Goal: Task Accomplishment & Management: Use online tool/utility

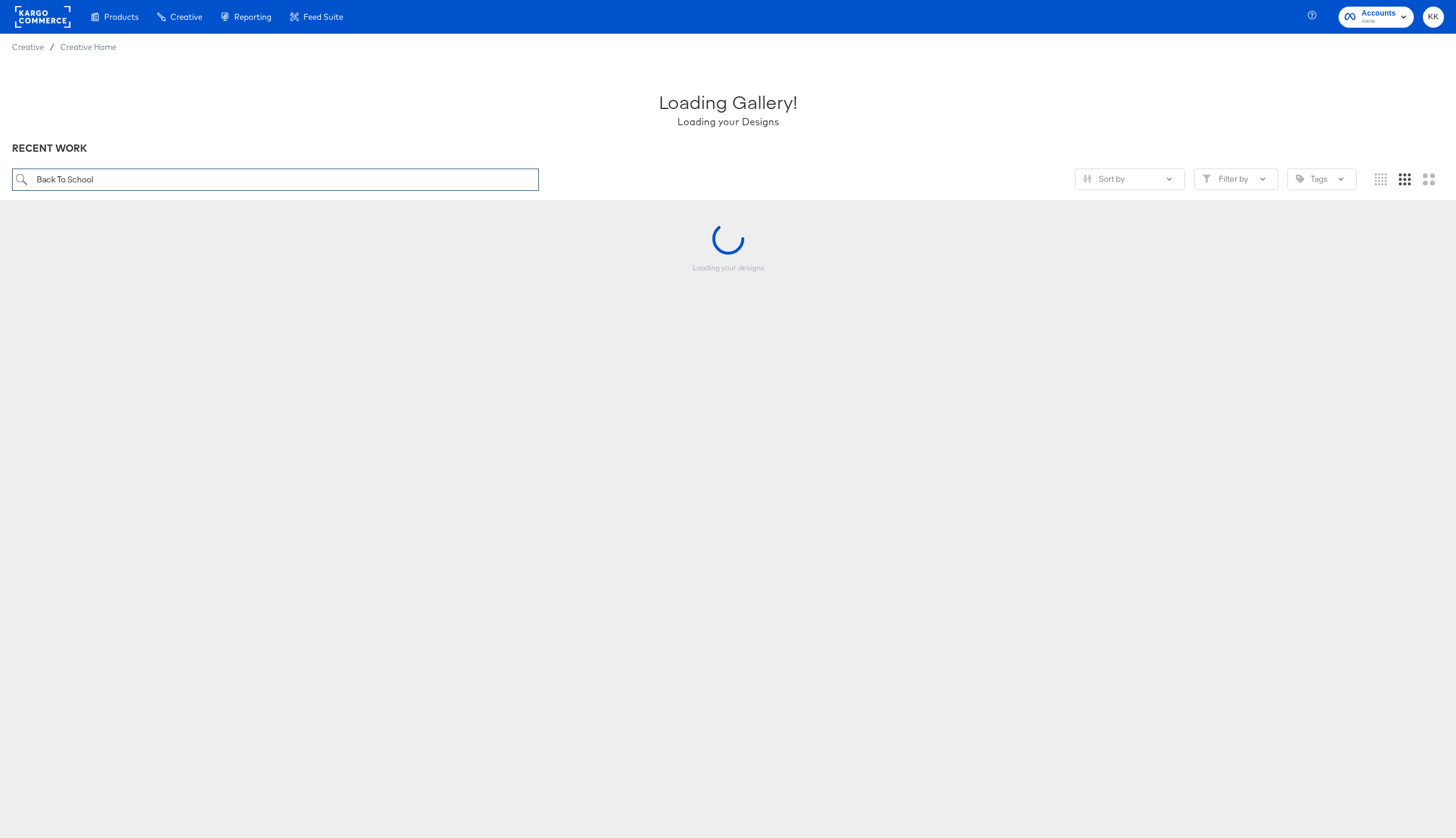
drag, startPoint x: 107, startPoint y: 183, endPoint x: -3, endPoint y: 183, distance: 110.0
click at [0, 183] on html "Products Products Product Catalogs Enhance Your Product Catalog, Map Them to Pu…" at bounding box center [728, 419] width 1456 height 838
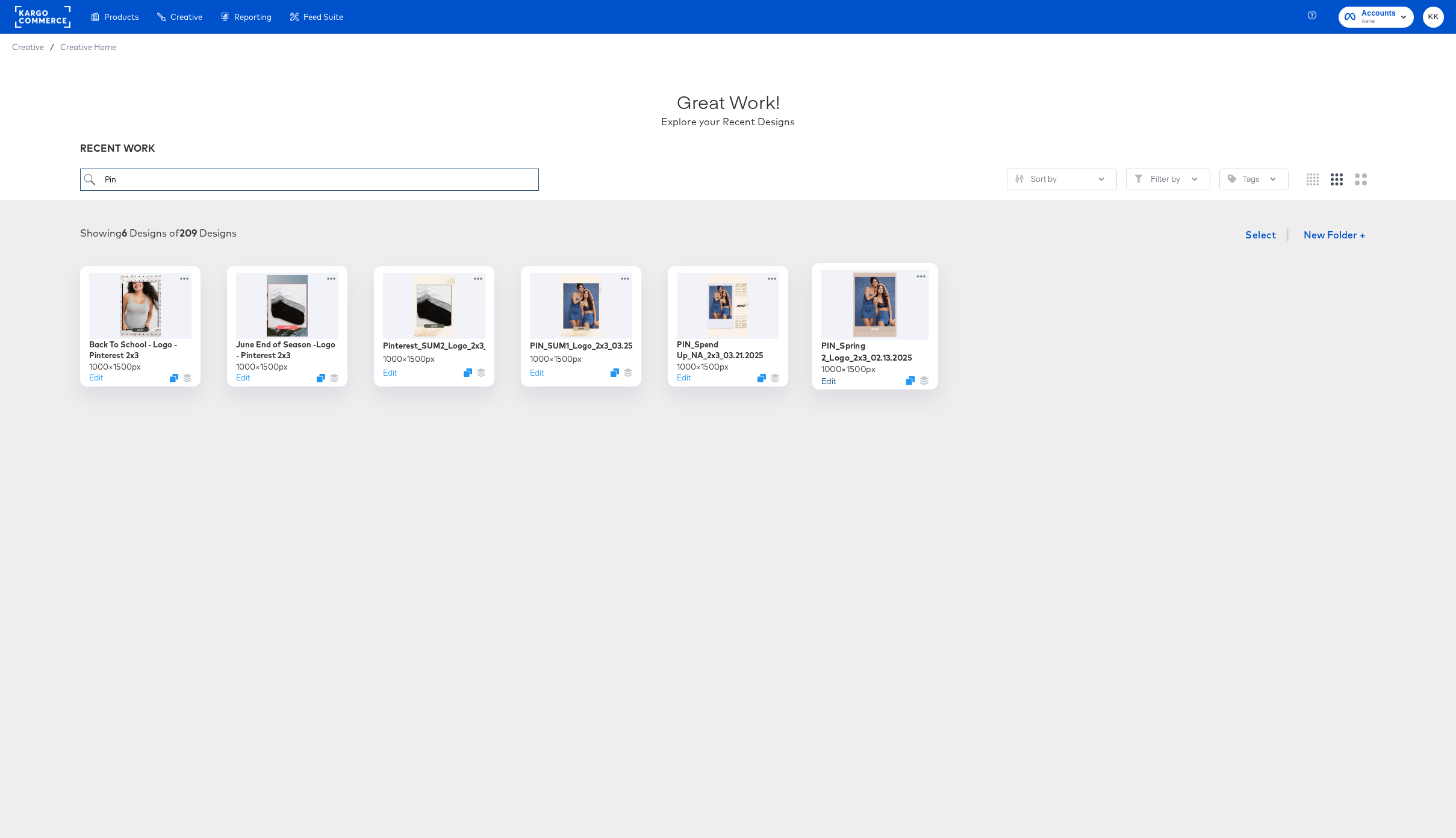
type input "Pin"
click at [831, 378] on button "Edit" at bounding box center [828, 380] width 15 height 11
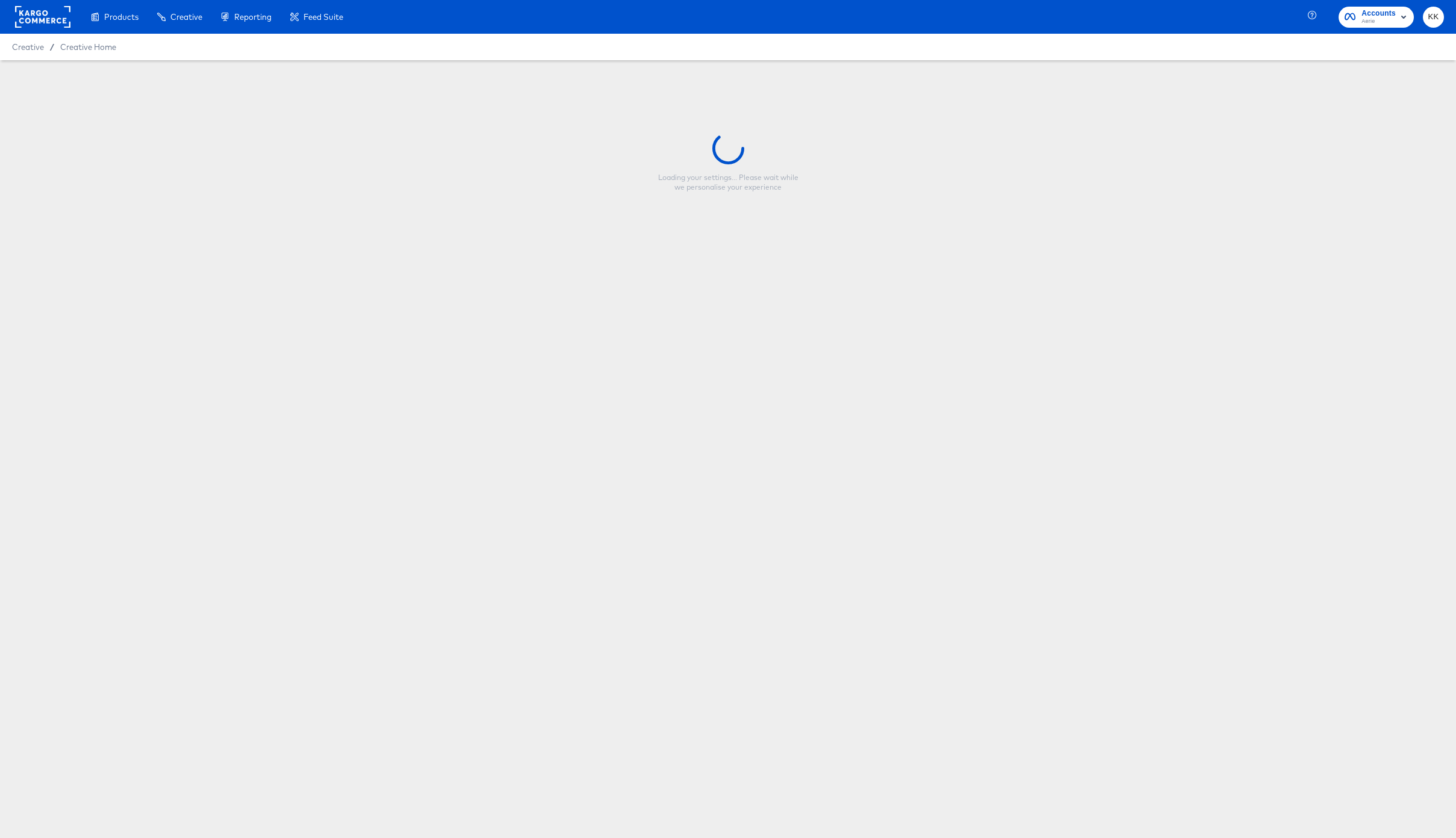
type input "PIN_Spring 2_Logo_2x3_02.13.2025"
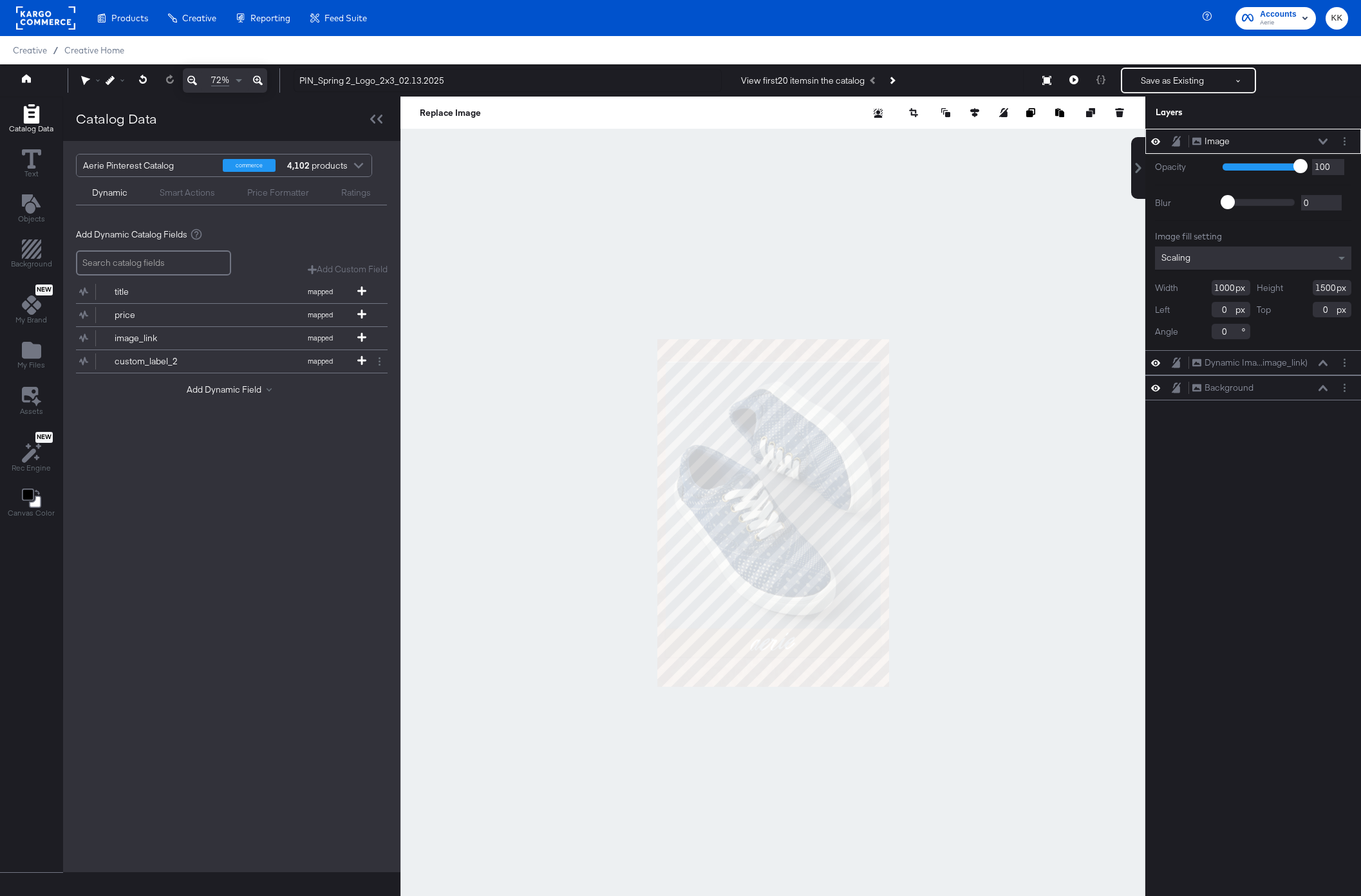
click at [262, 77] on button at bounding box center [258, 80] width 19 height 24
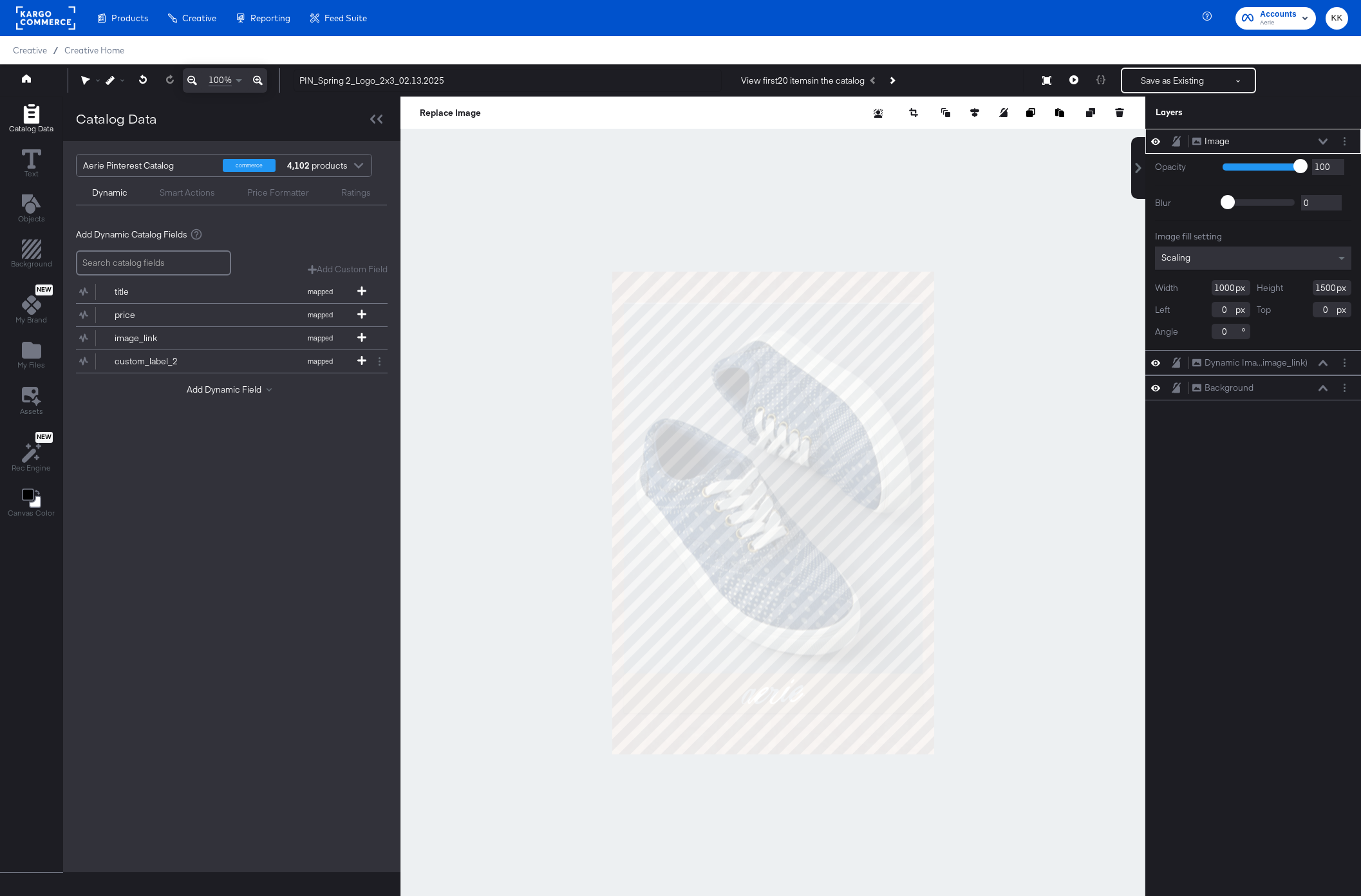
click at [262, 77] on button at bounding box center [258, 80] width 19 height 24
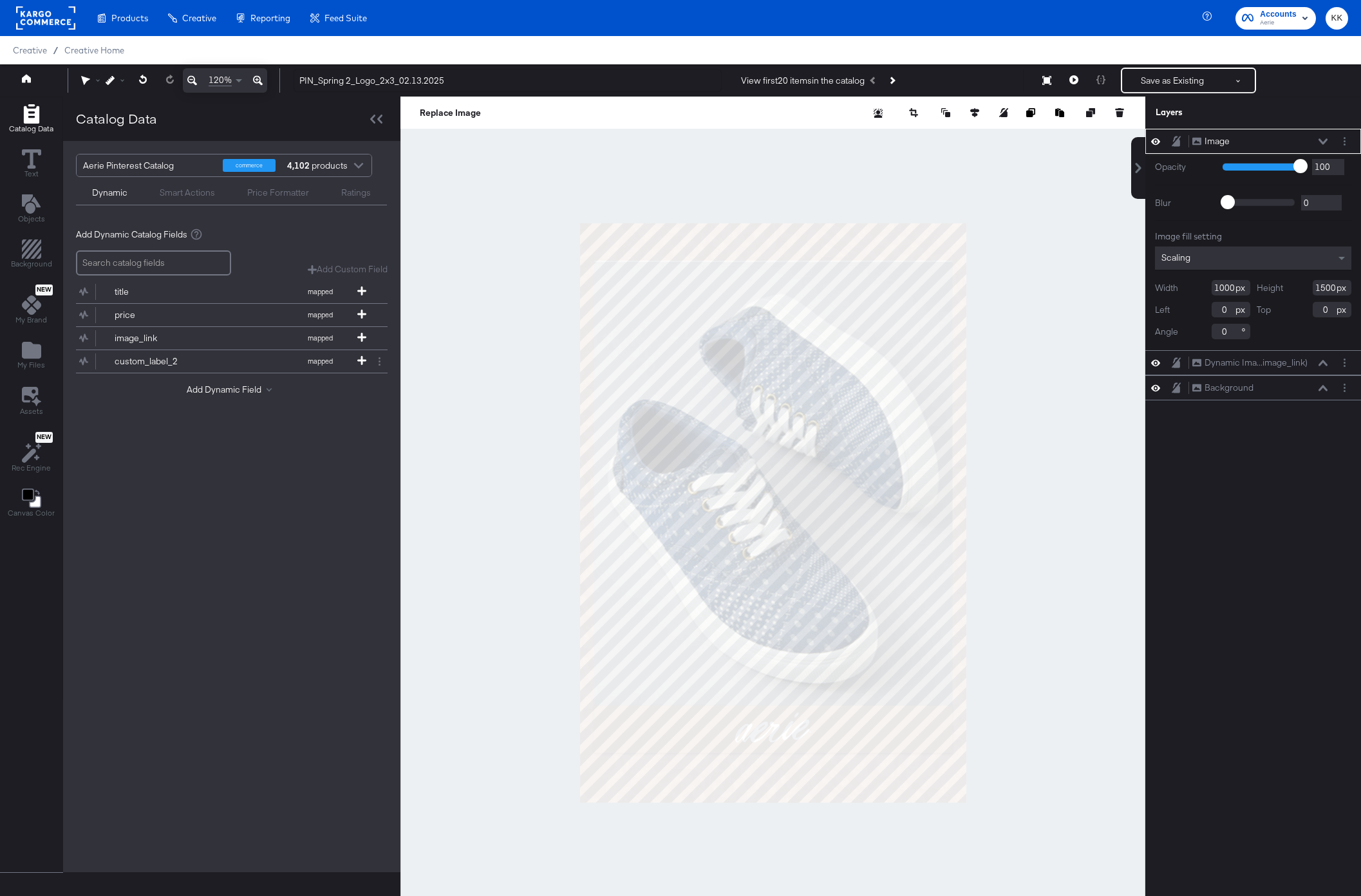
click at [508, 256] on div at bounding box center [772, 513] width 745 height 832
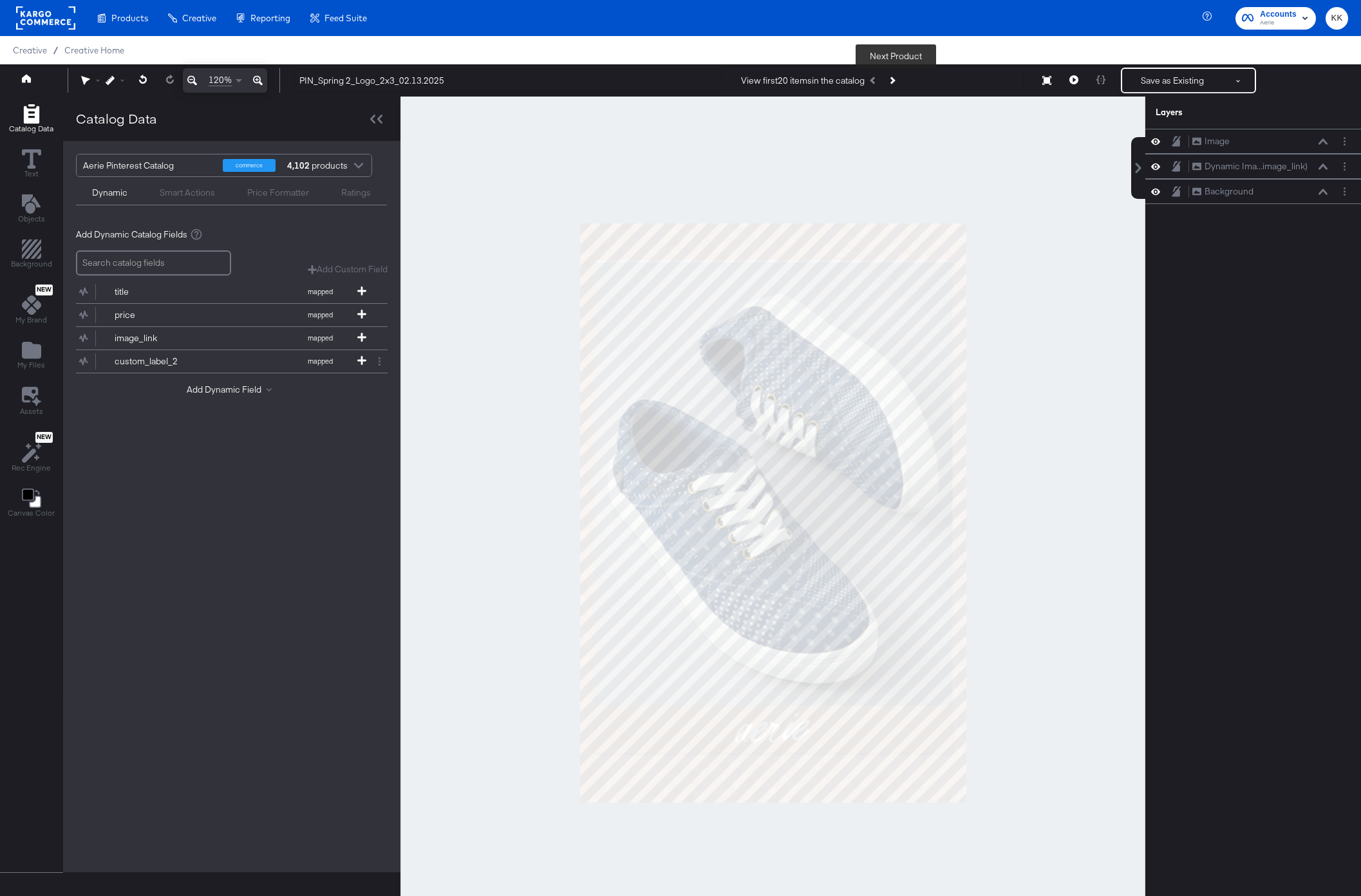
click at [893, 78] on icon "Next Product" at bounding box center [891, 80] width 7 height 7
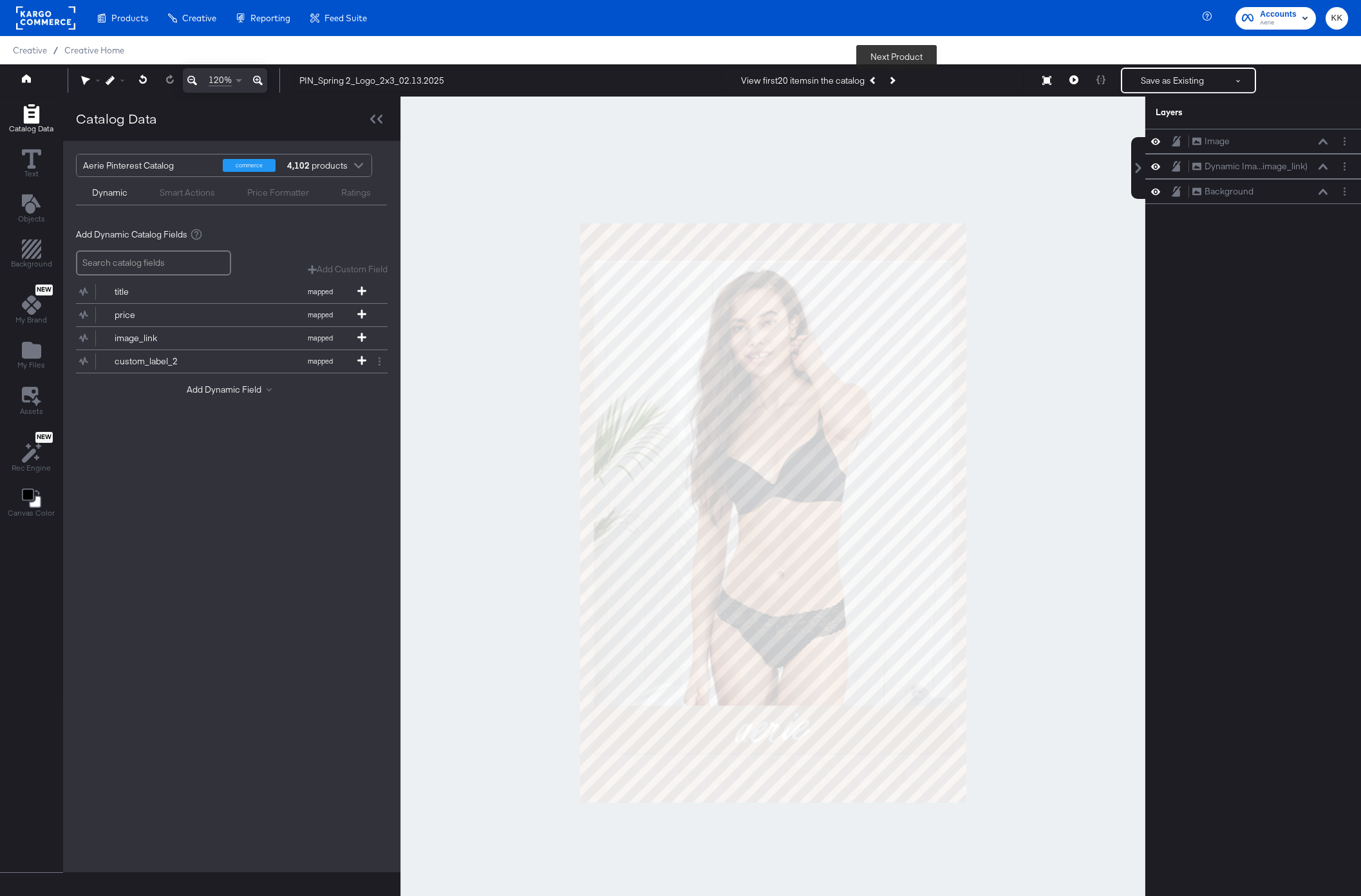
click at [893, 78] on icon "Next Product" at bounding box center [891, 80] width 7 height 7
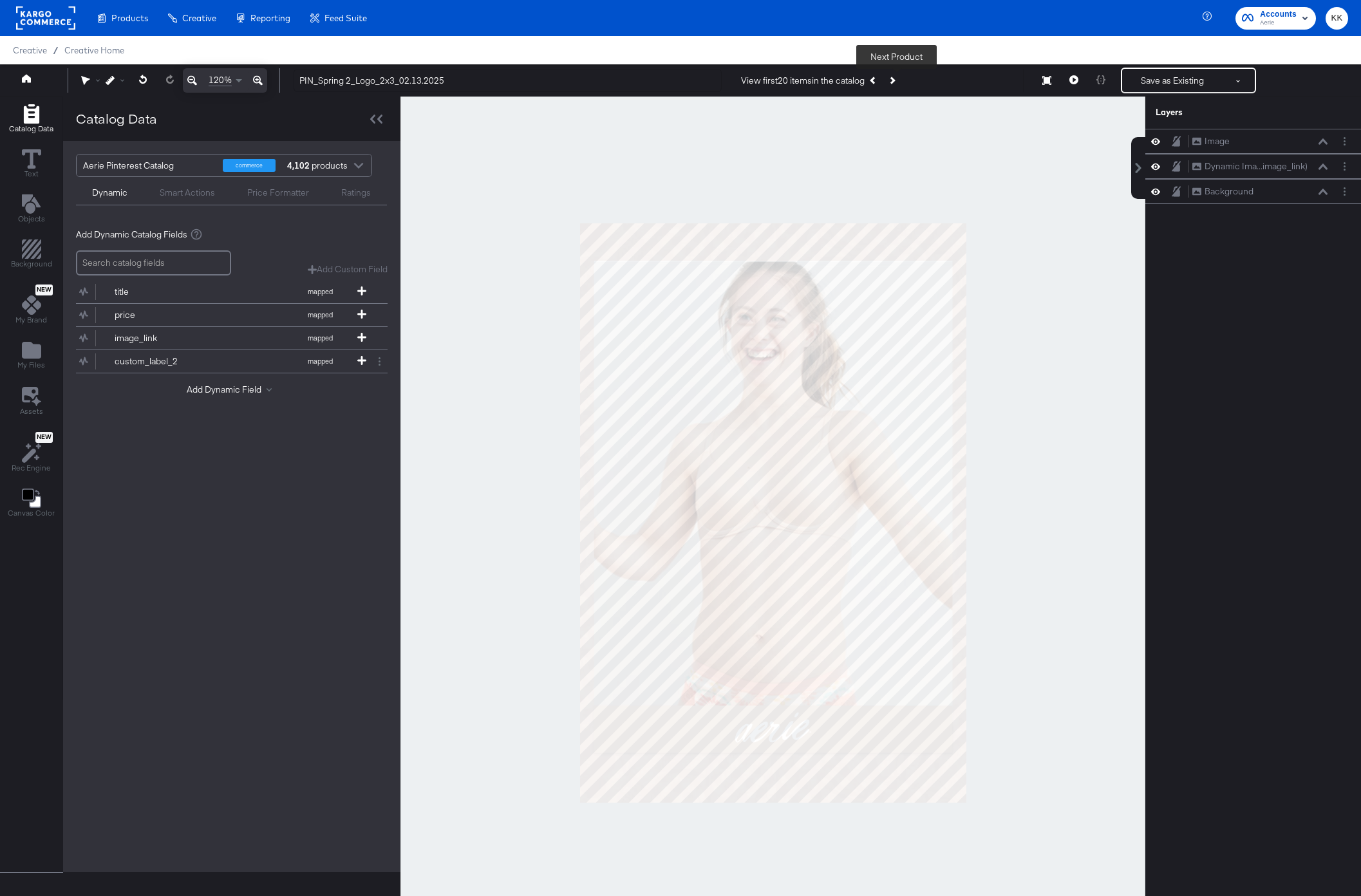
click at [893, 78] on icon "Next Product" at bounding box center [891, 80] width 7 height 7
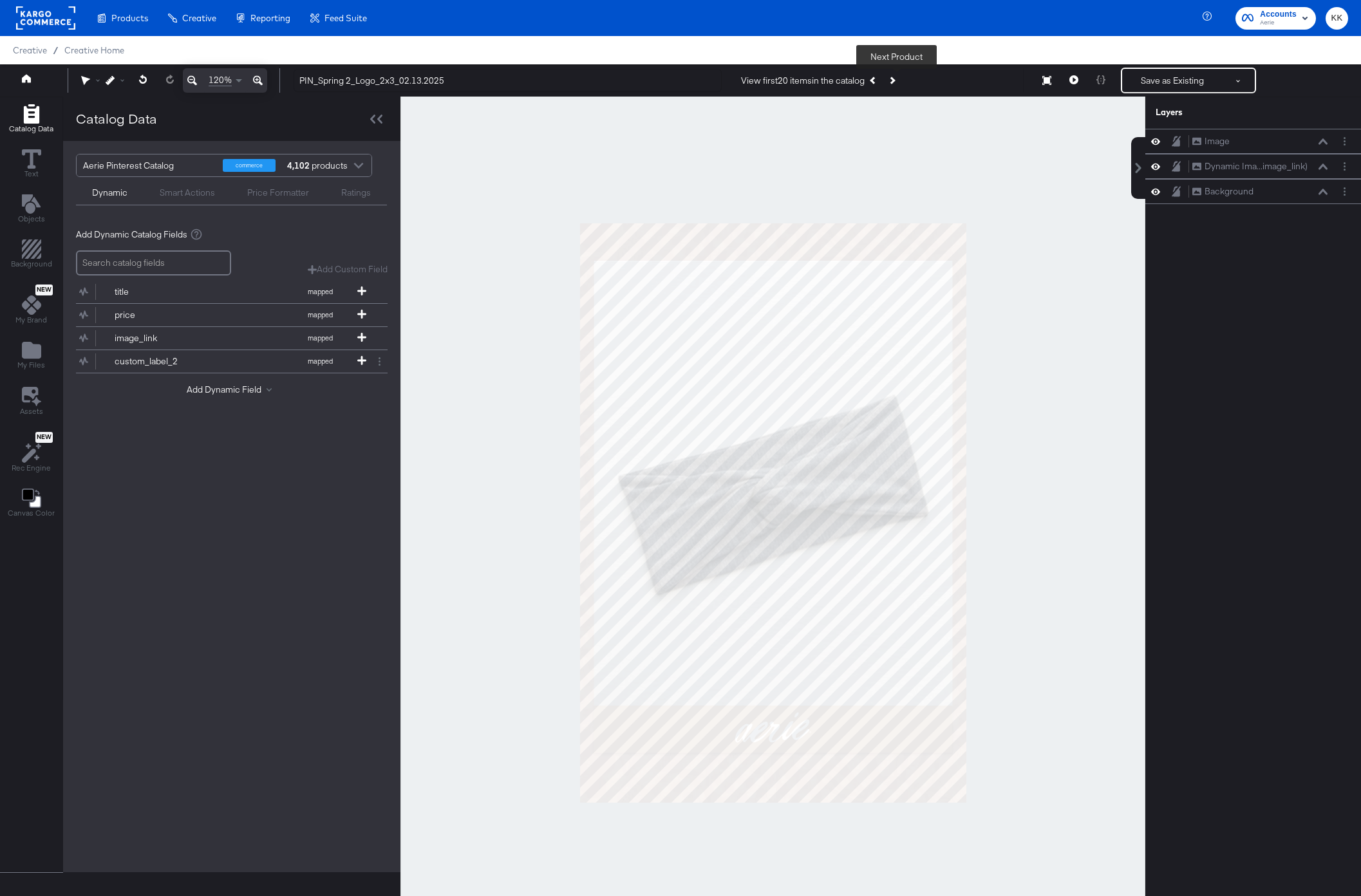
click at [893, 78] on icon "Next Product" at bounding box center [891, 80] width 7 height 7
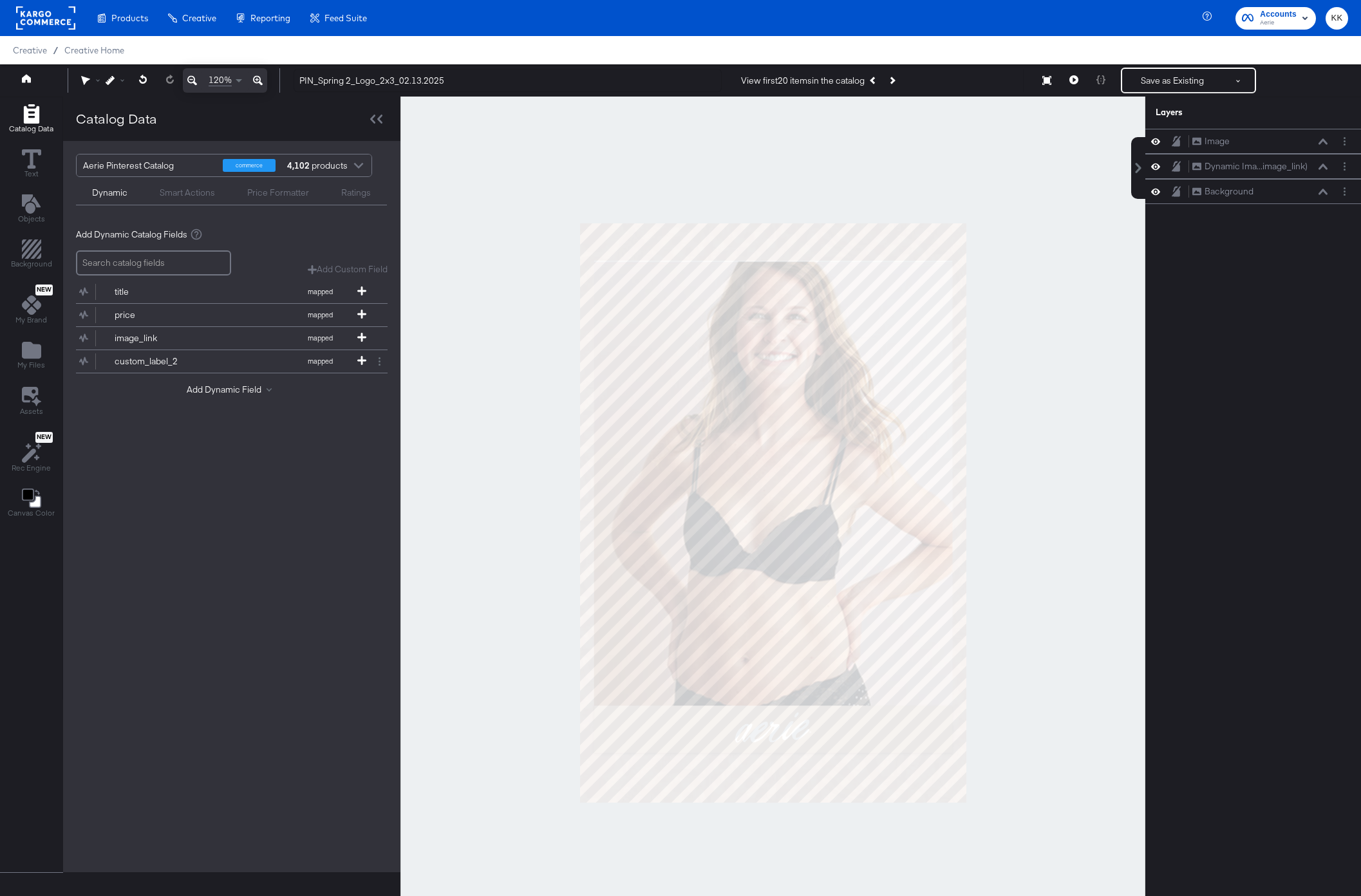
click at [900, 84] on button "Next Product" at bounding box center [891, 80] width 18 height 23
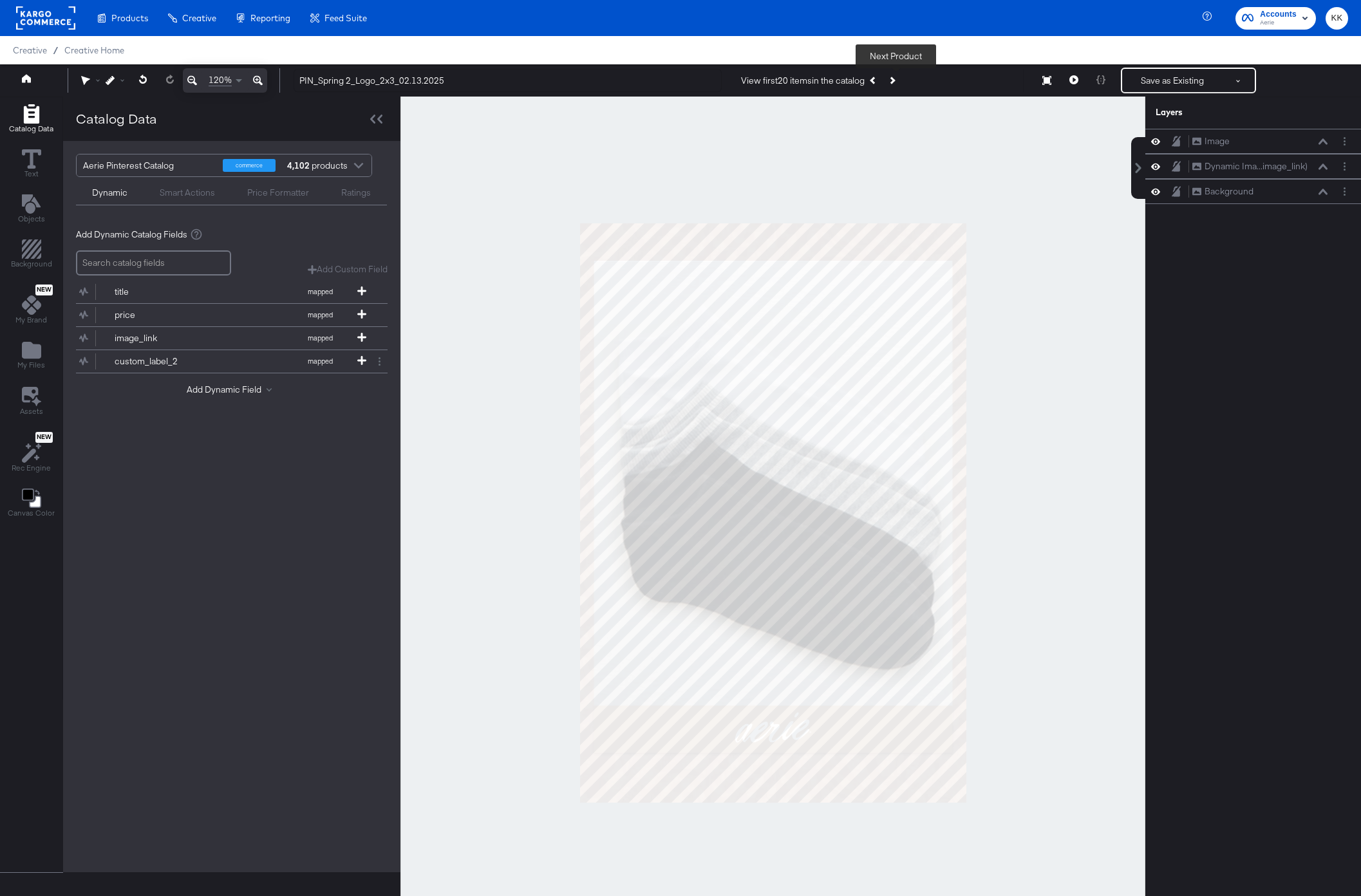
click at [895, 74] on button "Next Product" at bounding box center [891, 80] width 18 height 23
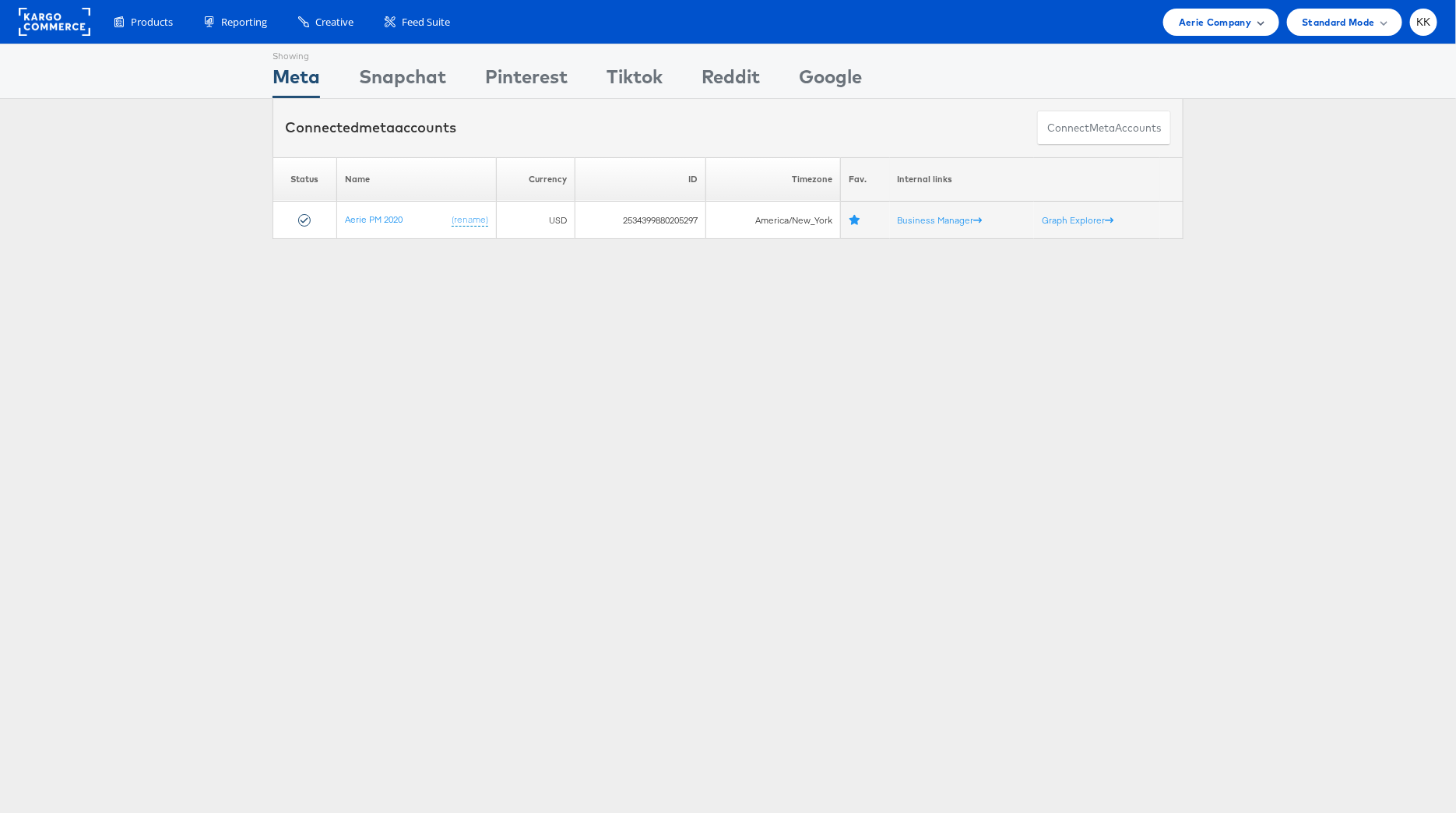
click at [1228, 30] on div "Aerie Company" at bounding box center [1221, 21] width 115 height 27
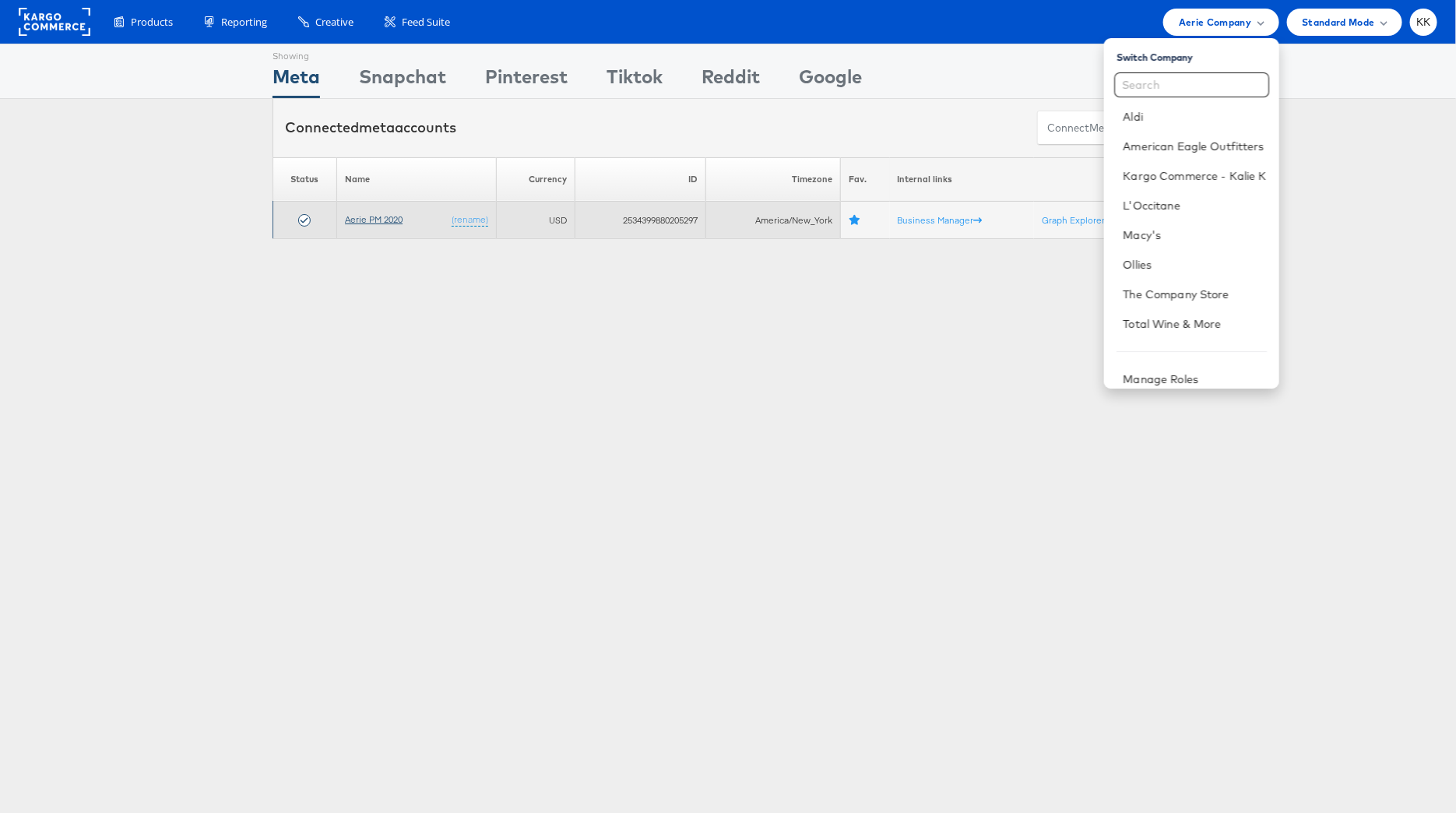
click at [387, 218] on link "Aerie PM 2020" at bounding box center [374, 219] width 57 height 11
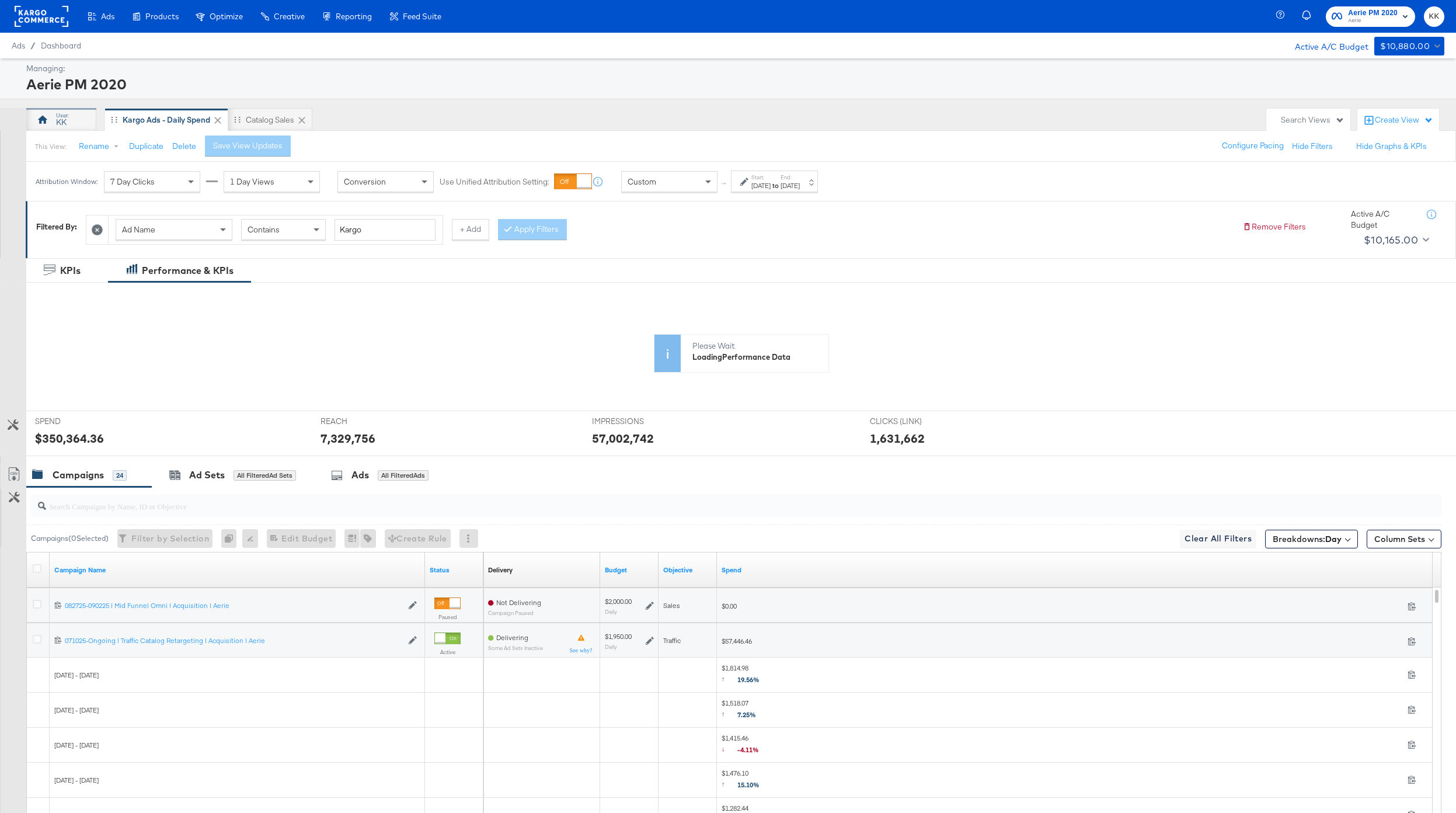
click at [71, 128] on div "KK" at bounding box center [61, 120] width 70 height 23
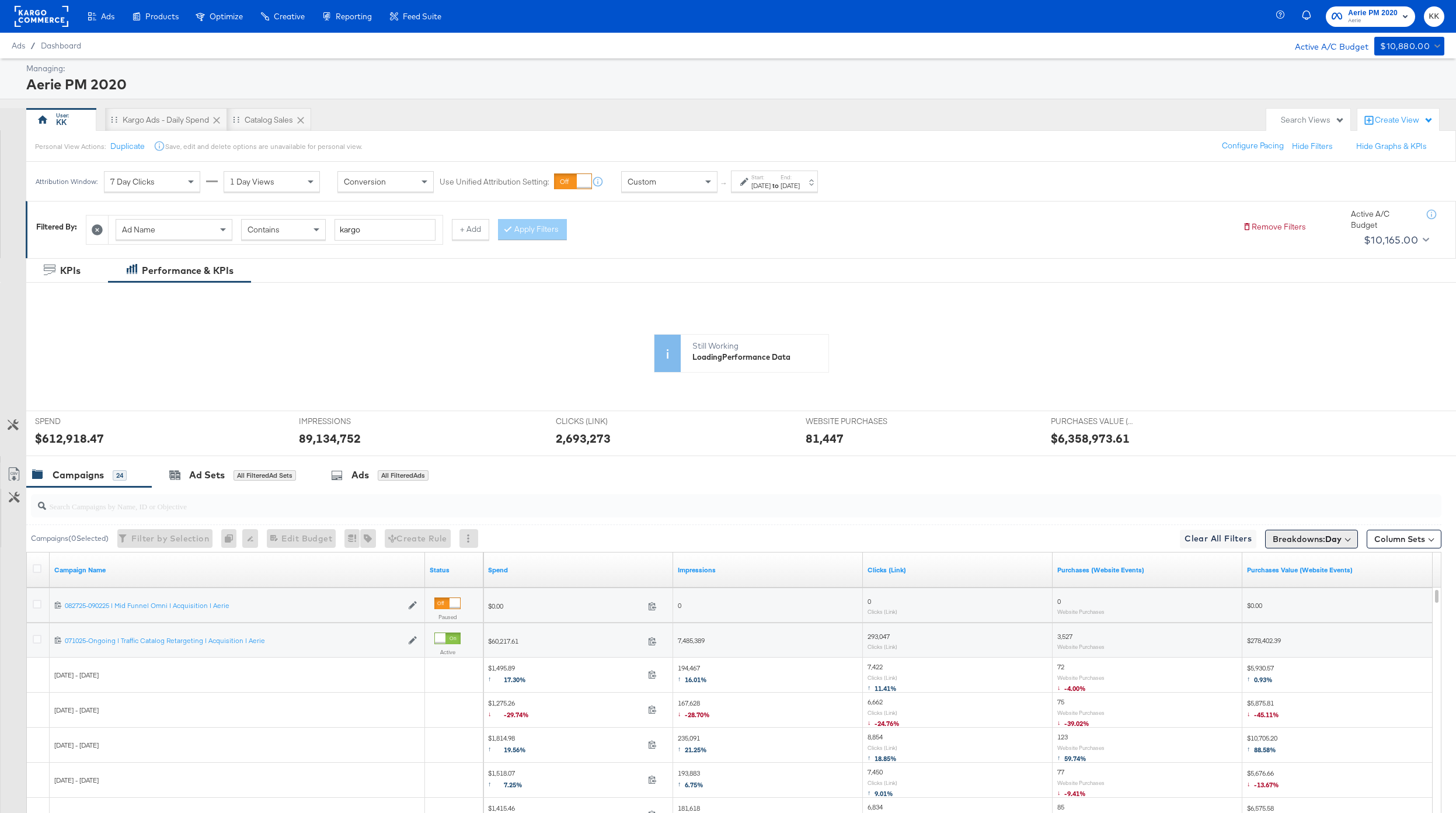
click at [1091, 538] on button "Breakdowns: Day" at bounding box center [1311, 539] width 93 height 18
click at [1091, 562] on button "[Reset]" at bounding box center [1338, 560] width 29 height 18
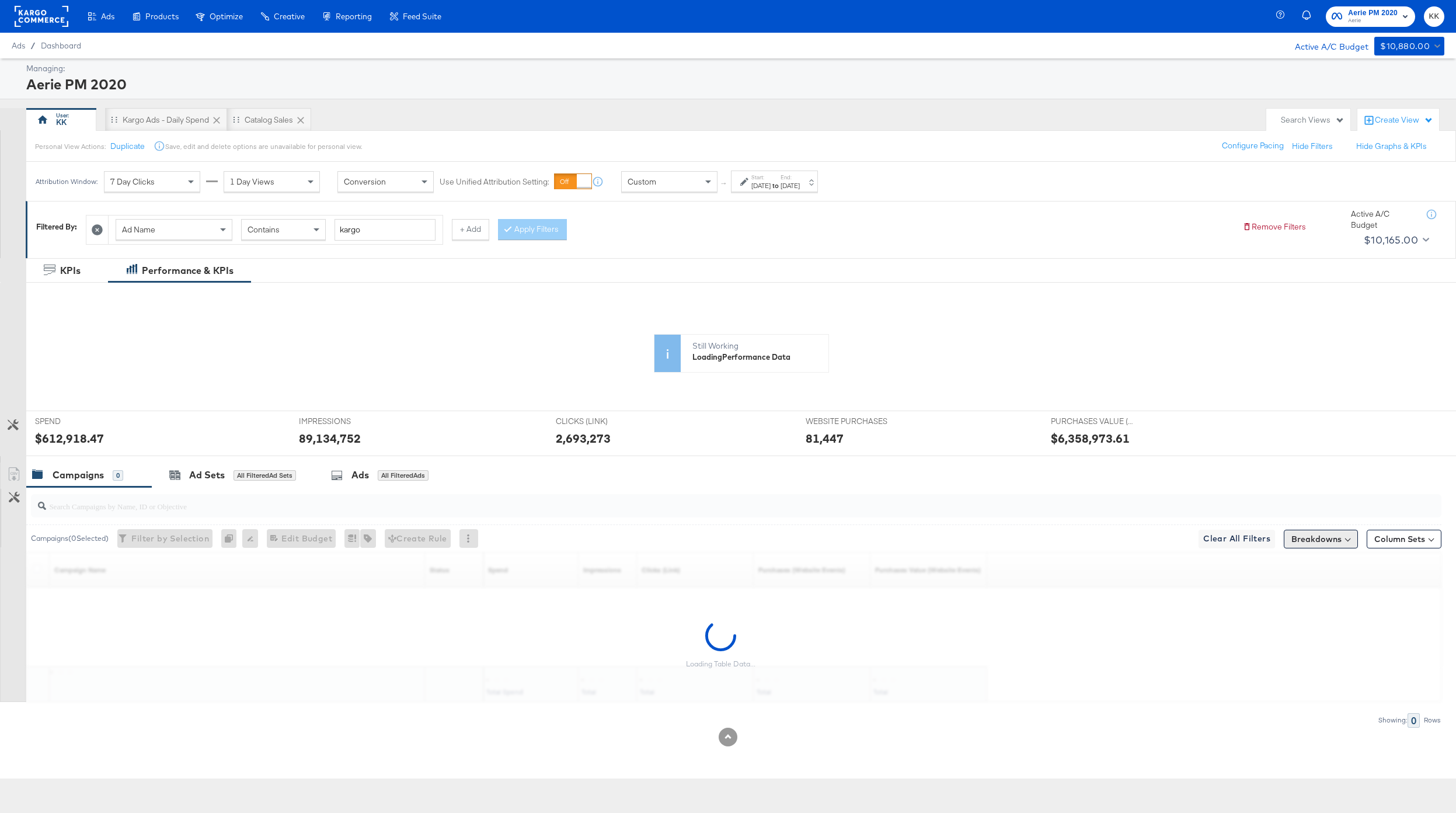
click at [1091, 540] on button "Breakdowns" at bounding box center [1321, 539] width 74 height 18
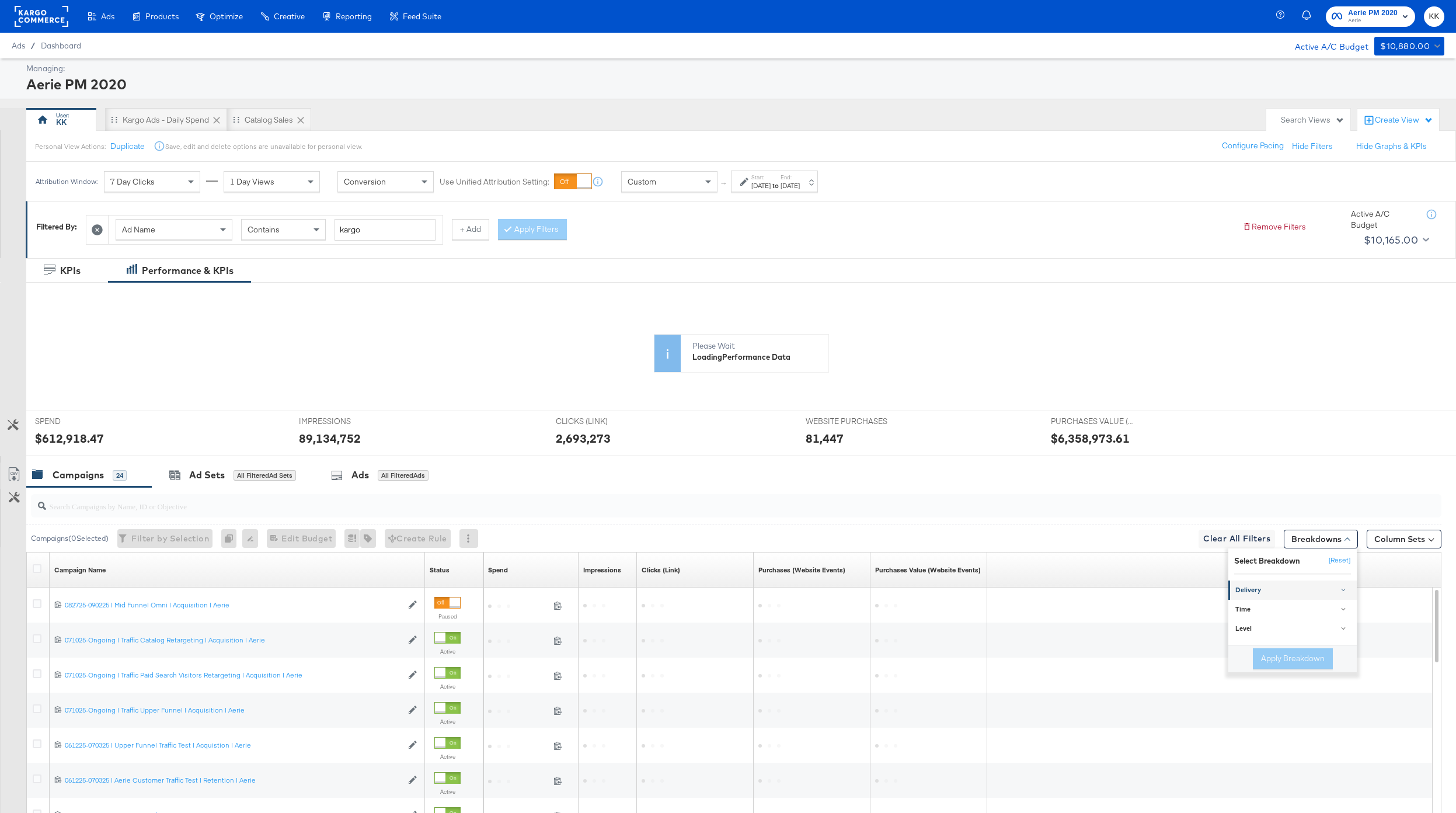
click at [1091, 589] on div "Delivery" at bounding box center [1294, 590] width 116 height 9
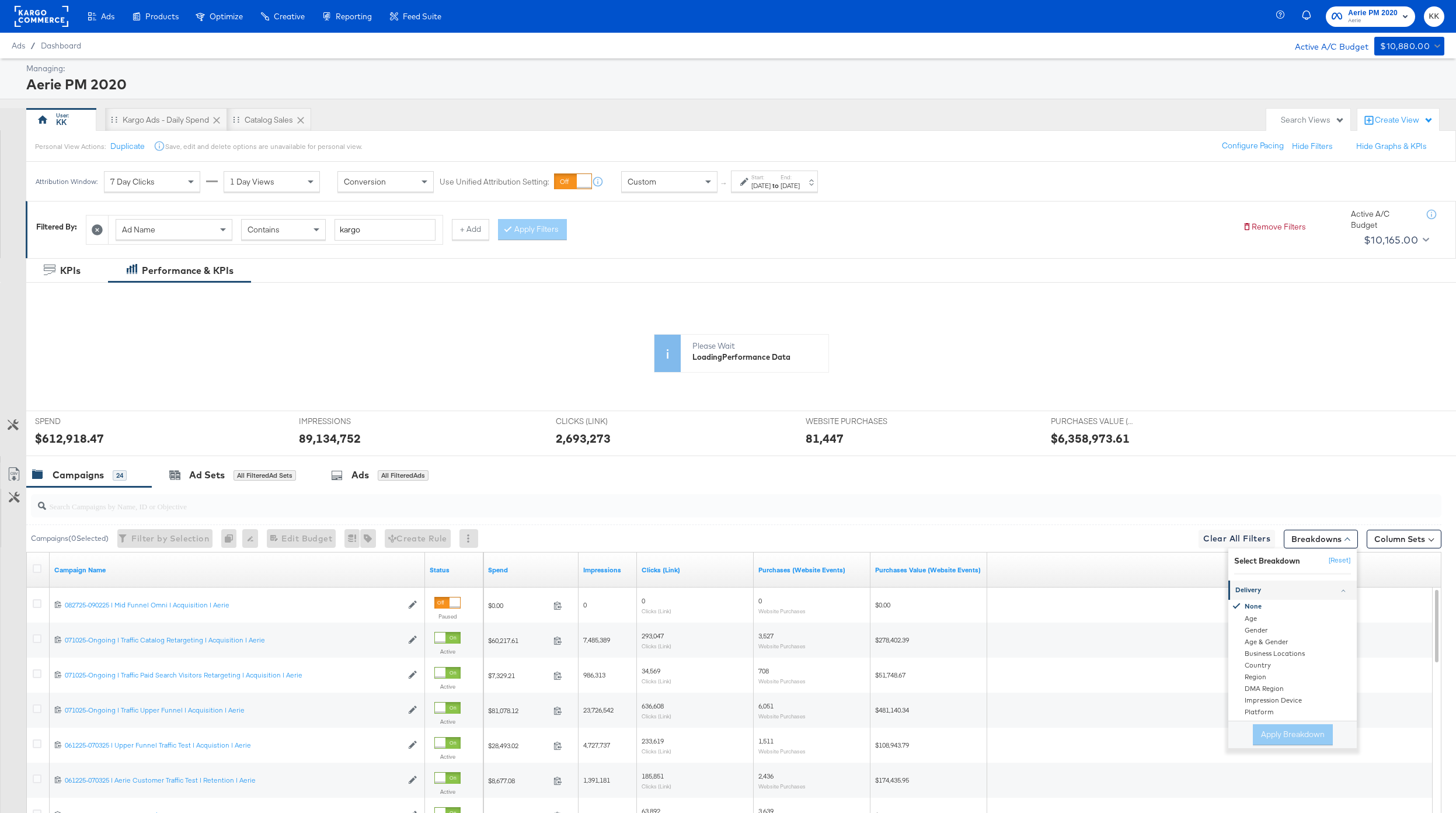
click at [1091, 592] on div "Delivery" at bounding box center [1294, 590] width 116 height 9
click at [1091, 541] on button "Column Sets" at bounding box center [1405, 539] width 75 height 18
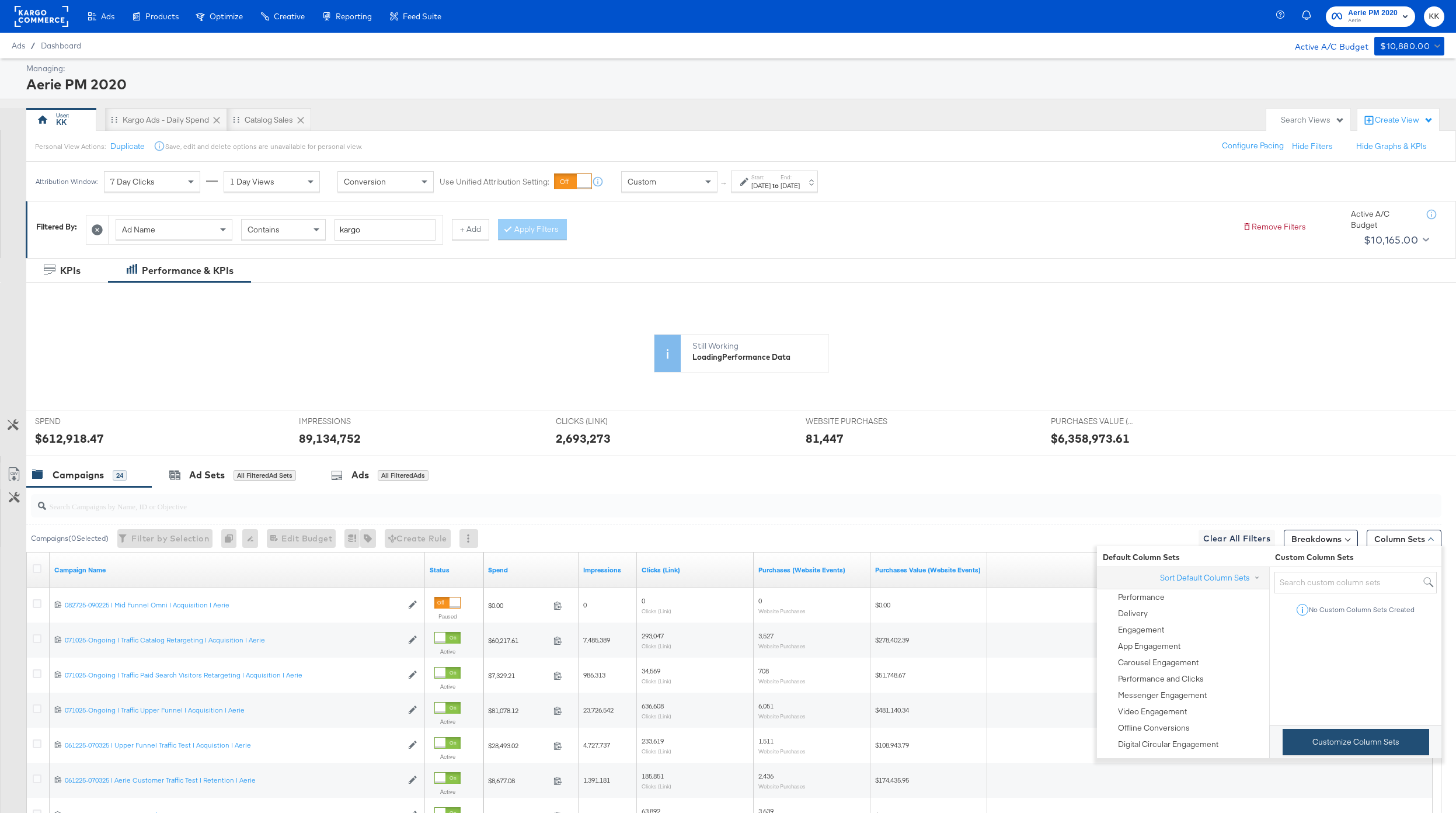
click at [1091, 609] on button "Customize Column Sets" at bounding box center [1356, 742] width 147 height 26
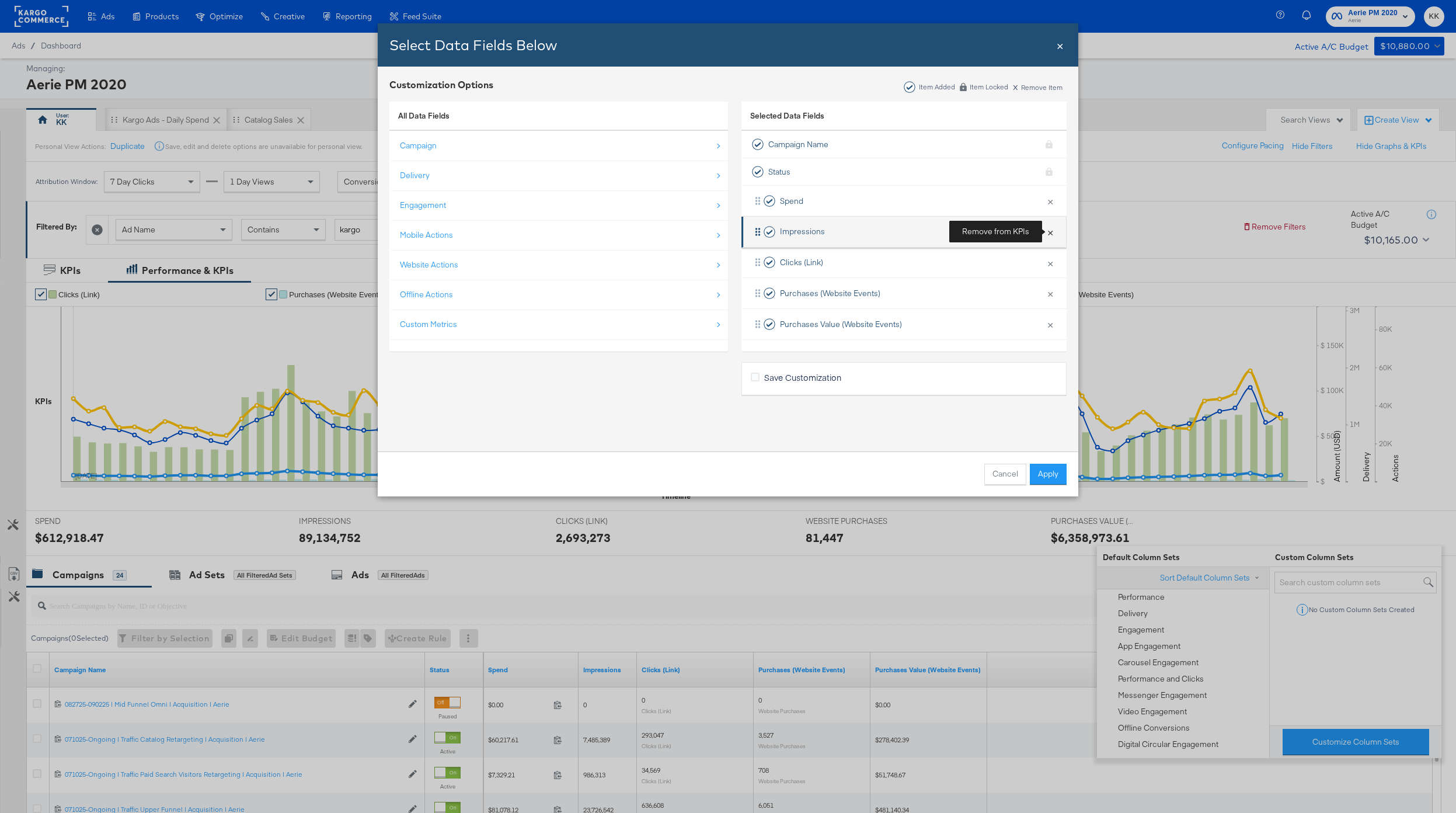
click at [1050, 234] on button "×" at bounding box center [1050, 232] width 15 height 25
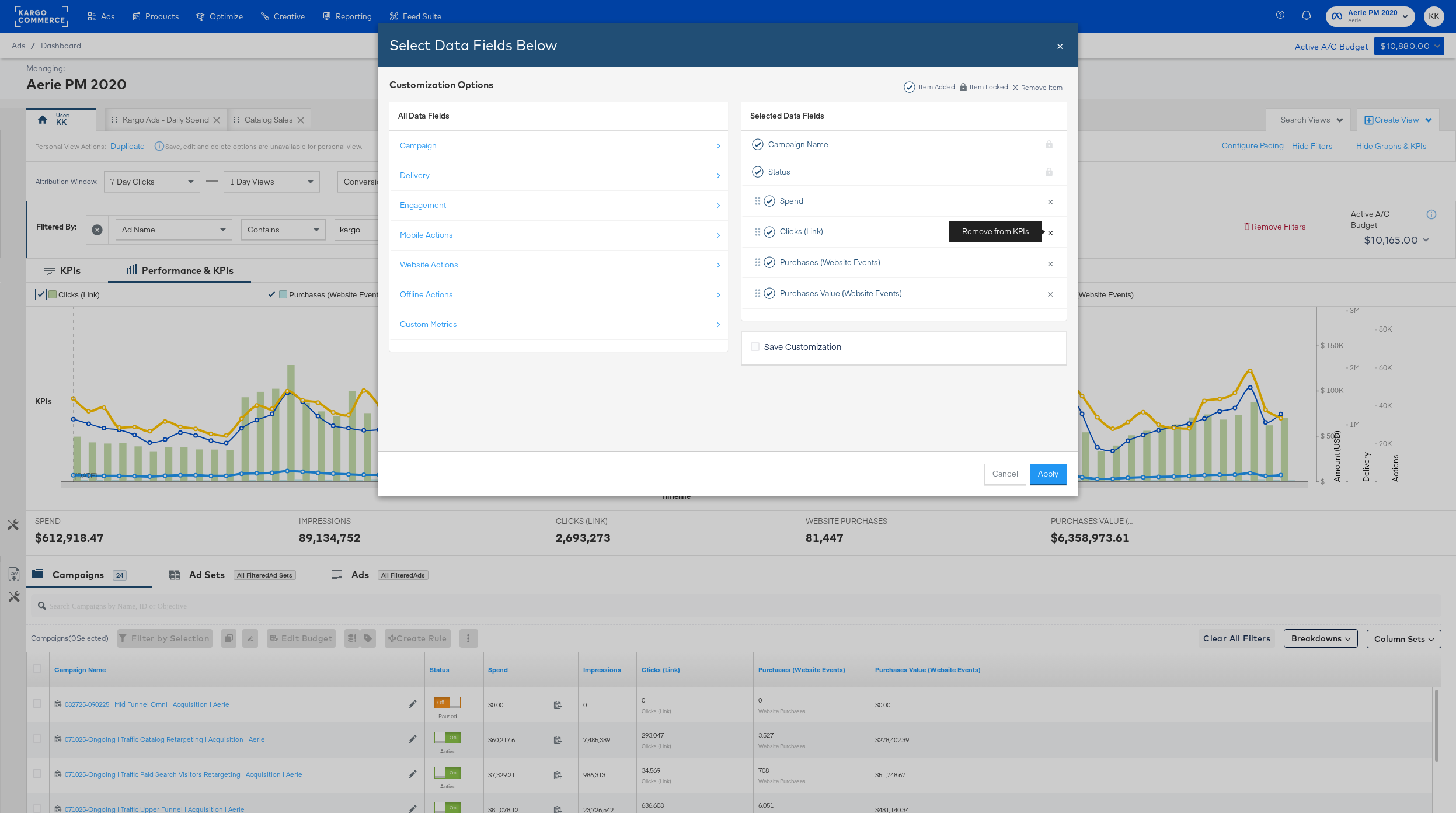
click at [1050, 234] on button "×" at bounding box center [1050, 232] width 15 height 25
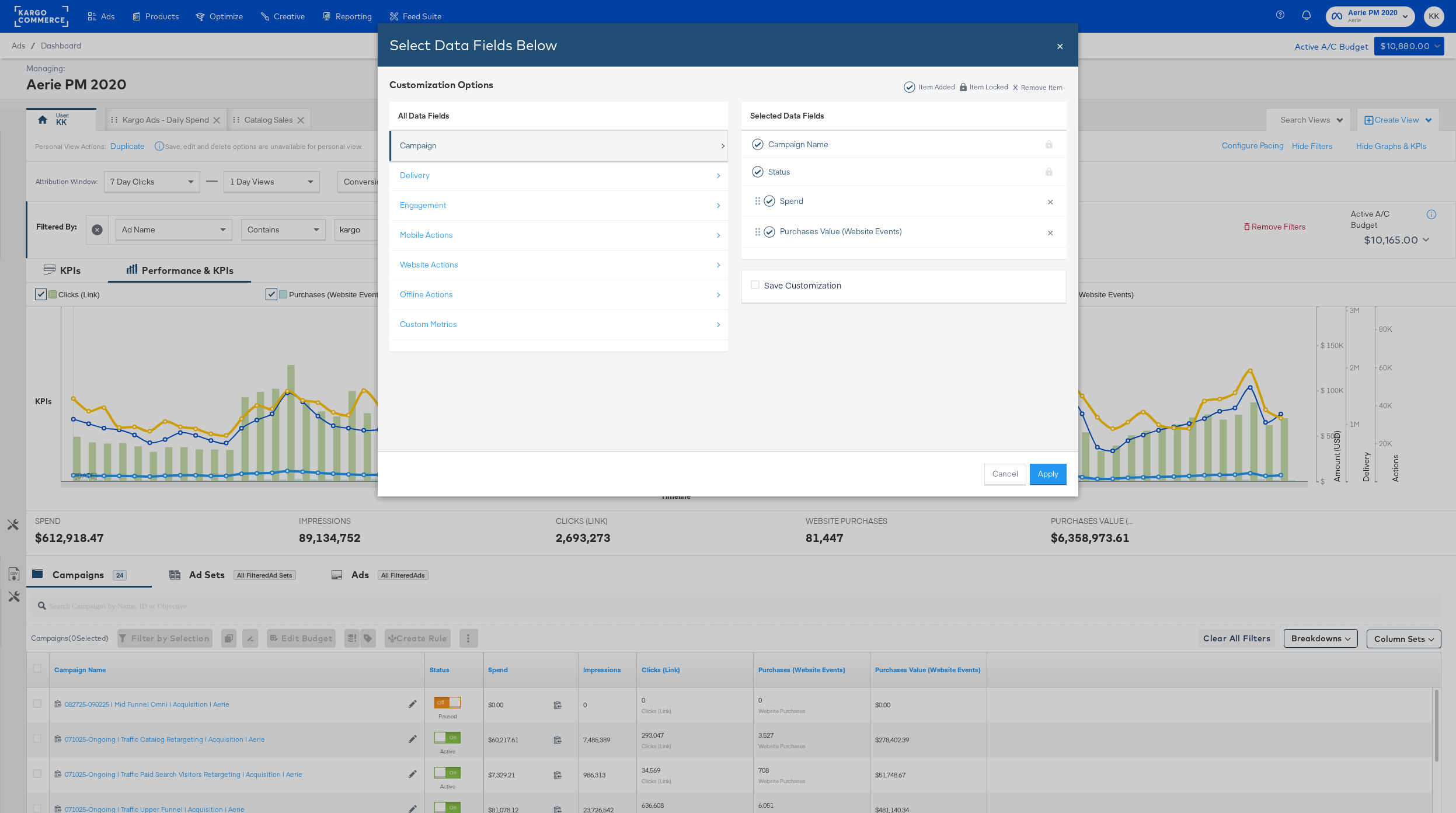
click at [465, 151] on div "Campaign" at bounding box center [559, 145] width 319 height 24
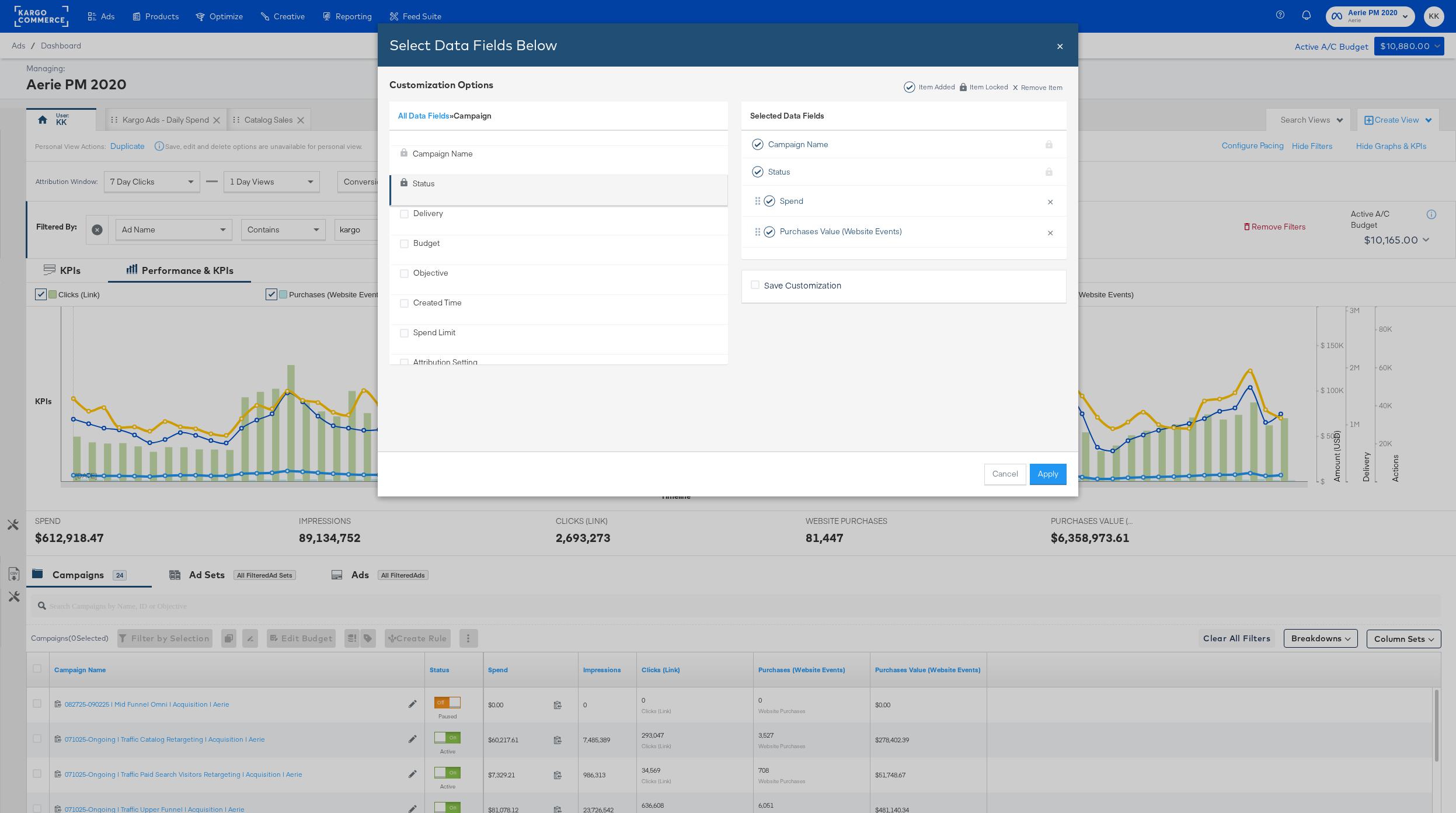
scroll to position [27, 0]
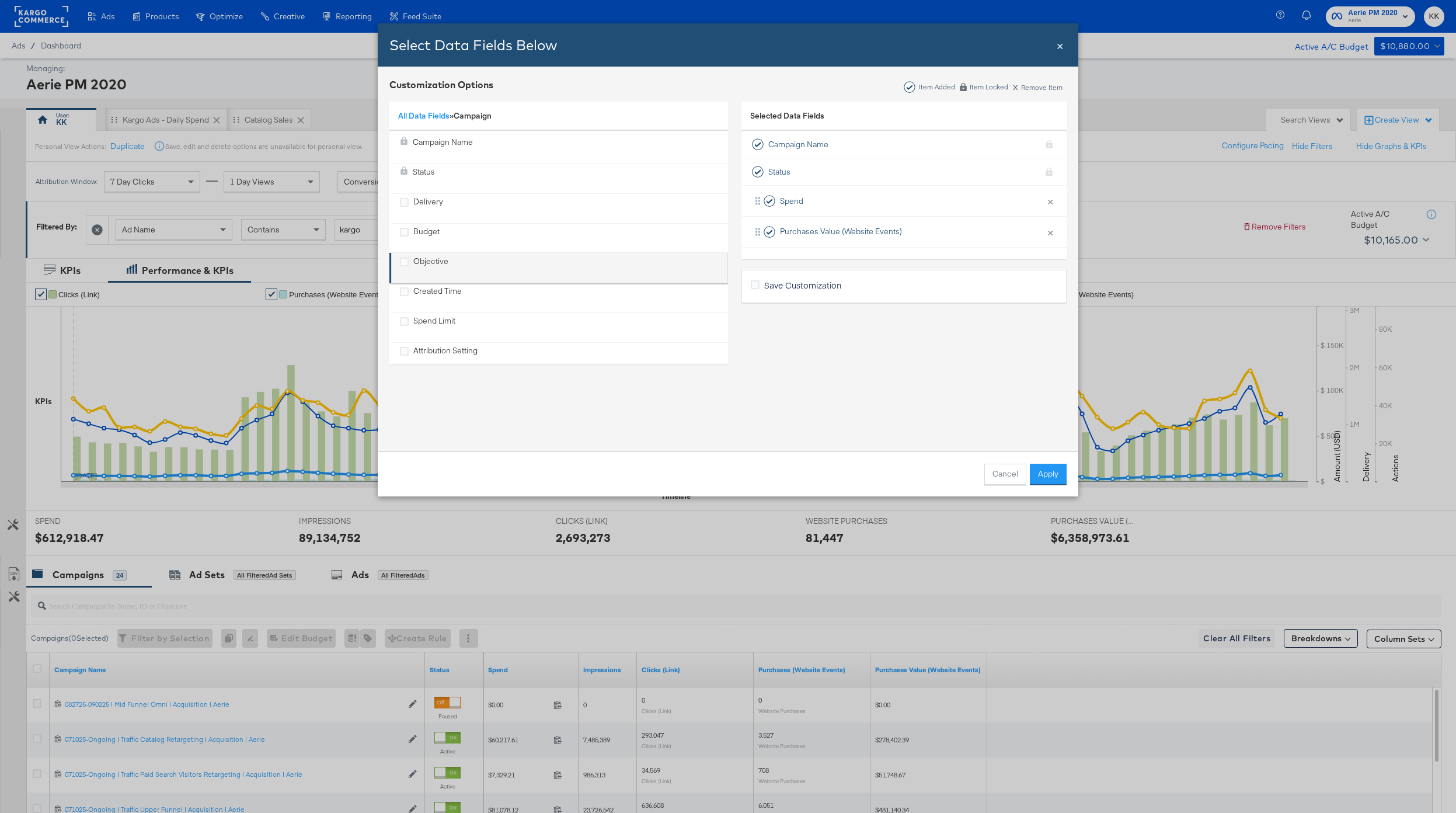
click at [438, 256] on div "Objective" at bounding box center [430, 267] width 35 height 24
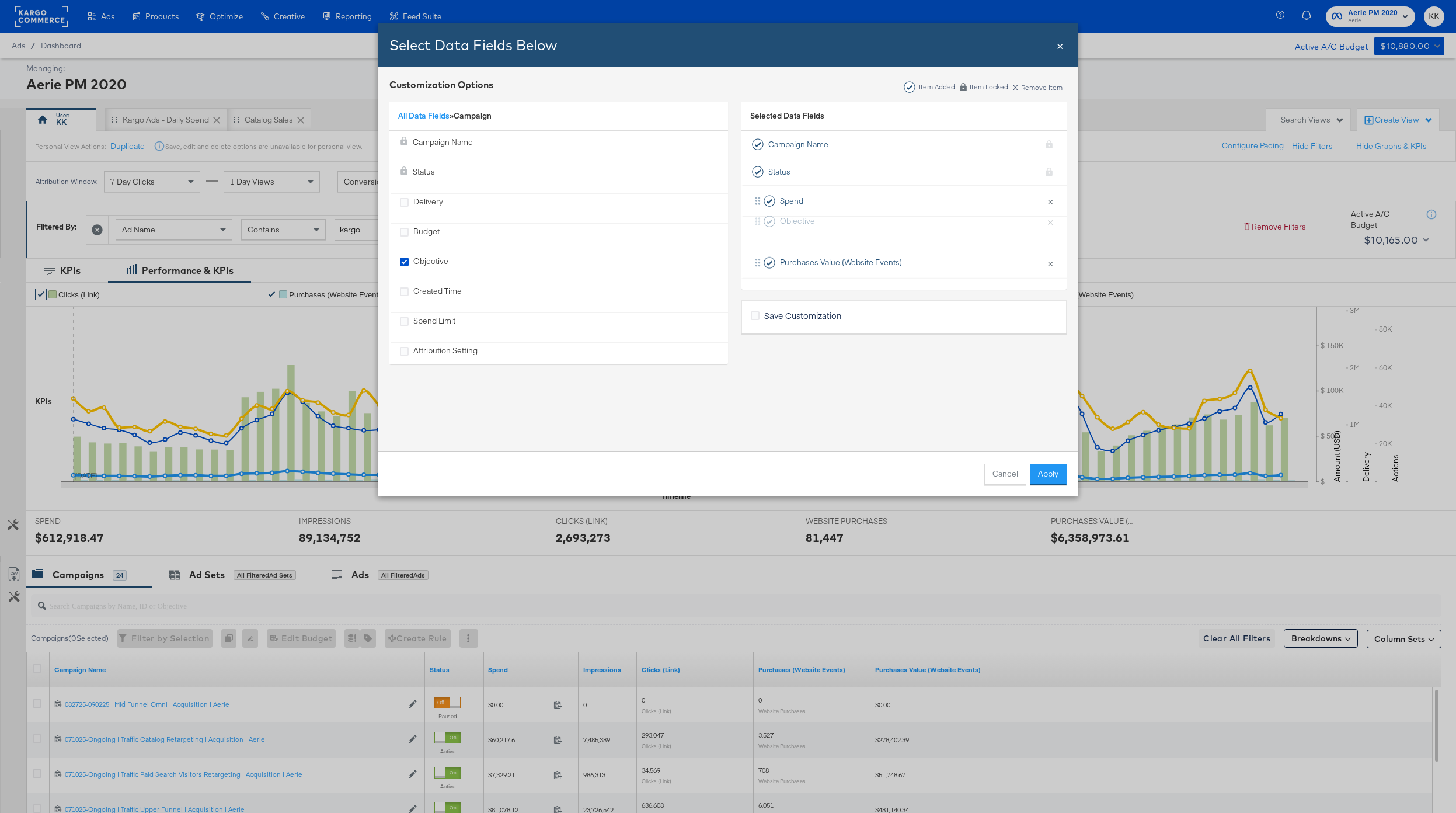
drag, startPoint x: 904, startPoint y: 221, endPoint x: 904, endPoint y: 189, distance: 32.0
click at [904, 189] on div "Spend × Remove from KPIs Objective × Remove from KPIs Purchases Value (Website …" at bounding box center [904, 232] width 326 height 92
click at [1062, 480] on button "Apply" at bounding box center [1048, 474] width 37 height 21
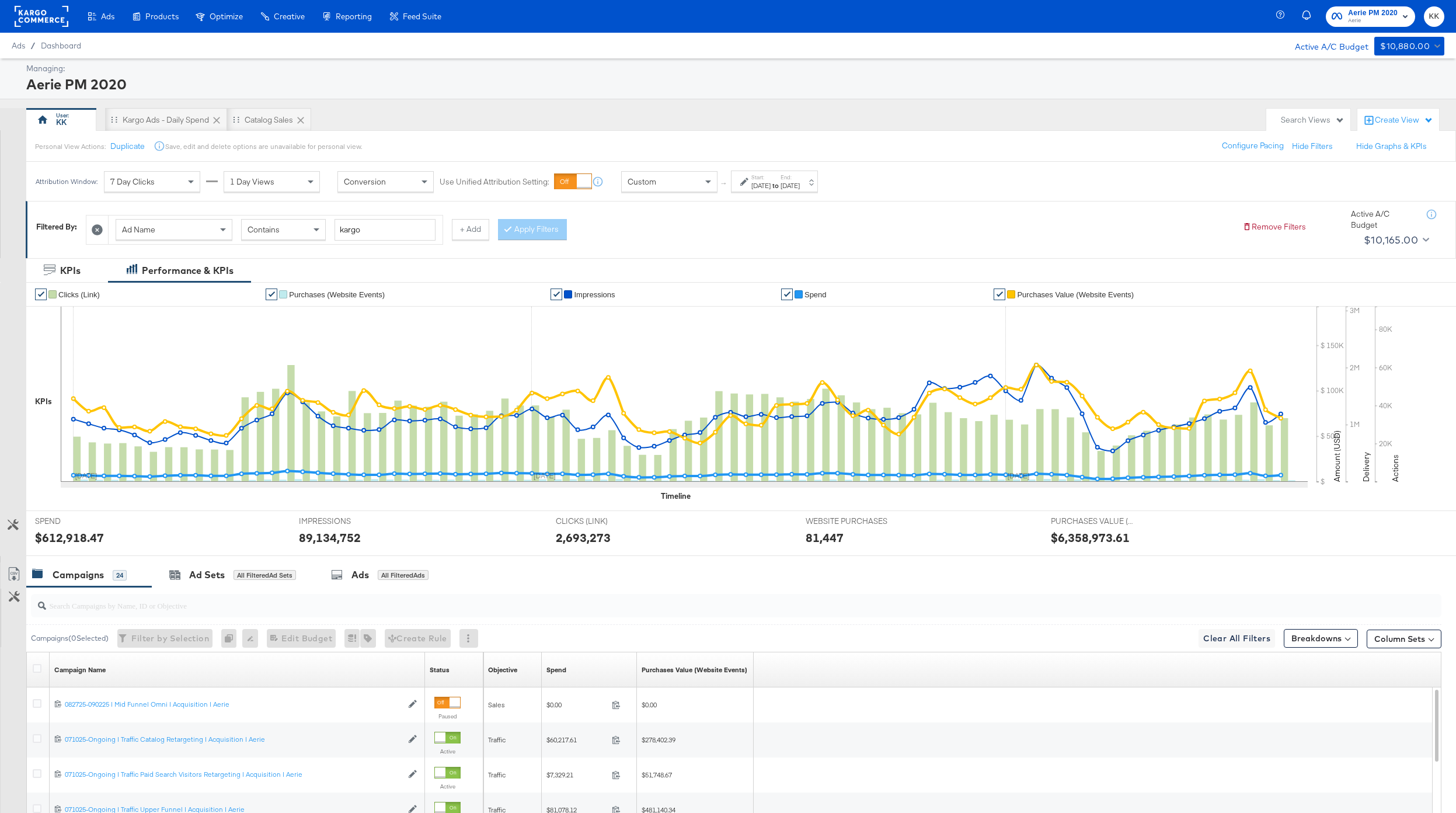
scroll to position [0, 0]
click at [759, 188] on div "Jun 1st 2025" at bounding box center [761, 185] width 19 height 9
click at [99, 234] on icon at bounding box center [97, 230] width 11 height 11
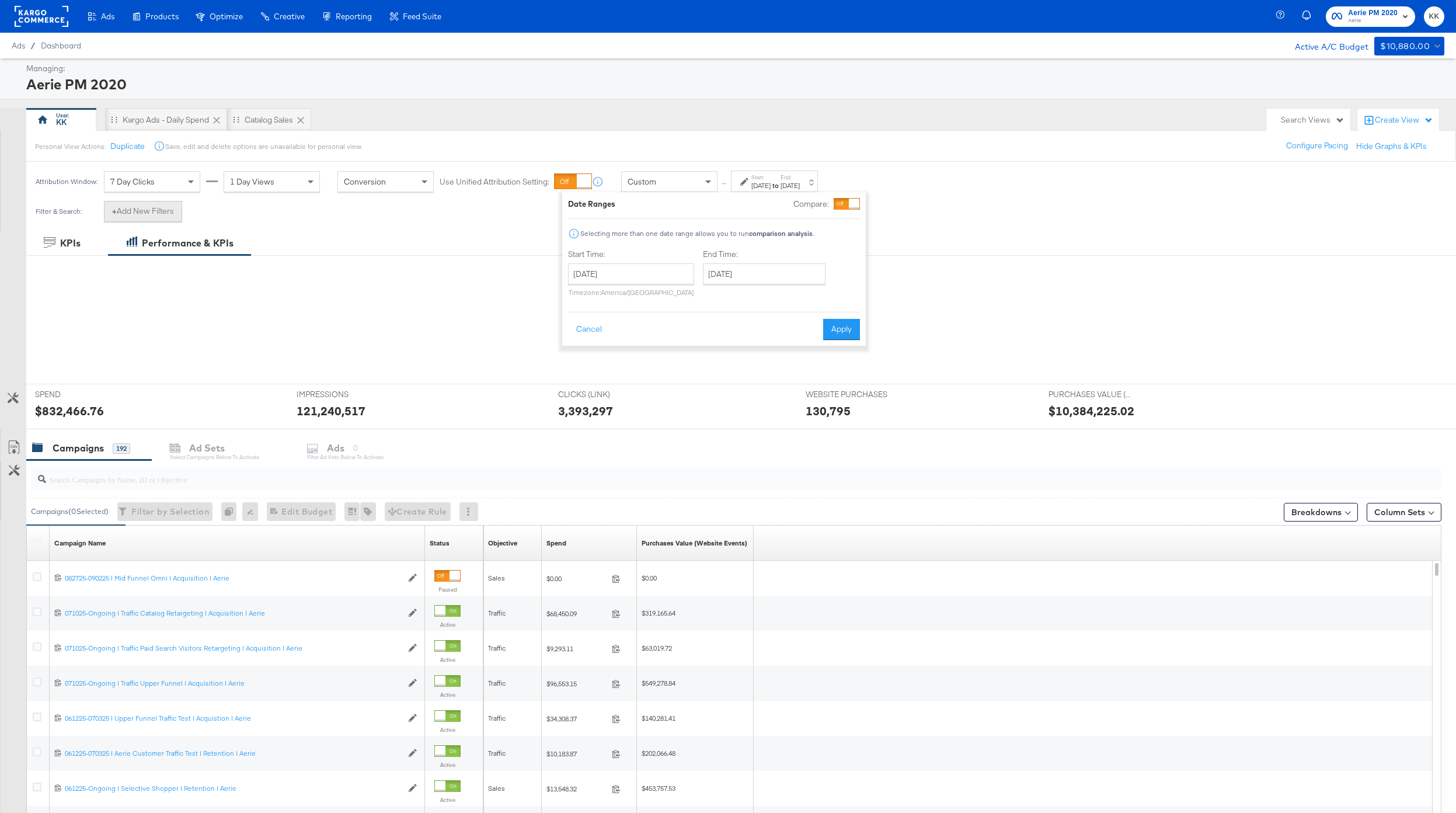
click at [146, 208] on button "+ Add New Filters" at bounding box center [143, 212] width 78 height 21
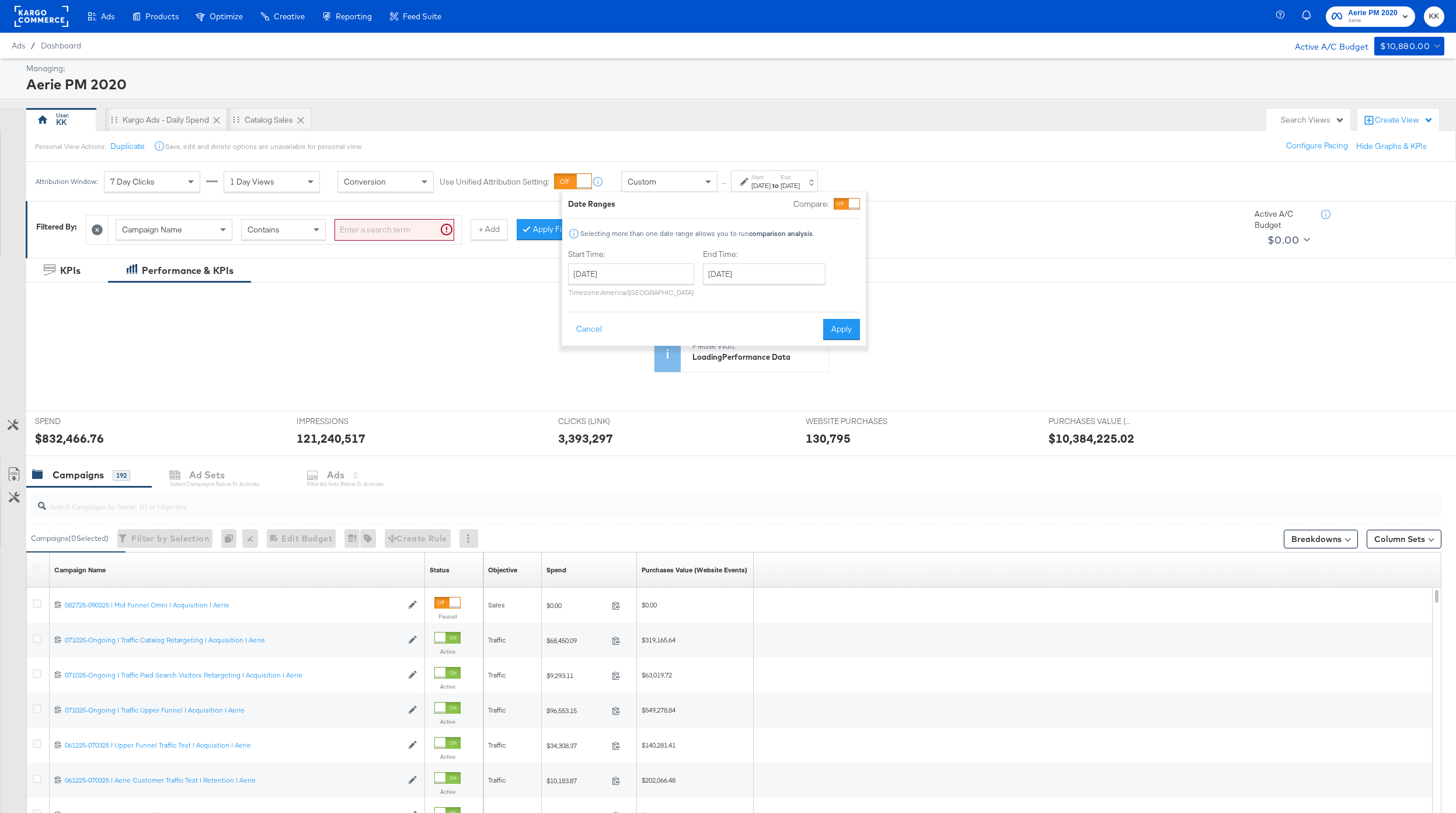
click at [182, 227] on span "Campaign Name" at bounding box center [152, 229] width 60 height 10
click at [204, 226] on div "Ad Set ID" at bounding box center [174, 229] width 116 height 20
click at [360, 232] on input "search" at bounding box center [394, 229] width 120 height 21
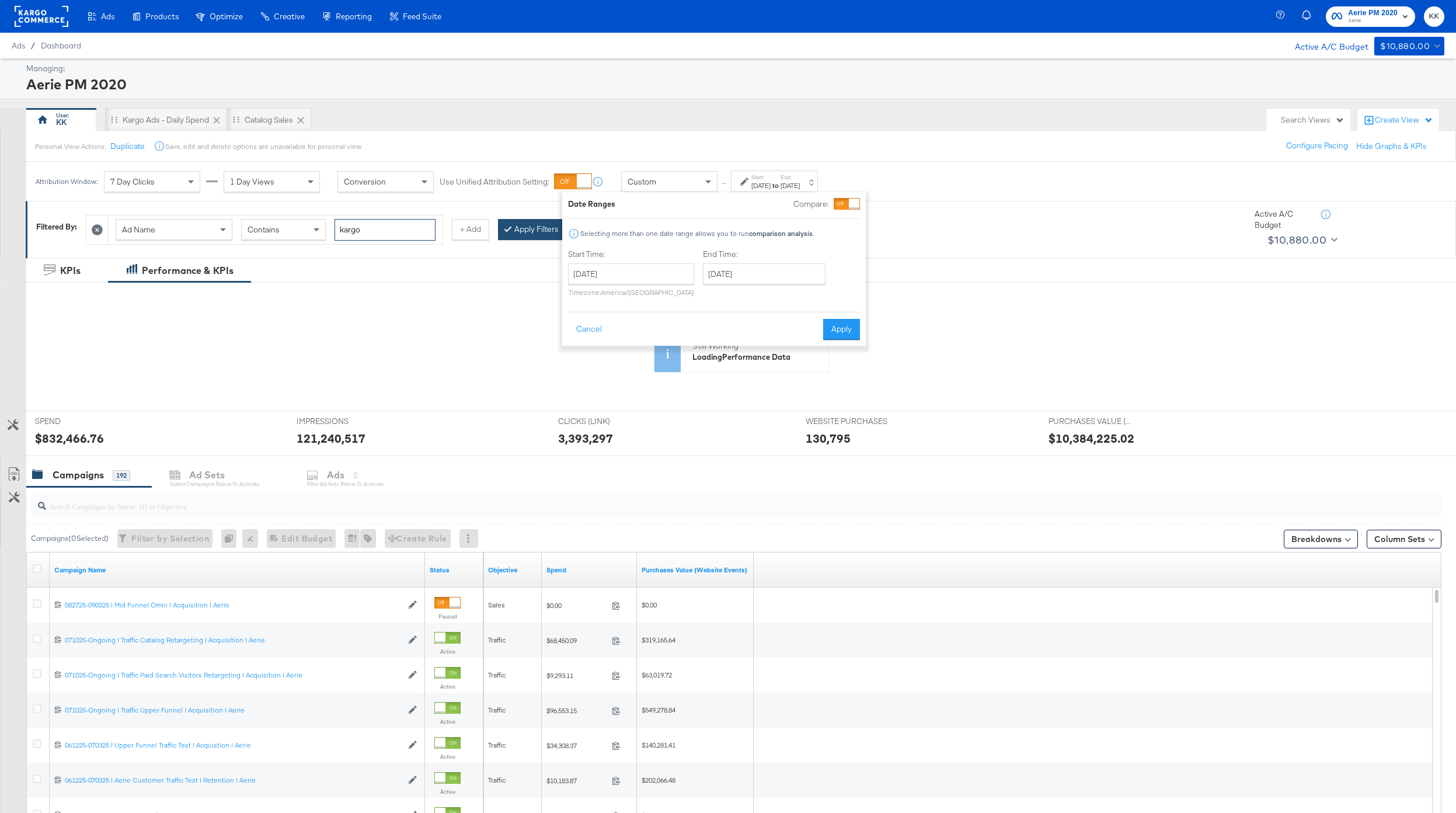
type input "kargo"
click at [530, 234] on button "Apply Filters" at bounding box center [532, 229] width 69 height 21
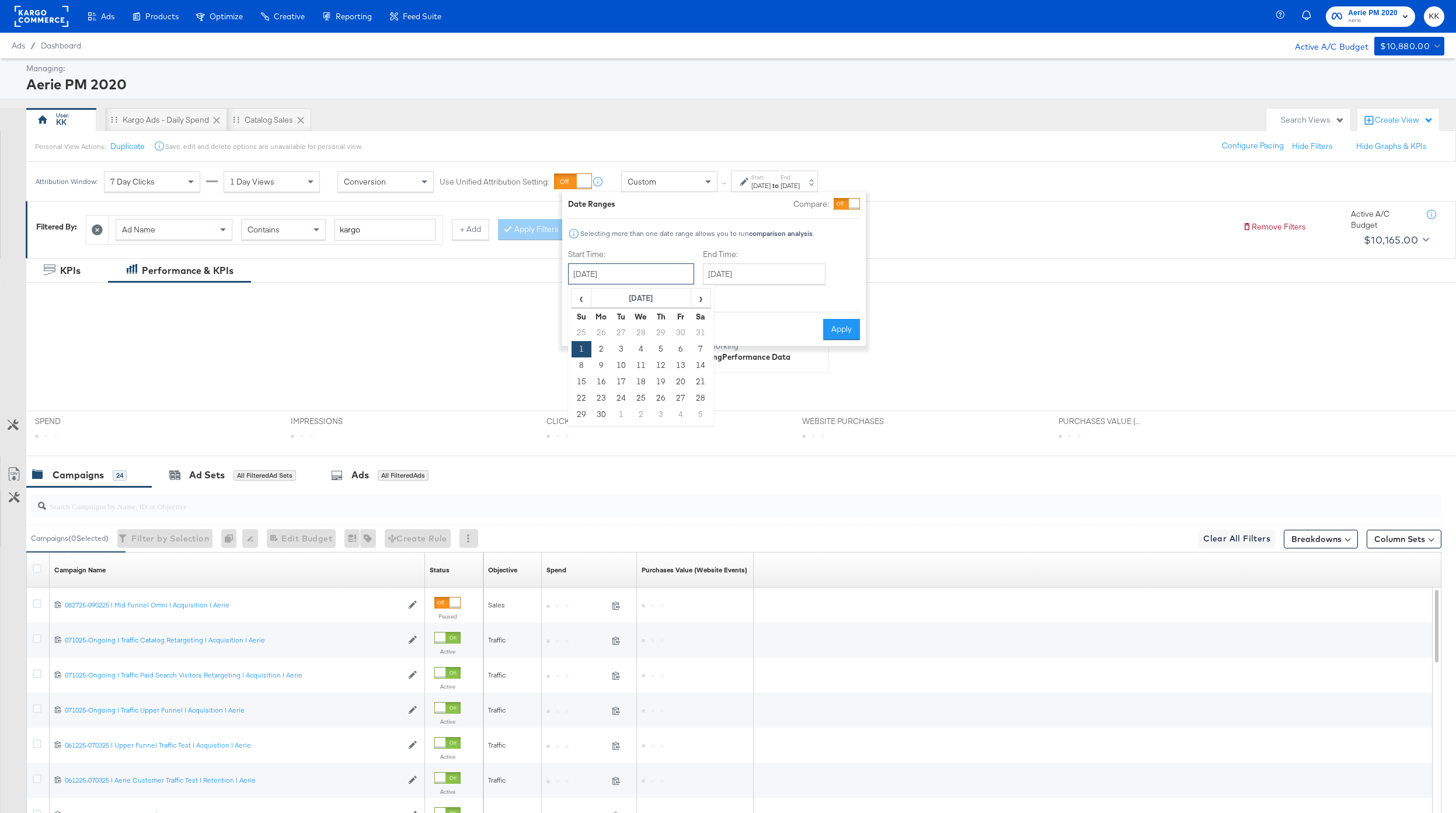
click at [659, 270] on input "June 1st 2025" at bounding box center [631, 274] width 126 height 21
click at [569, 296] on div "‹ June 2025 › Su Mo Tu We Th Fr Sa 25 26 27 28 29 30 31 1 2 3 4 5 6 7 8 9 10 11…" at bounding box center [641, 356] width 146 height 141
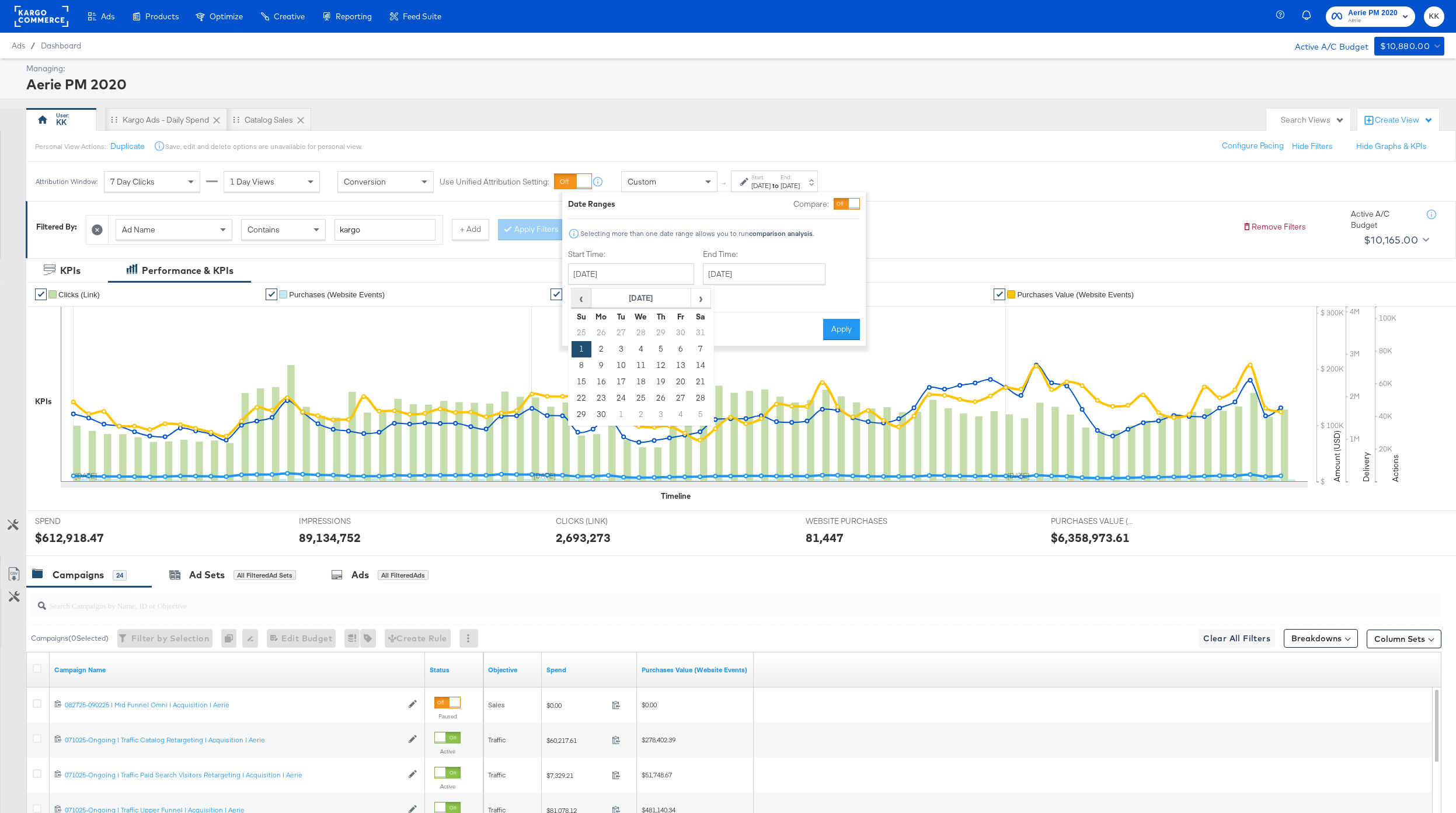
click at [572, 296] on span "‹" at bounding box center [581, 297] width 18 height 18
click at [574, 297] on span "‹" at bounding box center [581, 297] width 18 height 18
click at [671, 364] on td "14" at bounding box center [680, 365] width 20 height 17
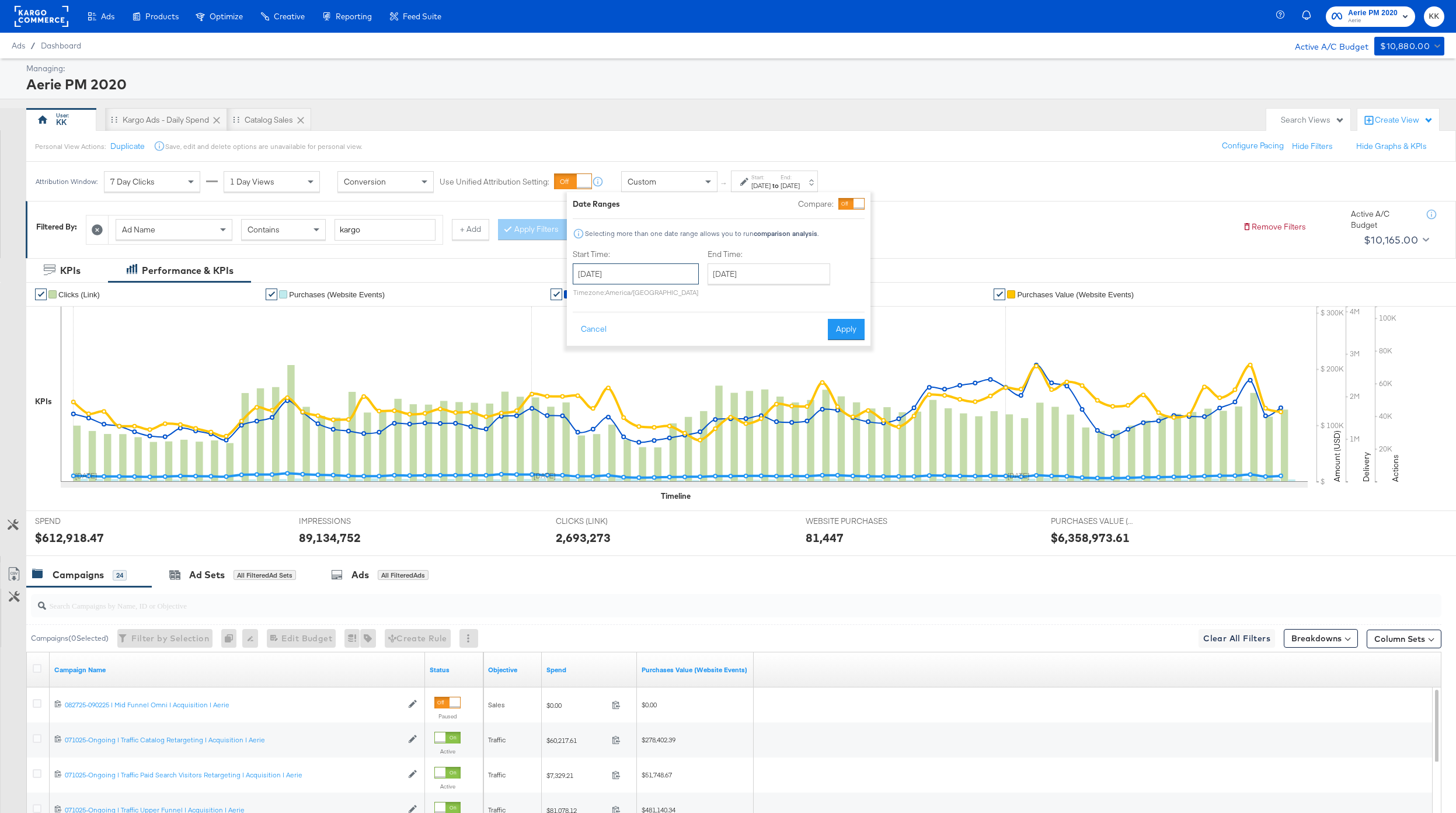
click at [625, 270] on input "February 14th 2025" at bounding box center [636, 274] width 126 height 21
click at [669, 354] on td "6" at bounding box center [666, 349] width 20 height 17
click at [633, 278] on input "February 6th 2025" at bounding box center [632, 274] width 126 height 21
click at [659, 364] on td "13" at bounding box center [661, 365] width 20 height 17
type input "February 13th 2025"
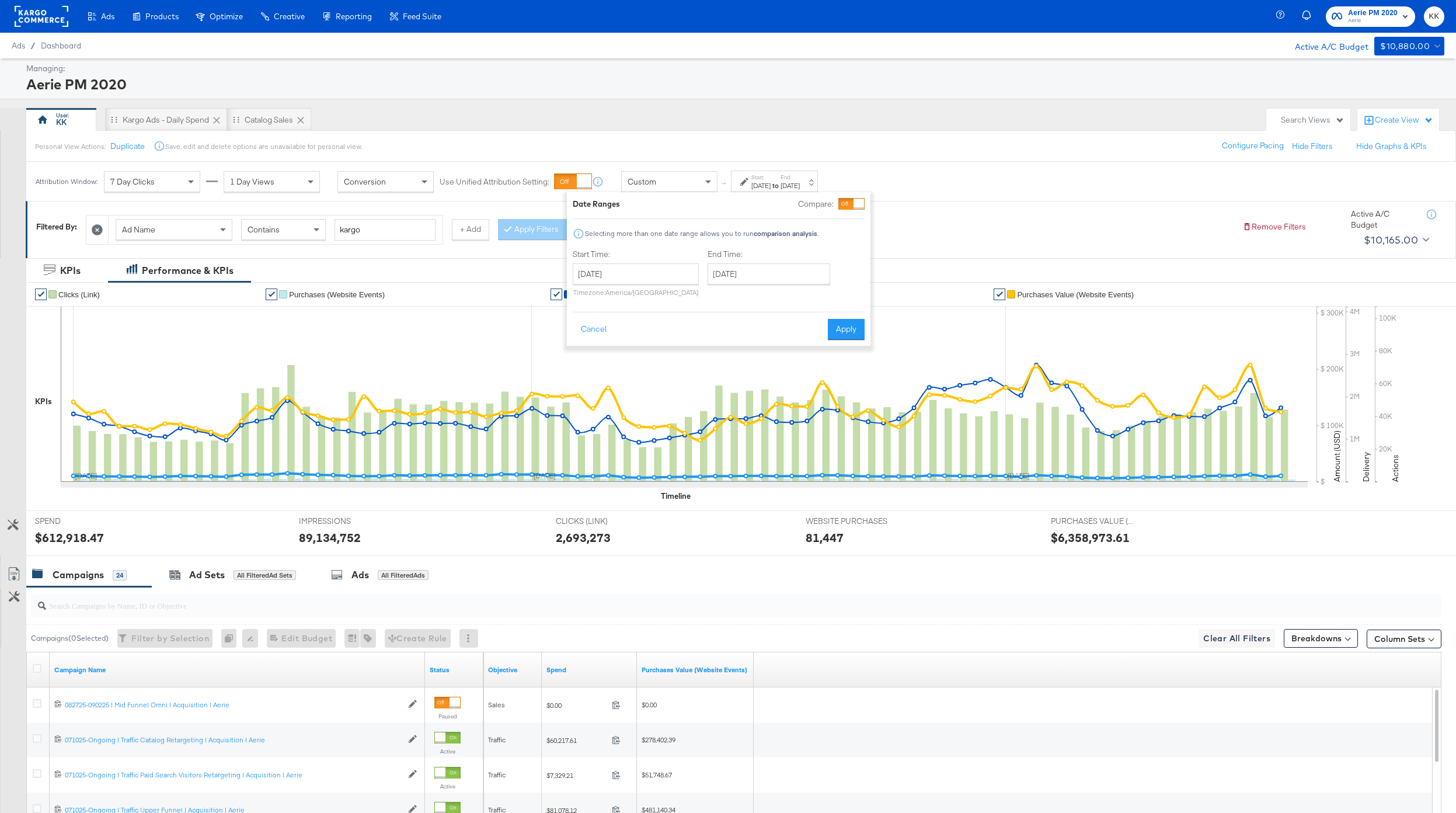
click at [746, 285] on div "End Time: August 19th 2025 ‹ August 2025 › Su Mo Tu We Th Fr Sa 27 28 29 30 31 …" at bounding box center [771, 275] width 128 height 53
click at [759, 277] on input "August 19th 2025" at bounding box center [769, 274] width 123 height 21
click at [723, 293] on span "‹" at bounding box center [721, 297] width 18 height 18
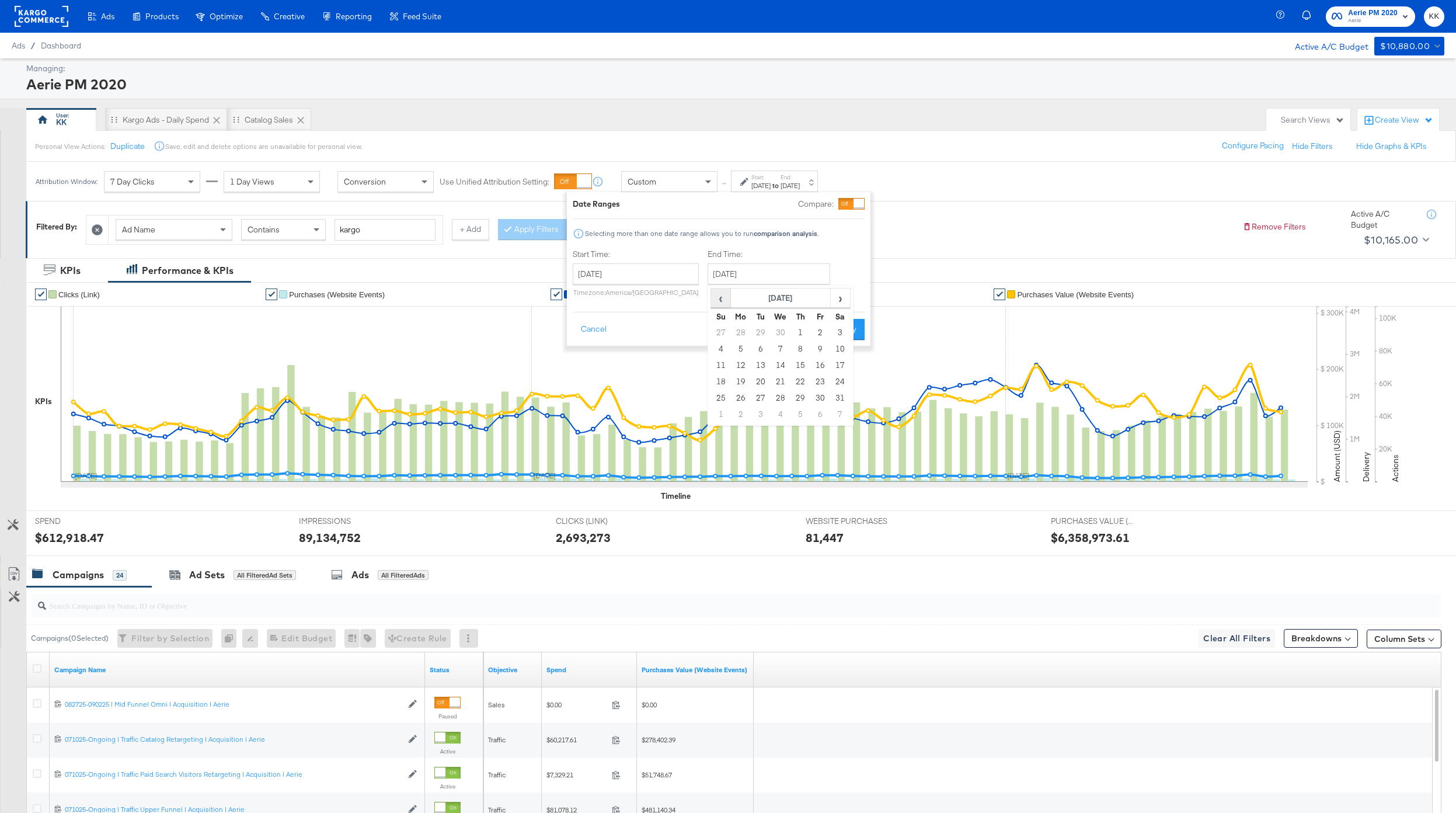
click at [718, 301] on span "‹" at bounding box center [721, 297] width 18 height 18
click at [779, 381] on td "19" at bounding box center [780, 382] width 20 height 17
type input "March 19th 2025"
click at [840, 334] on button "Apply" at bounding box center [845, 329] width 37 height 21
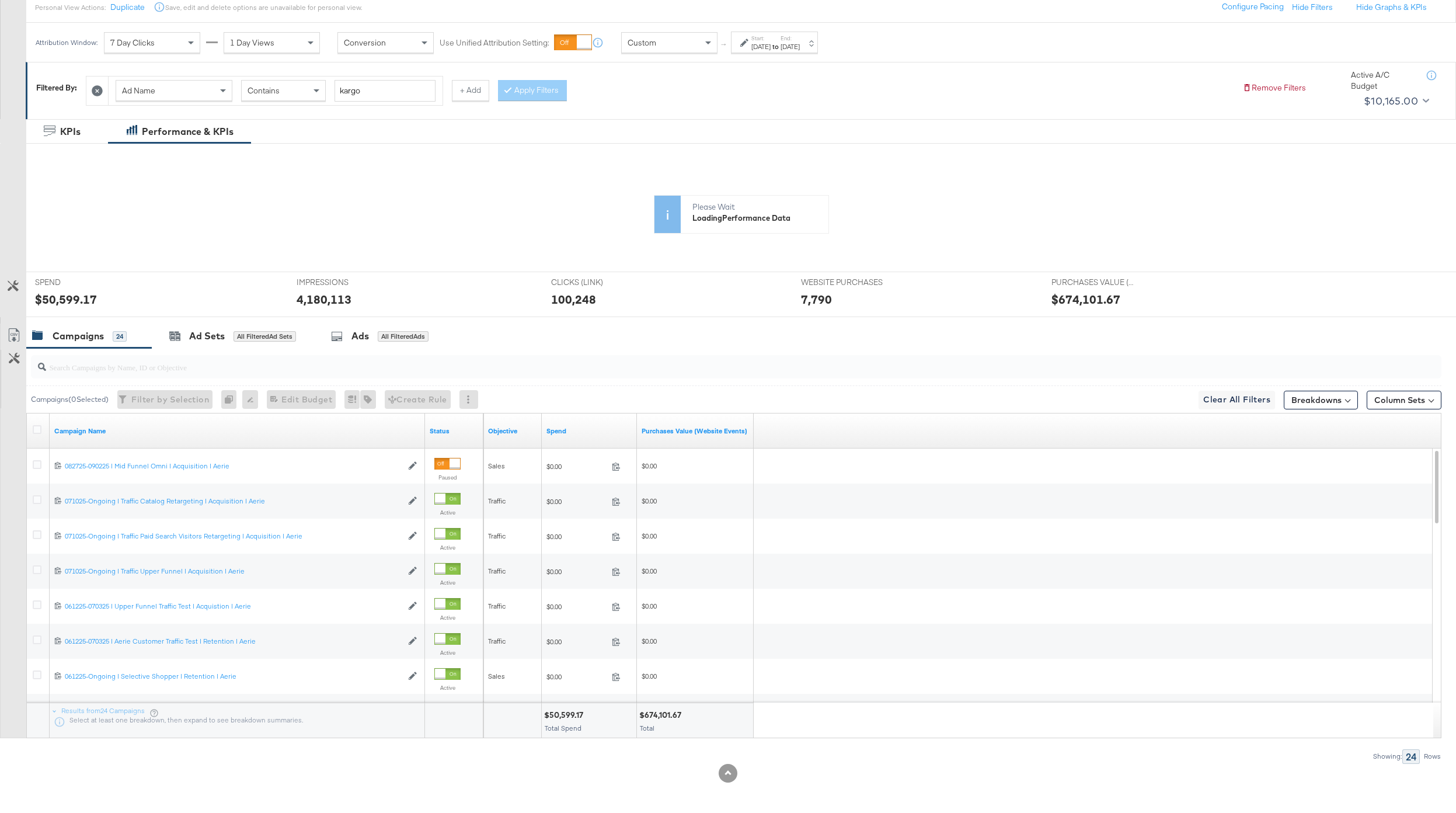
scroll to position [139, 0]
click at [508, 430] on link "Objective" at bounding box center [513, 431] width 49 height 9
click at [655, 427] on link "Purchases Value (Website Events)" at bounding box center [695, 431] width 107 height 9
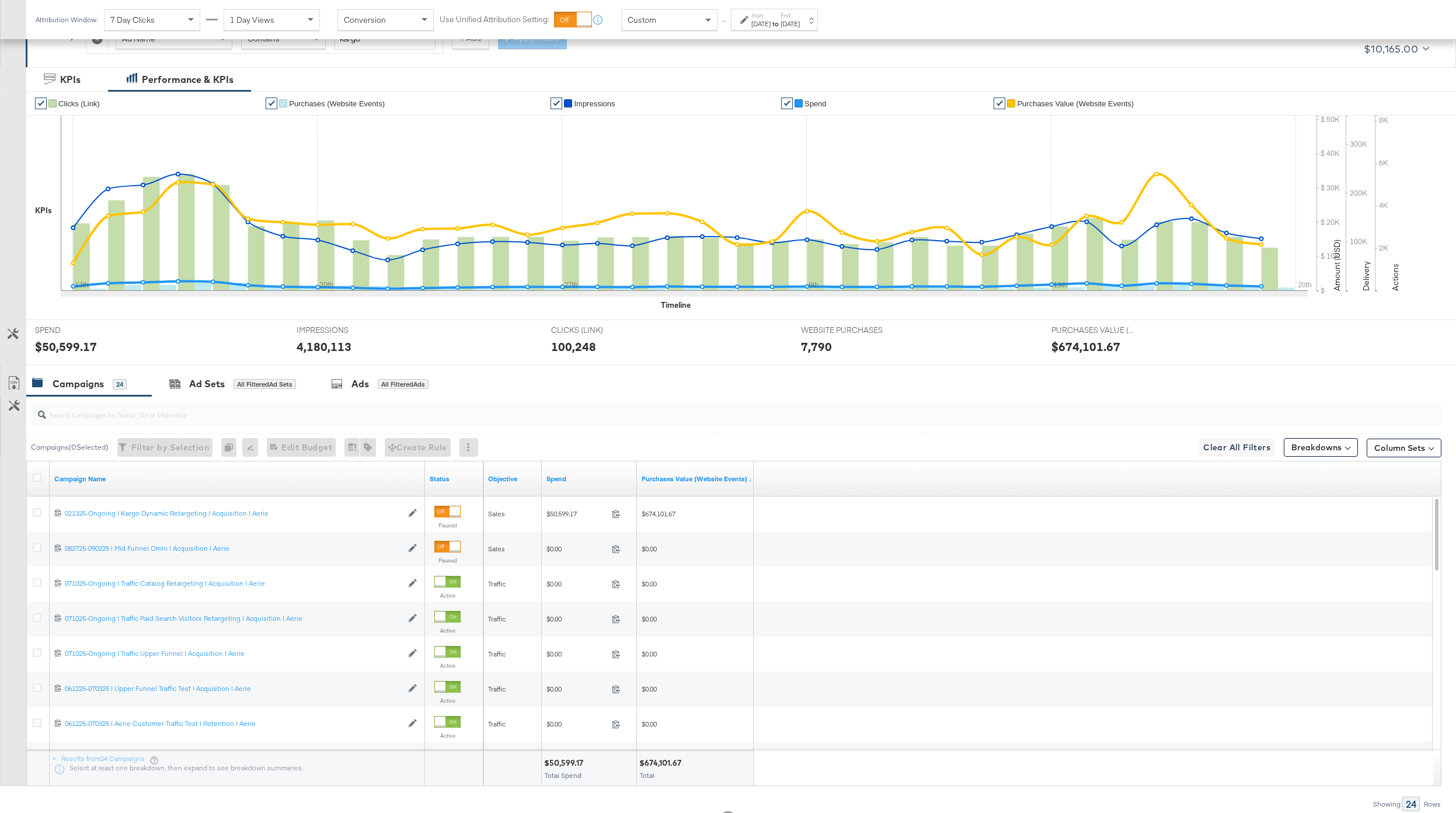
scroll to position [192, 0]
click at [1091, 442] on button "Column Sets" at bounding box center [1405, 446] width 75 height 18
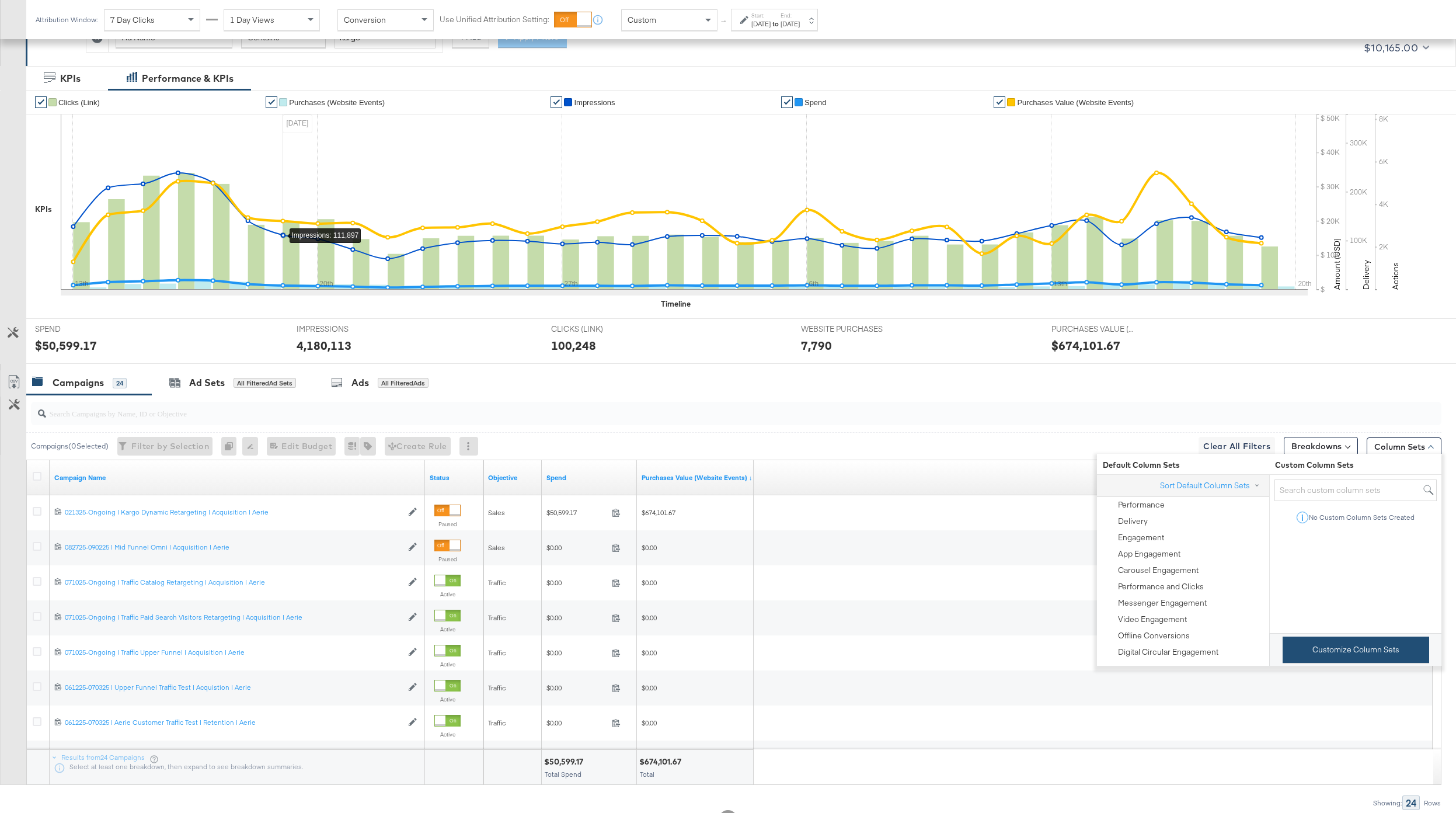
click at [1091, 609] on button "Customize Column Sets" at bounding box center [1356, 649] width 147 height 26
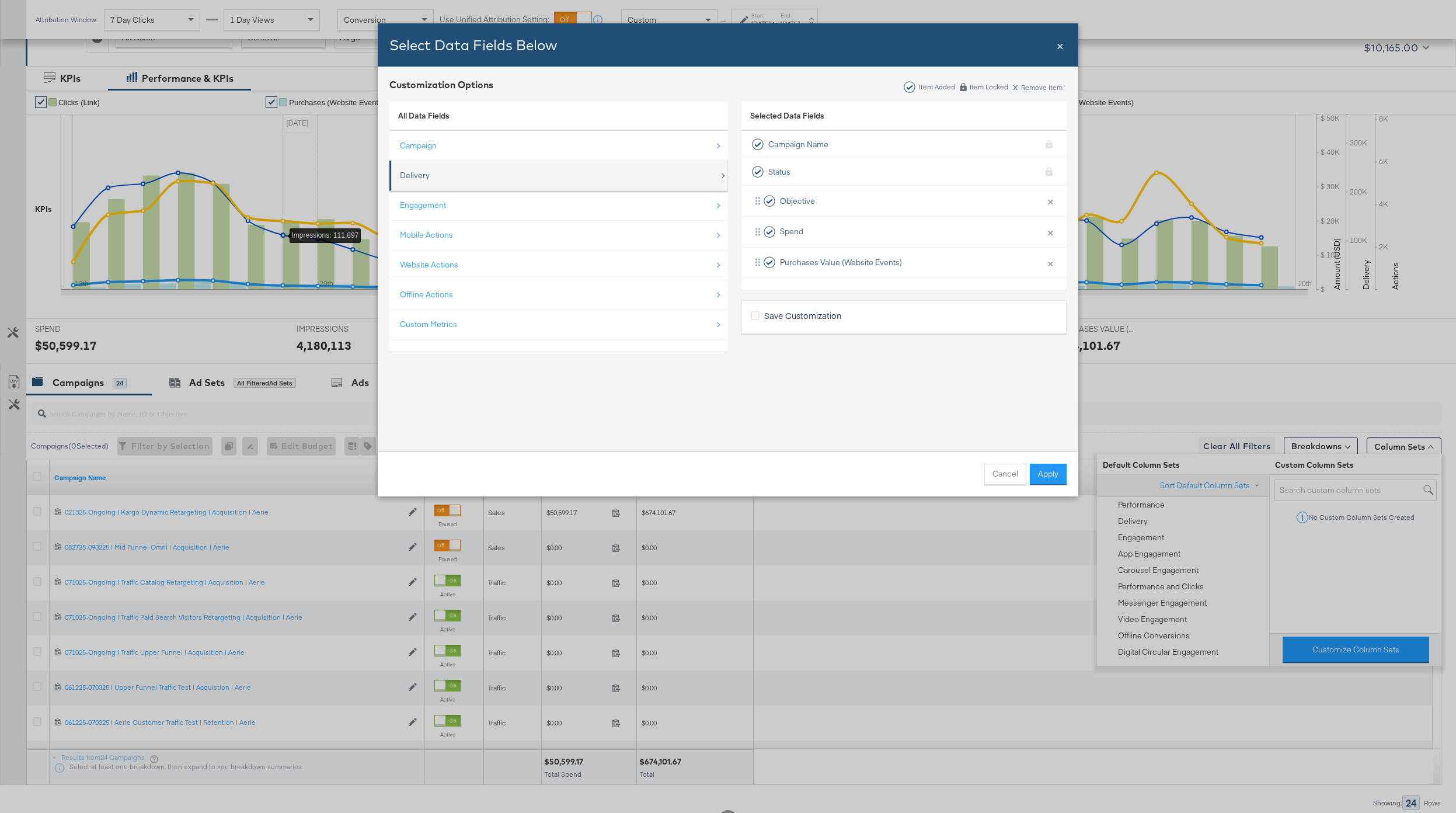
click at [511, 178] on div "Delivery" at bounding box center [559, 175] width 319 height 24
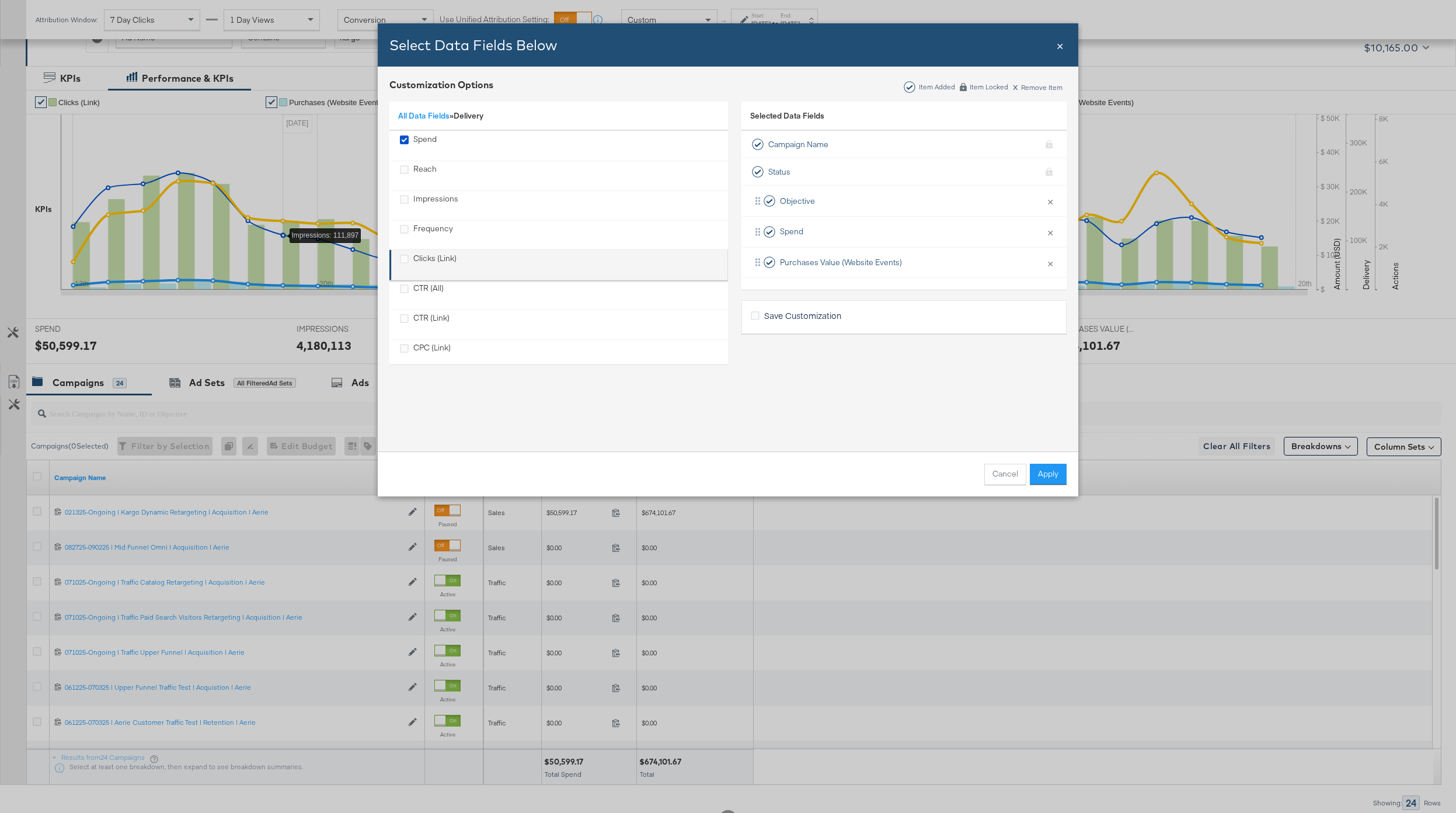
click at [435, 257] on div "Clicks (Link)" at bounding box center [435, 264] width 43 height 24
click at [1032, 461] on div "Cancel Apply" at bounding box center [728, 473] width 701 height 45
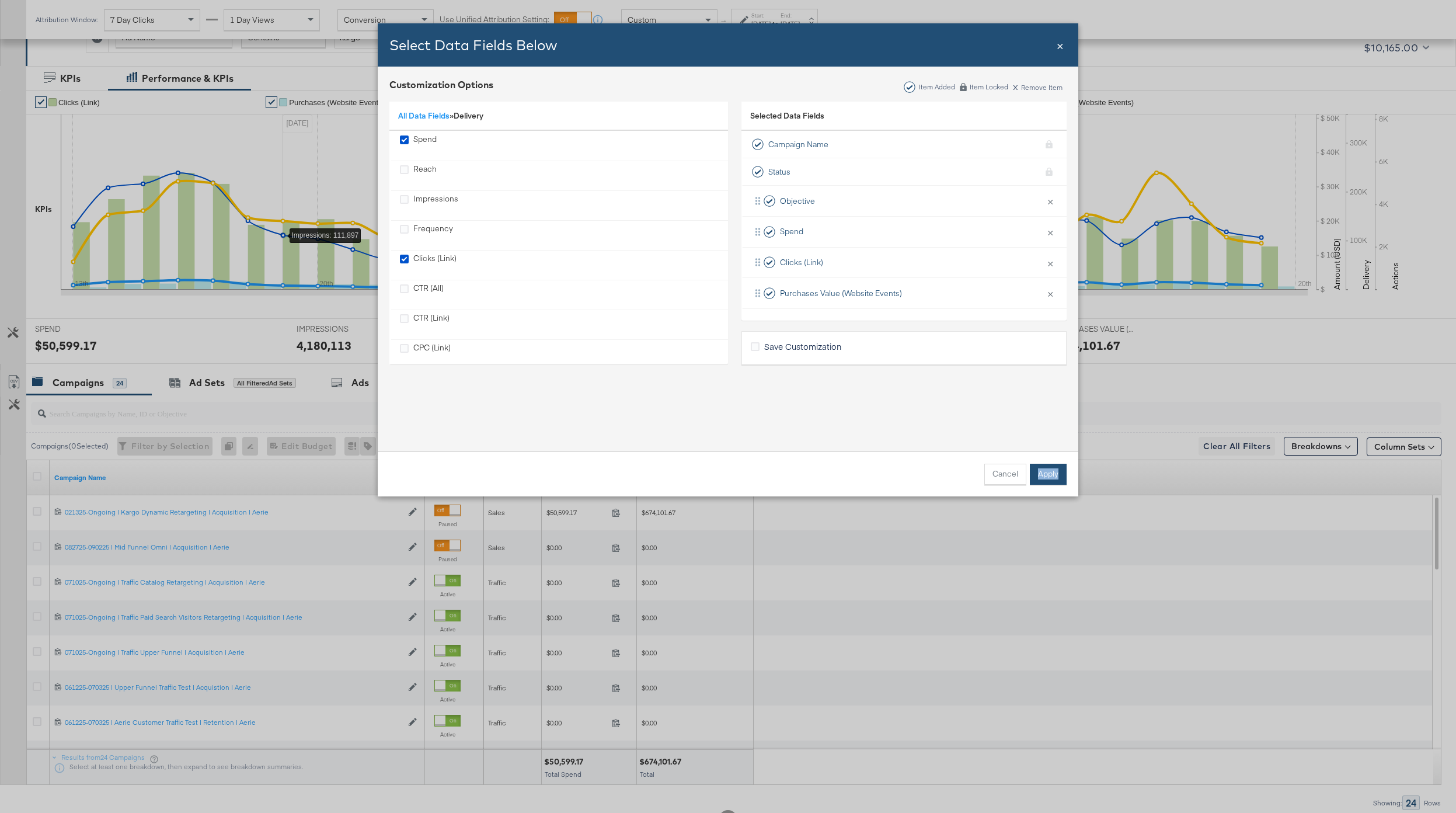
click at [1053, 464] on button "Apply" at bounding box center [1048, 474] width 37 height 21
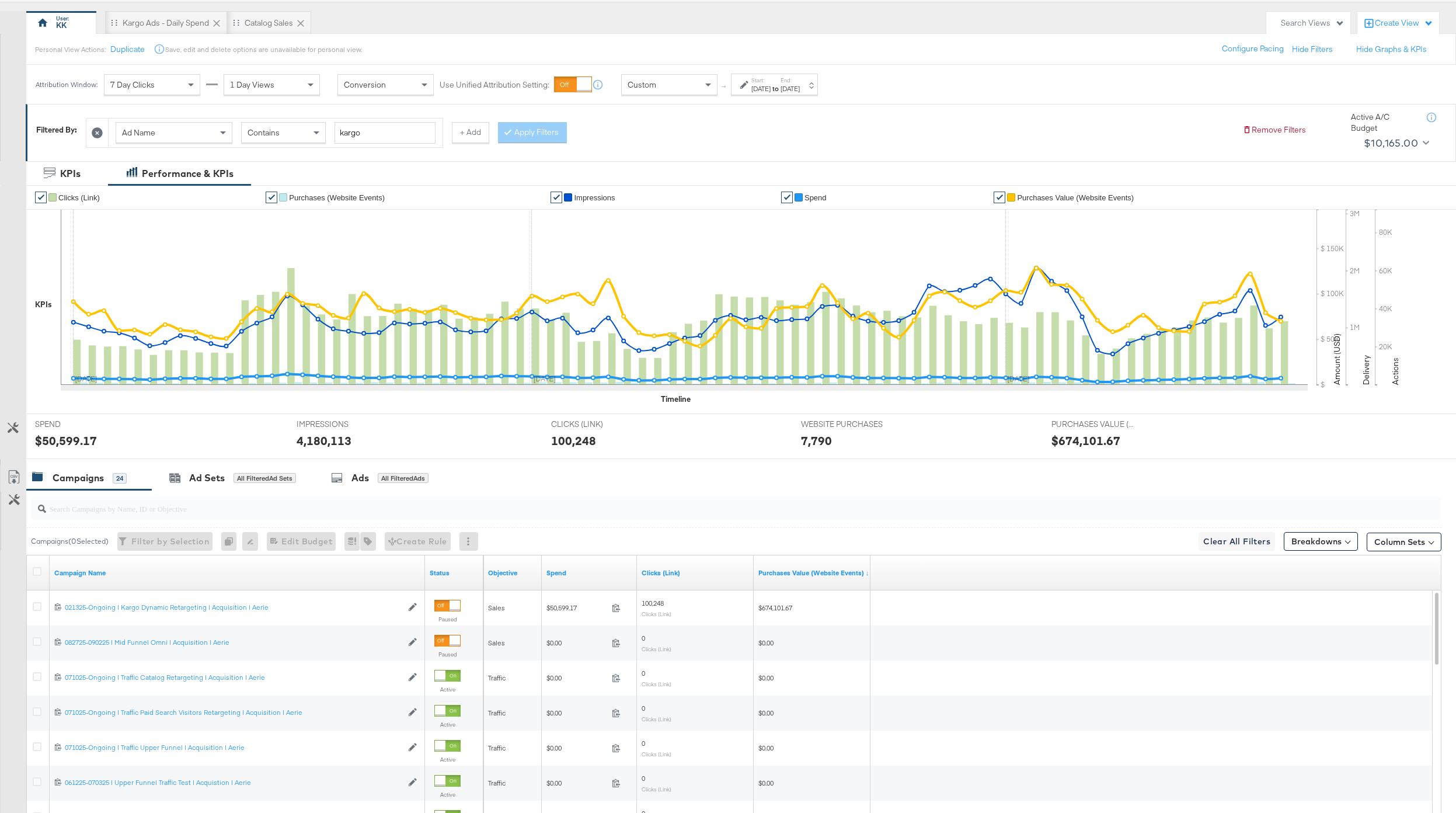
scroll to position [94, 0]
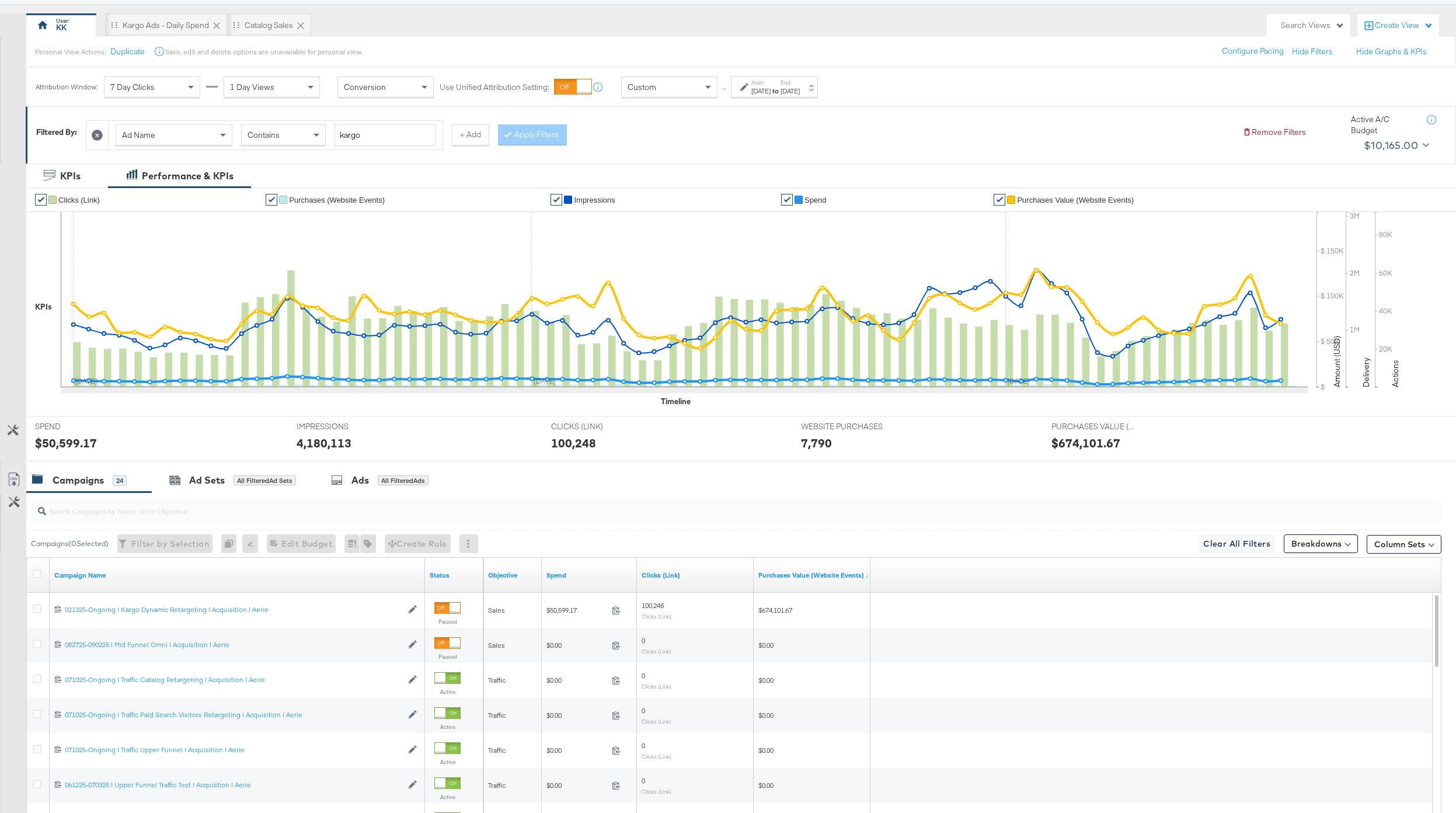
click at [763, 86] on div "Feb 13th 2025" at bounding box center [761, 91] width 19 height 9
click at [630, 166] on div "Start Time: February 13th 2025 ‹ February 2025 › Su Mo Tu We Th Fr Sa 26 27 28 …" at bounding box center [635, 180] width 126 height 53
click at [635, 174] on input "February 13th 2025" at bounding box center [635, 179] width 126 height 21
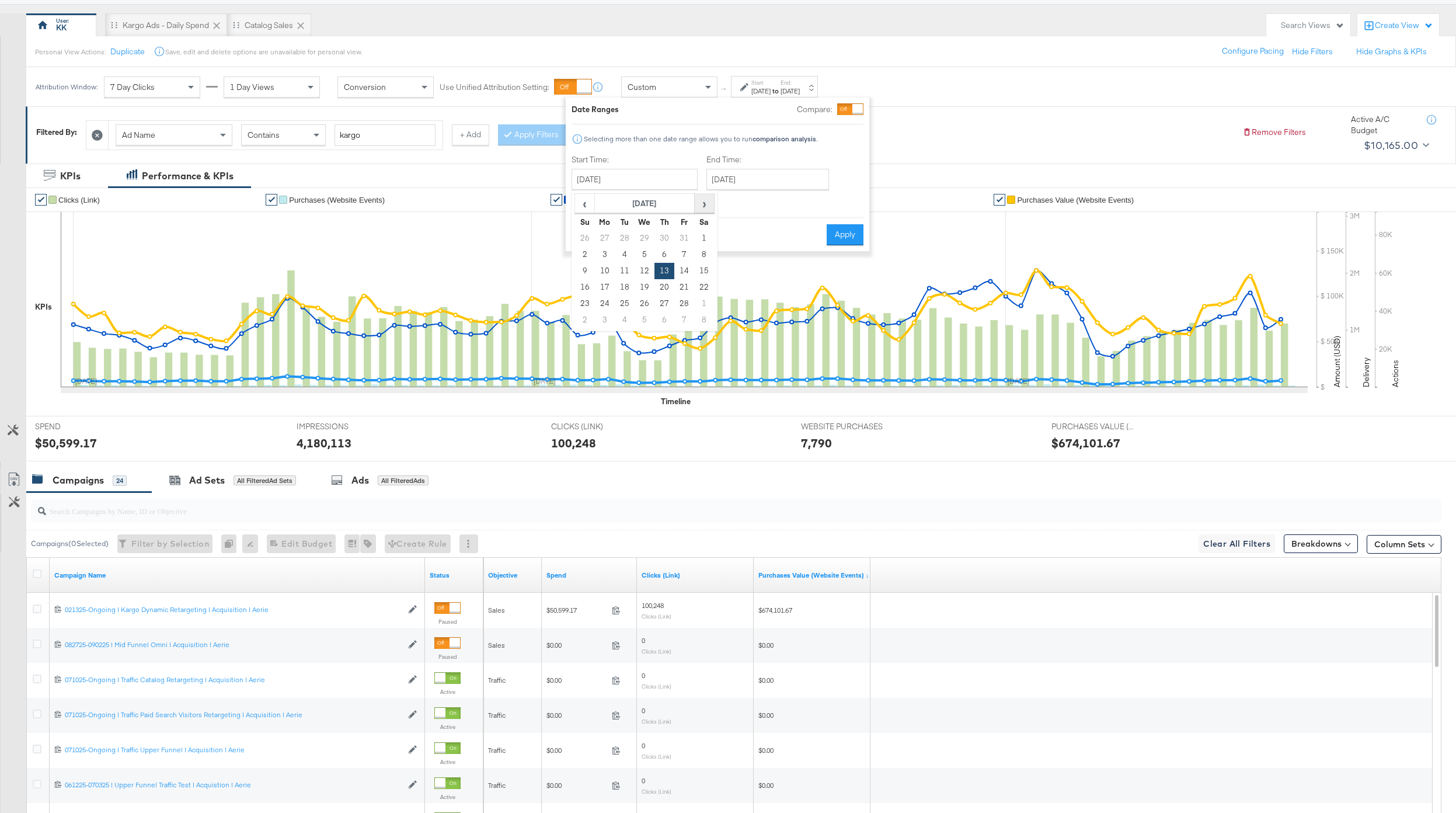
click at [703, 197] on span "›" at bounding box center [704, 203] width 18 height 18
click at [668, 289] on td "20" at bounding box center [665, 287] width 20 height 17
type input "March 20th 2025"
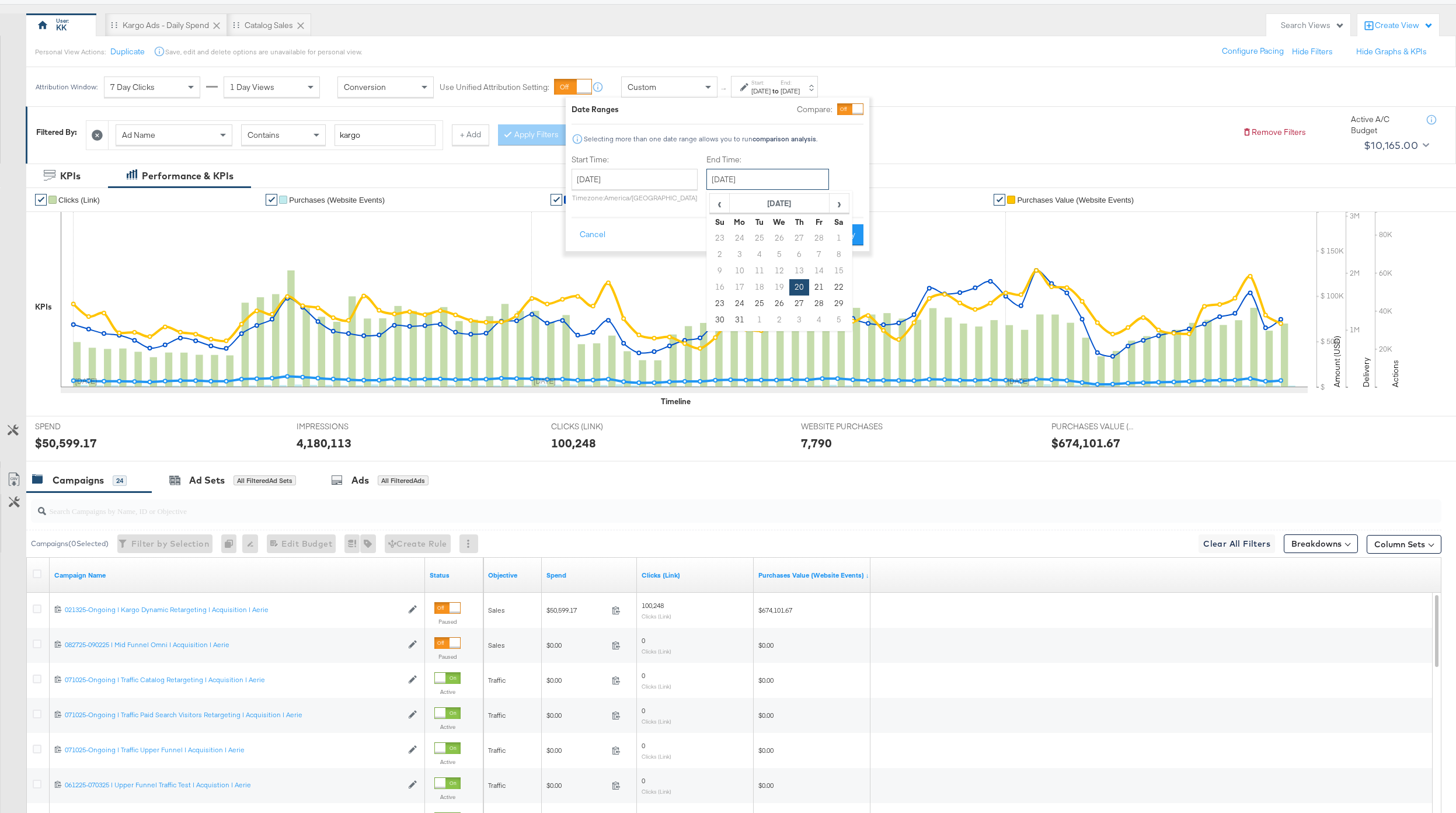
click at [752, 179] on input "March 20th 2025" at bounding box center [768, 179] width 123 height 21
click at [837, 207] on span "›" at bounding box center [839, 203] width 18 height 18
click at [781, 299] on td "30" at bounding box center [779, 303] width 20 height 17
type input "April 30th 2025"
click at [830, 240] on button "Apply" at bounding box center [845, 235] width 37 height 21
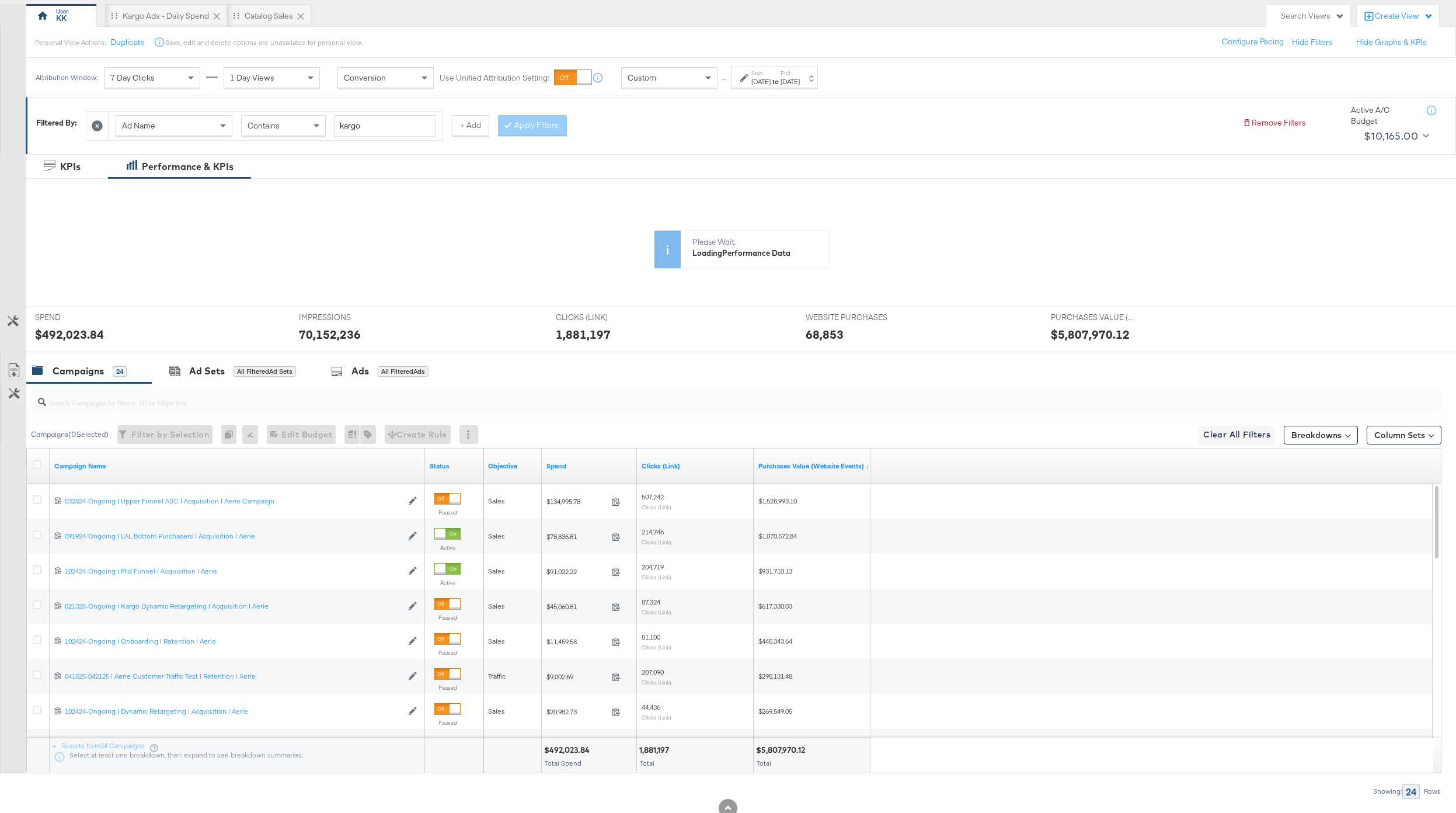
scroll to position [107, 0]
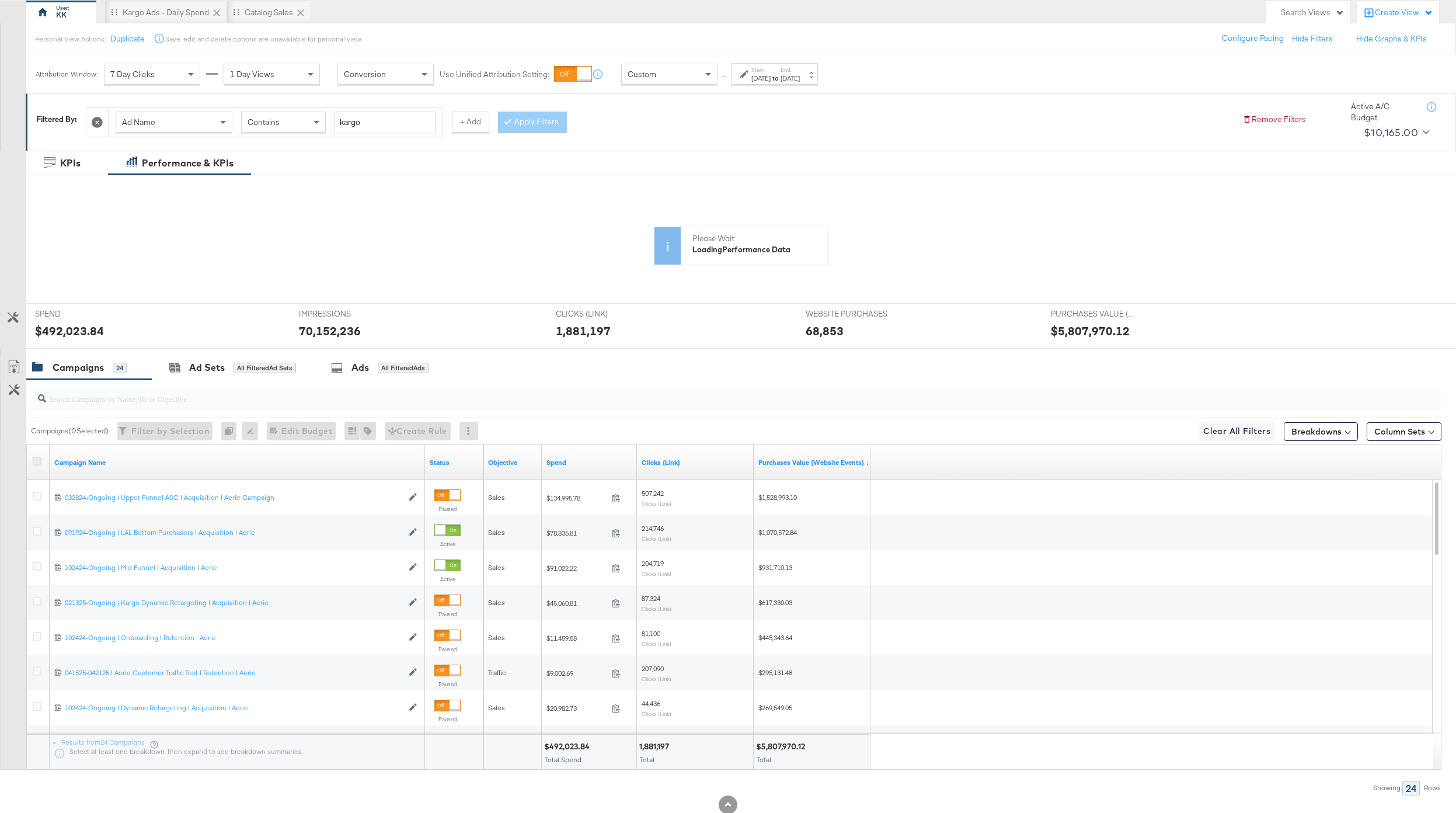
click at [34, 460] on icon at bounding box center [37, 461] width 9 height 9
click at [0, 0] on input "checkbox" at bounding box center [0, 0] width 0 height 0
click at [18, 362] on icon at bounding box center [13, 367] width 10 height 13
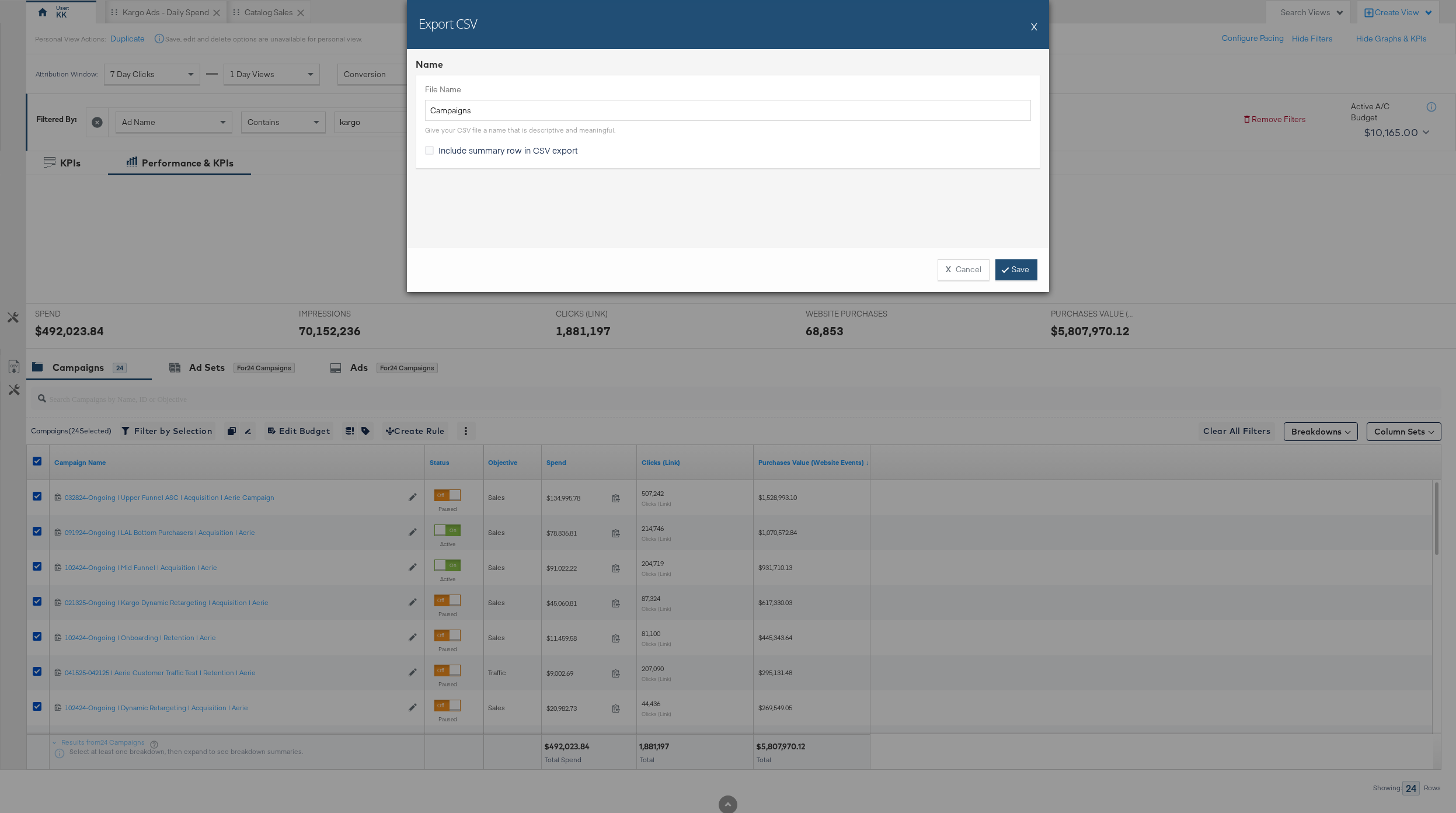
click at [1023, 273] on link "Save" at bounding box center [1016, 270] width 42 height 21
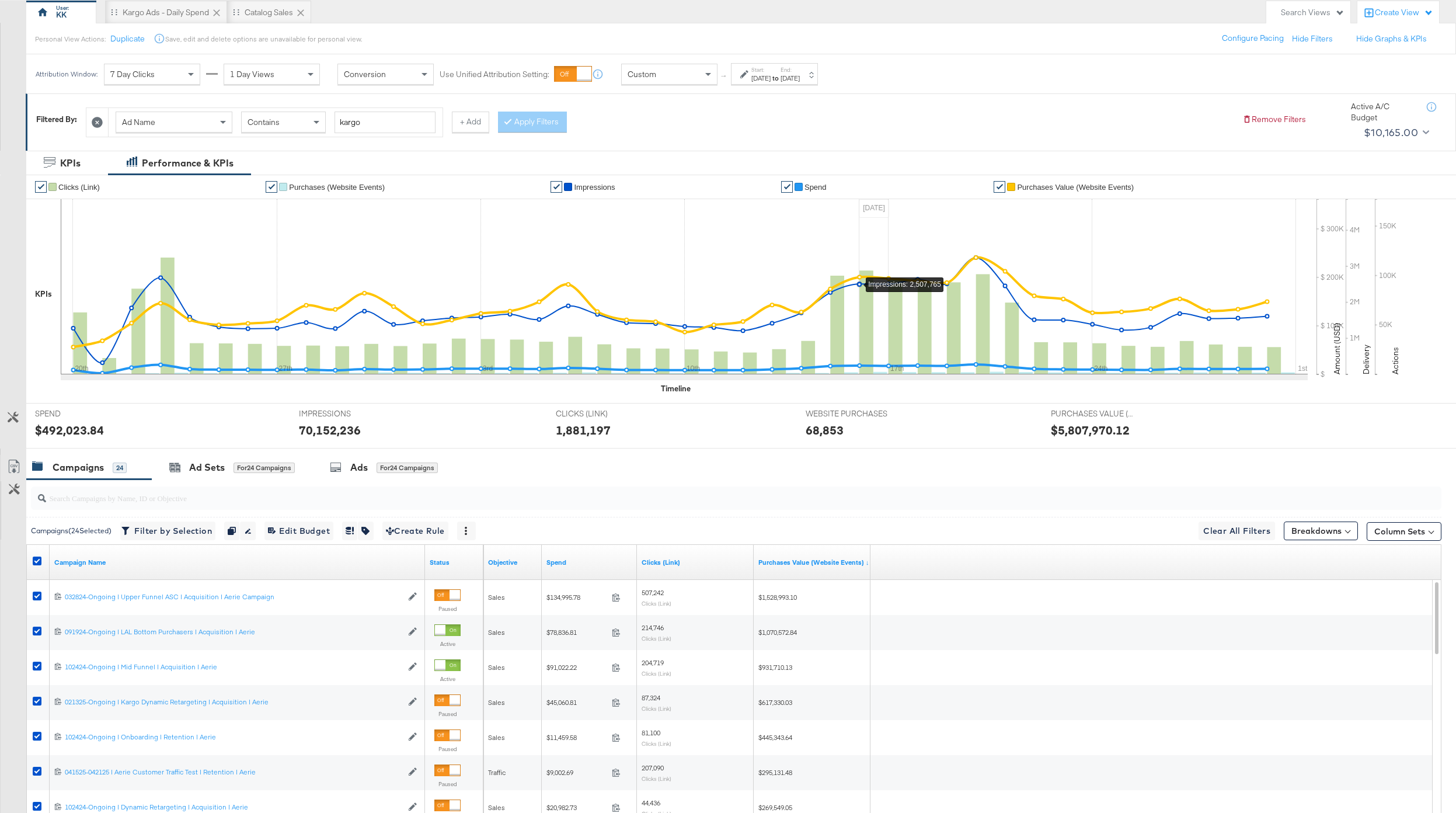
click at [759, 82] on div "Mar 20th 2025" at bounding box center [761, 78] width 19 height 9
click at [629, 177] on div "March 20th 2025 ‹ March 2025 › Su Mo Tu We Th Fr Sa 23 24 25 26 27 28 1 2 3 4 5…" at bounding box center [635, 172] width 126 height 33
click at [629, 171] on input "March 20th 2025" at bounding box center [635, 166] width 126 height 21
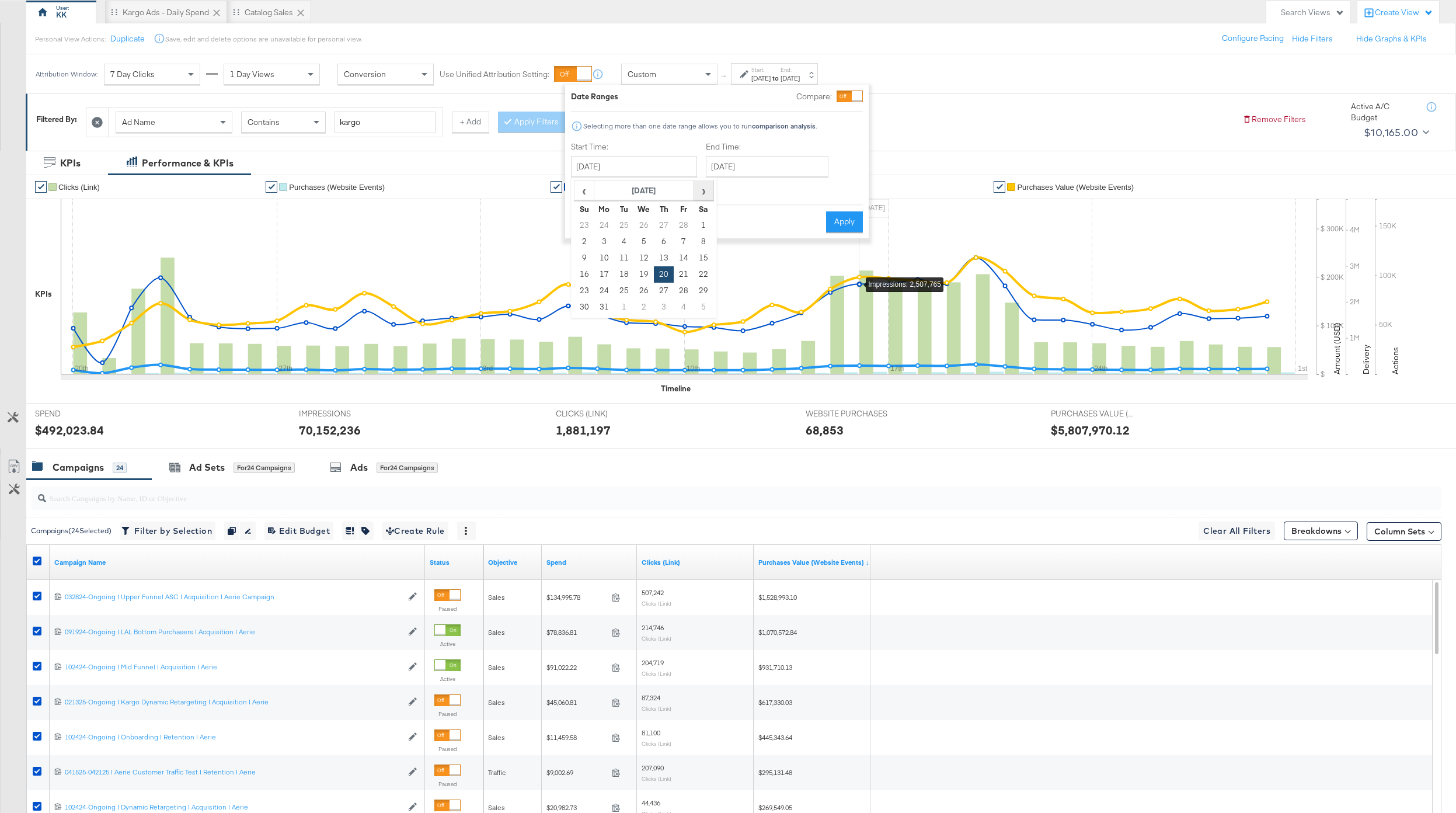
click at [694, 185] on th "›" at bounding box center [704, 191] width 20 height 20
click at [696, 186] on span "›" at bounding box center [704, 190] width 18 height 18
click at [659, 221] on td "1" at bounding box center [664, 225] width 20 height 17
type input "May 1st 2025"
click at [758, 167] on input "May 1st 2025" at bounding box center [761, 166] width 123 height 21
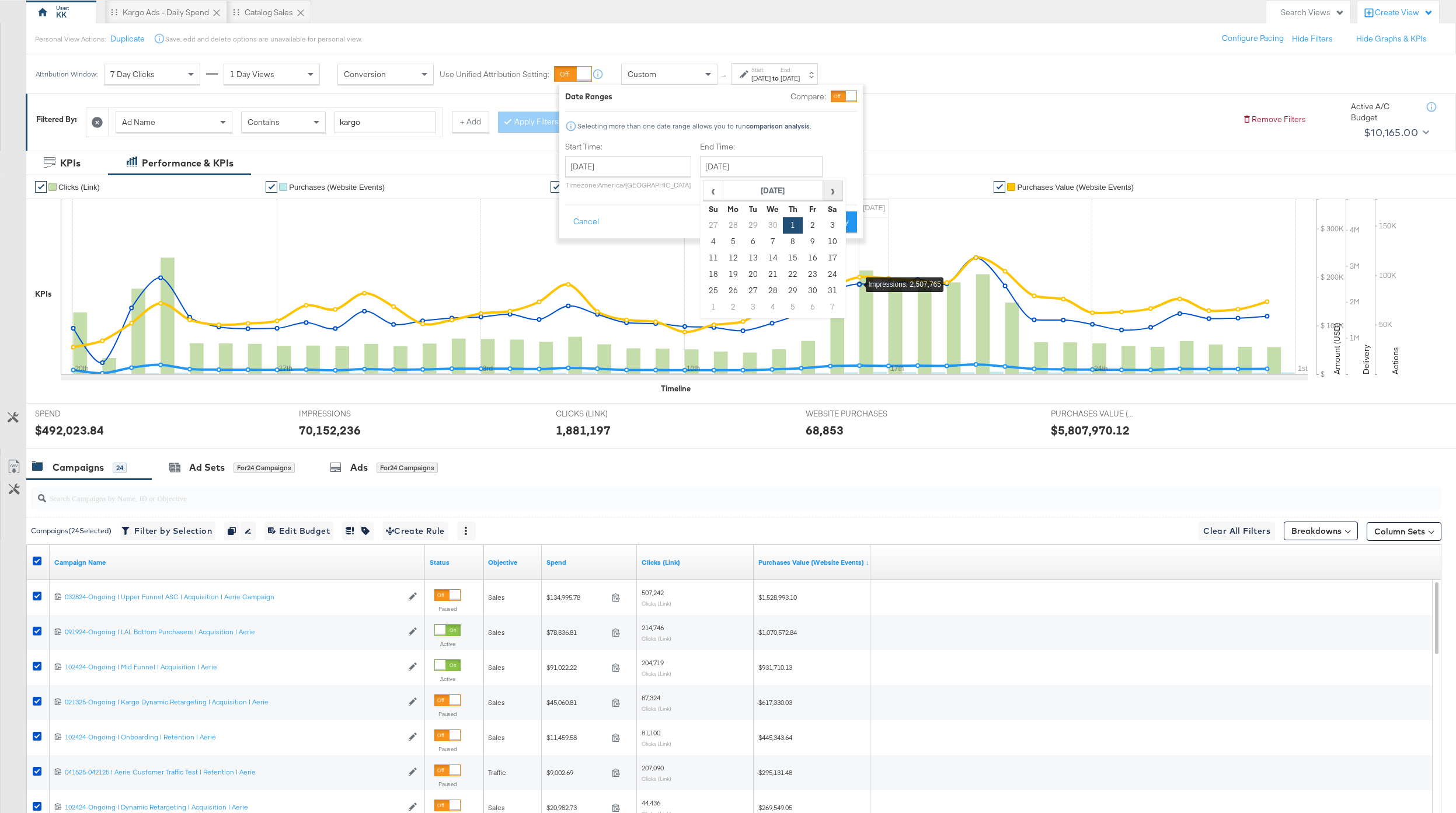
click at [833, 195] on span "›" at bounding box center [833, 190] width 18 height 18
click at [772, 255] on td "11" at bounding box center [773, 258] width 20 height 17
type input "June 11th 2025"
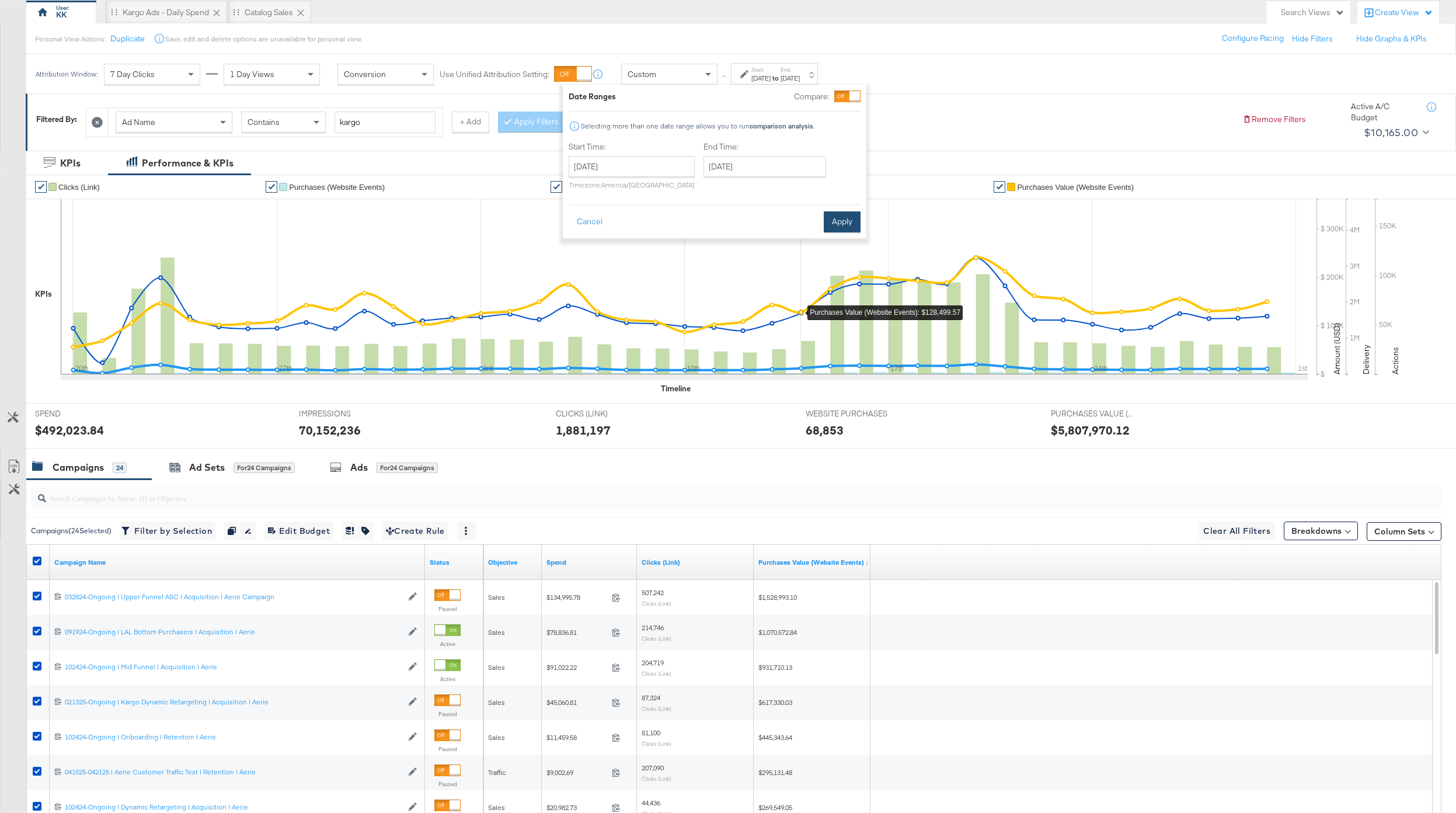
click at [831, 230] on button "Apply" at bounding box center [842, 222] width 37 height 21
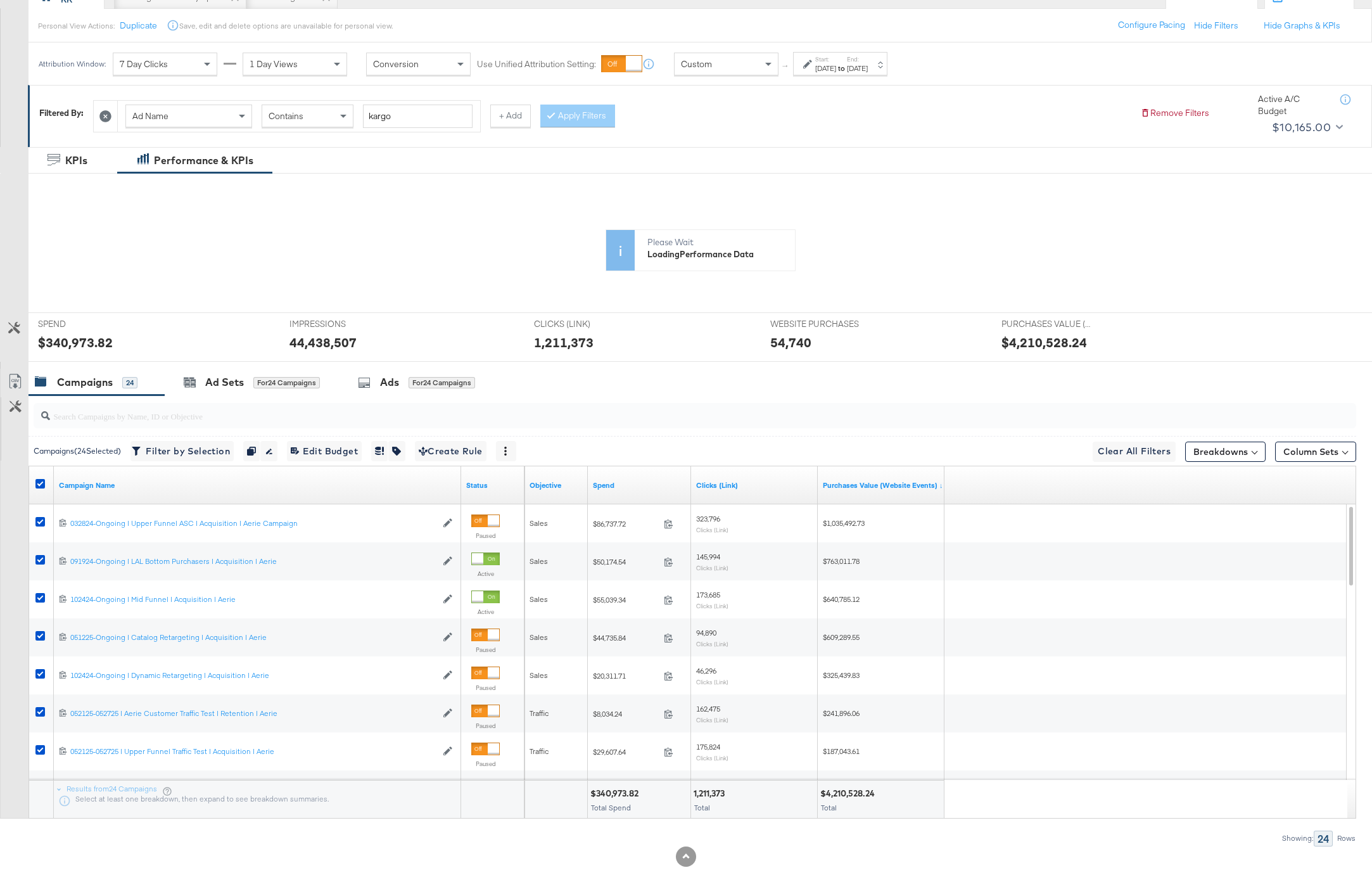
scroll to position [138, 0]
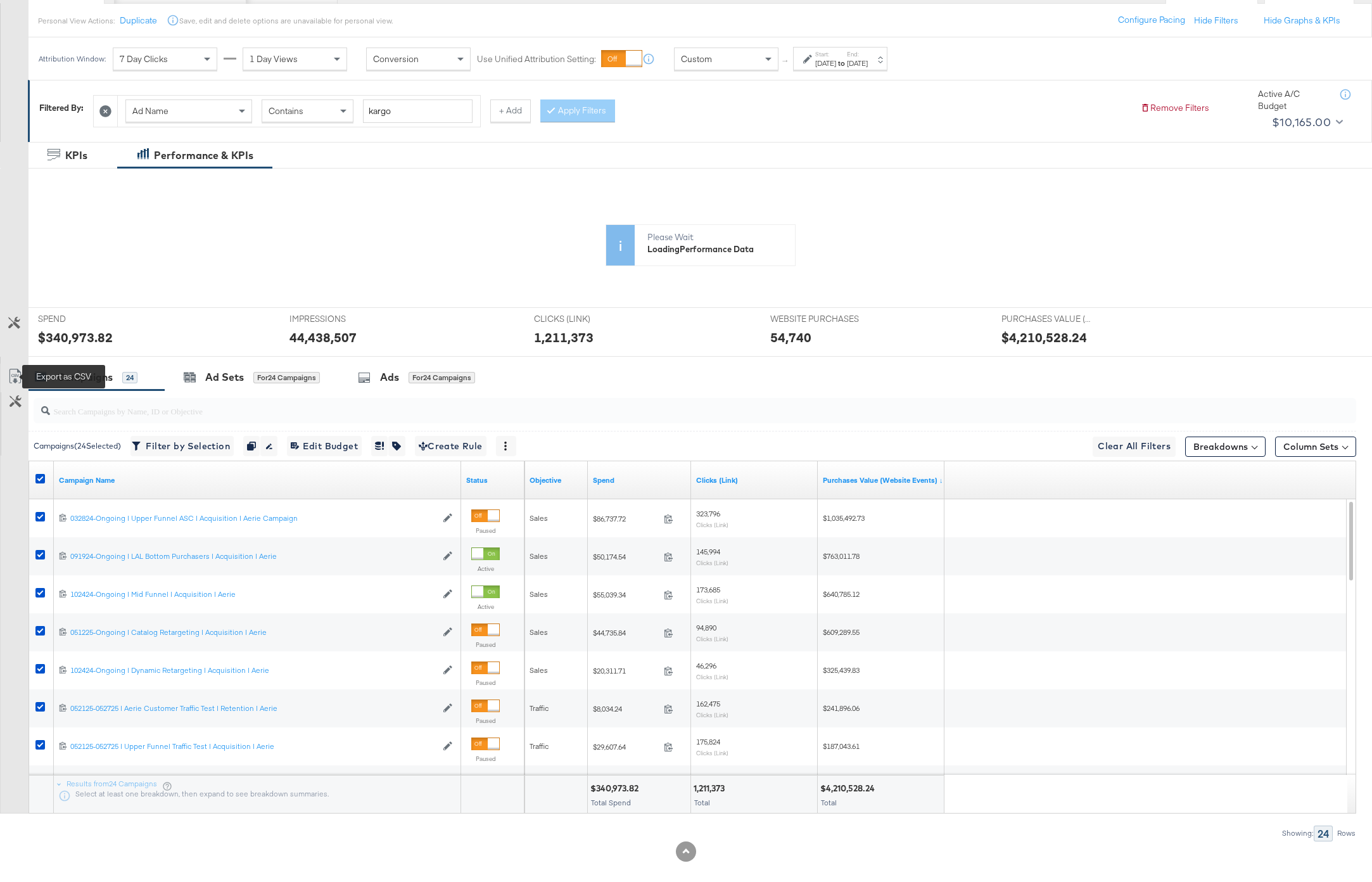
click at [20, 374] on icon at bounding box center [15, 376] width 15 height 15
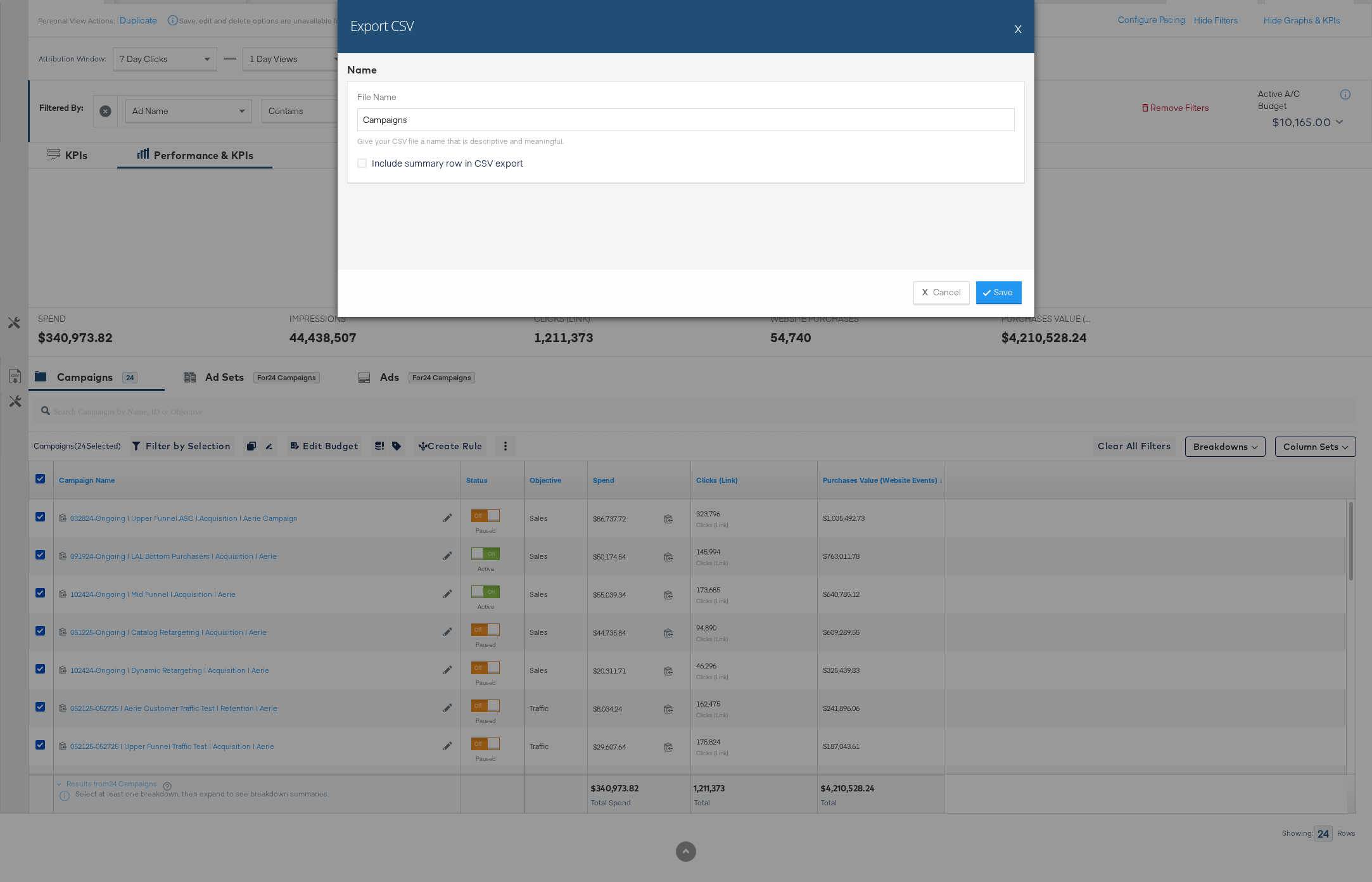
click at [1012, 310] on div "X Cancel Save" at bounding box center [686, 293] width 697 height 48
click at [1007, 290] on link "Save" at bounding box center [999, 293] width 46 height 23
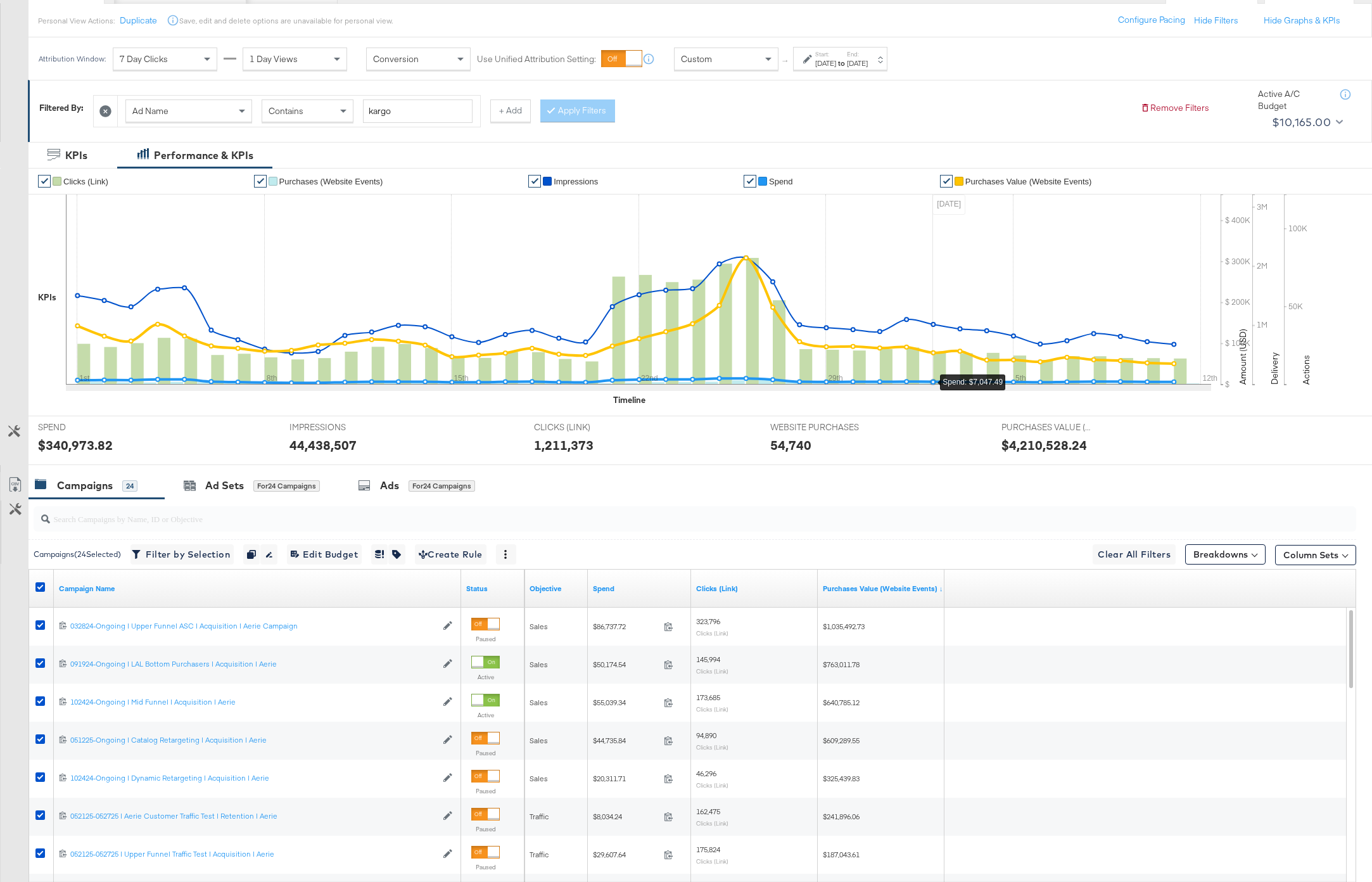
click at [829, 64] on div "May 1st 2025" at bounding box center [825, 63] width 21 height 10
click at [715, 158] on input "May 1st 2025" at bounding box center [686, 159] width 137 height 23
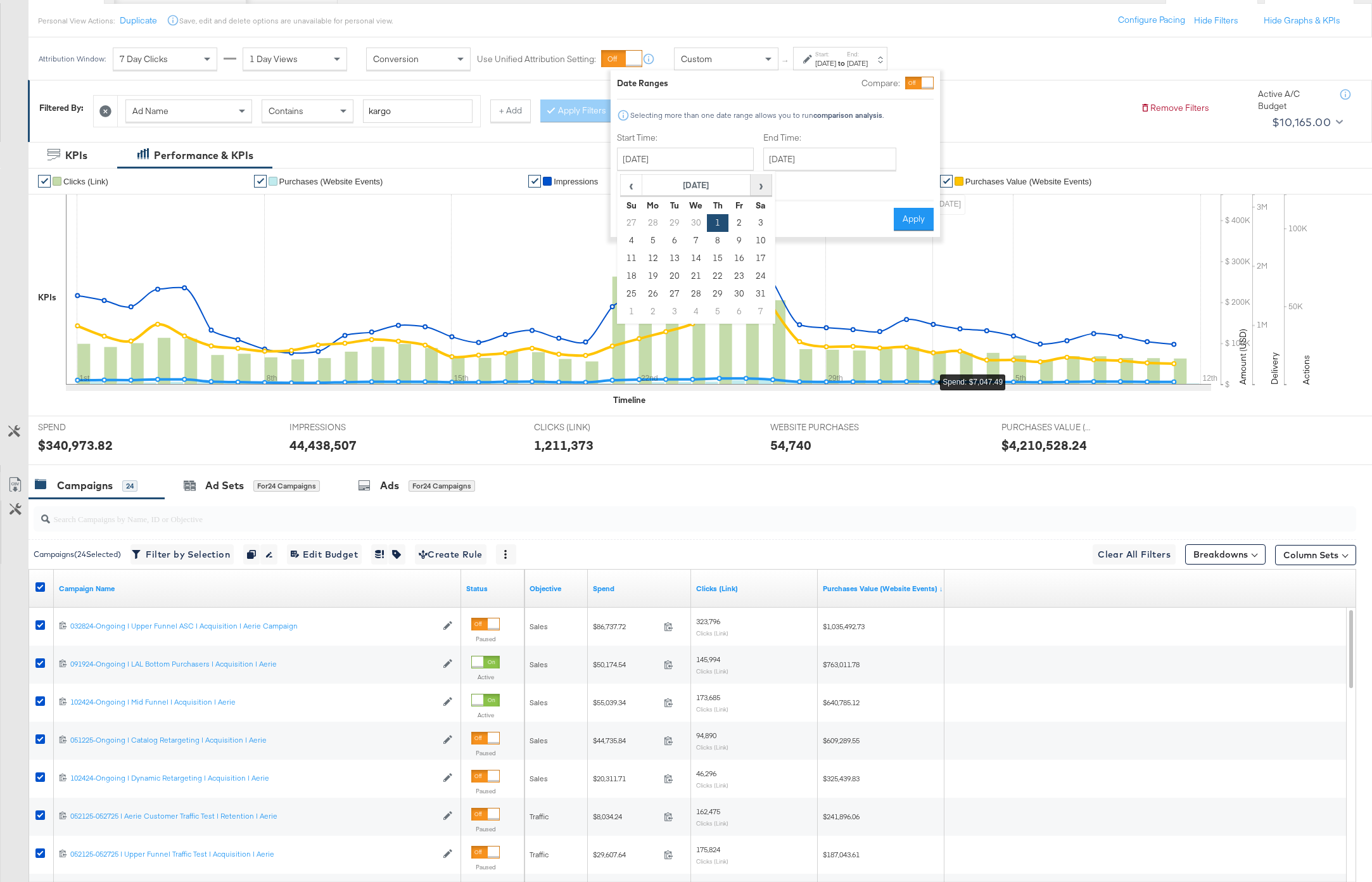
click at [759, 186] on span "›" at bounding box center [761, 185] width 20 height 19
click at [726, 258] on td "12" at bounding box center [718, 258] width 21 height 18
type input "June 12th 2025"
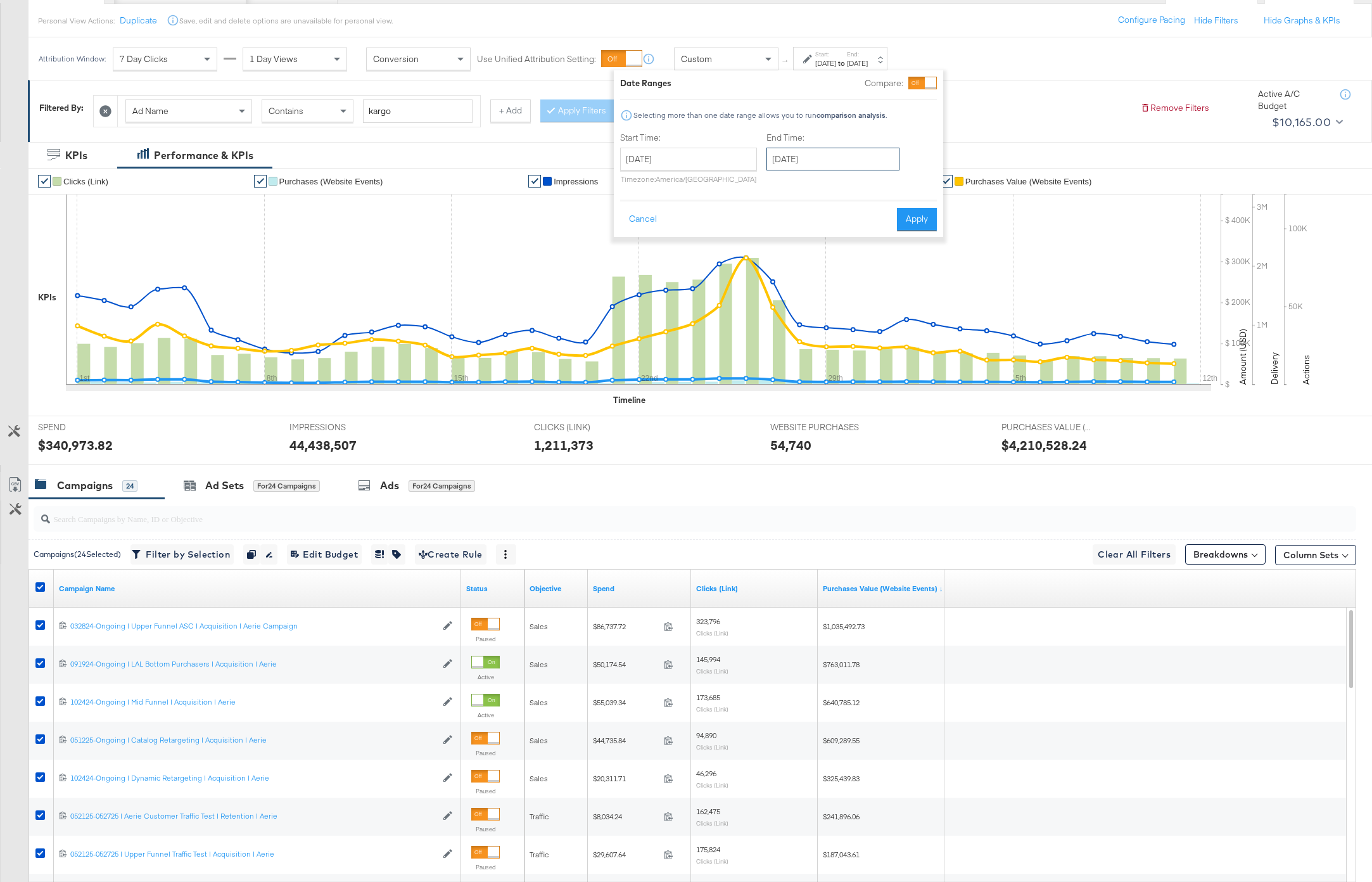
click at [822, 166] on input "June 12th 2025" at bounding box center [833, 159] width 133 height 23
click at [902, 187] on span "›" at bounding box center [910, 185] width 20 height 19
click at [844, 240] on td "9" at bounding box center [845, 241] width 21 height 18
type input "July 9th 2025"
click at [926, 221] on button "Apply" at bounding box center [910, 219] width 40 height 23
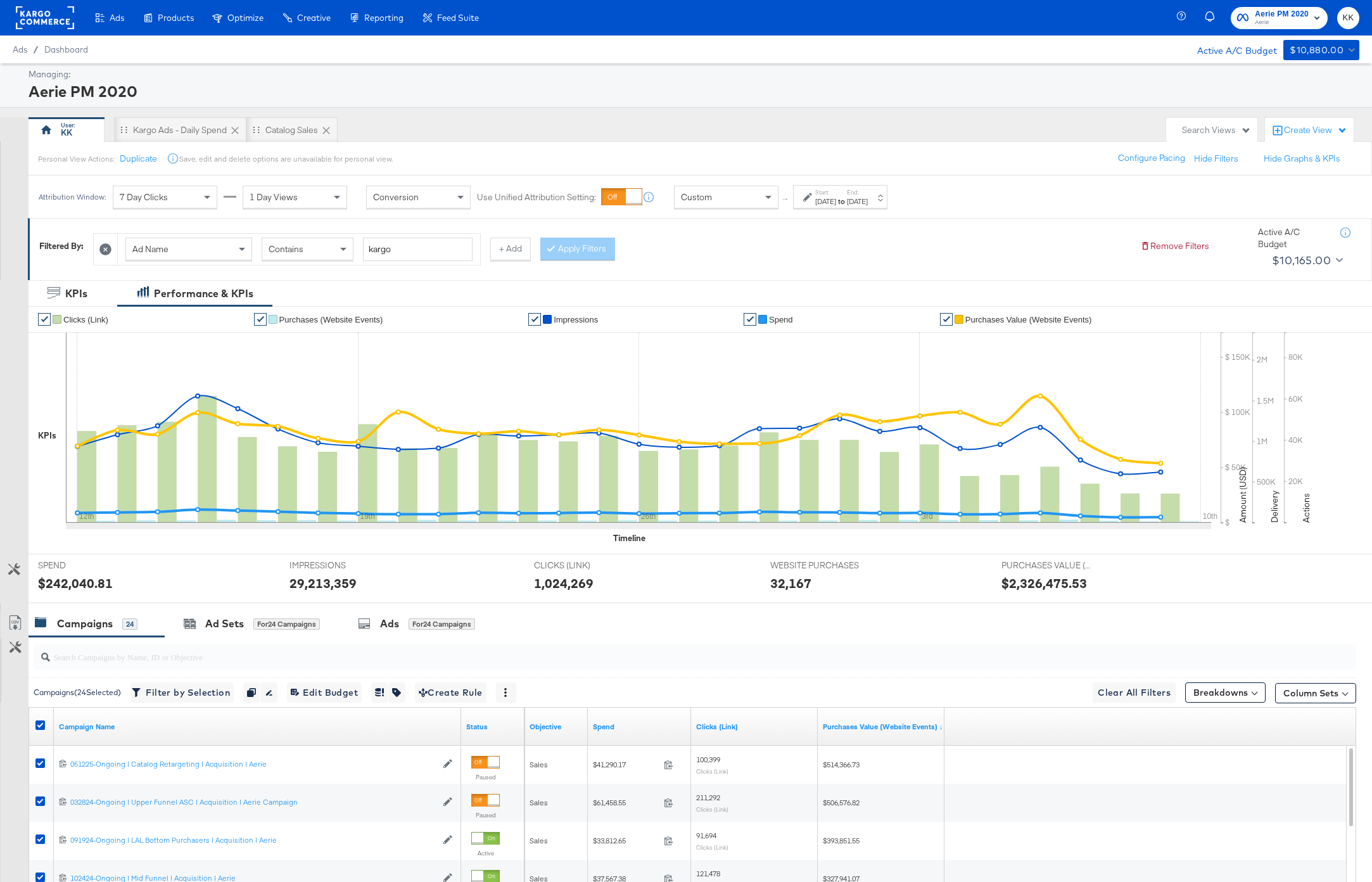
scroll to position [119, 0]
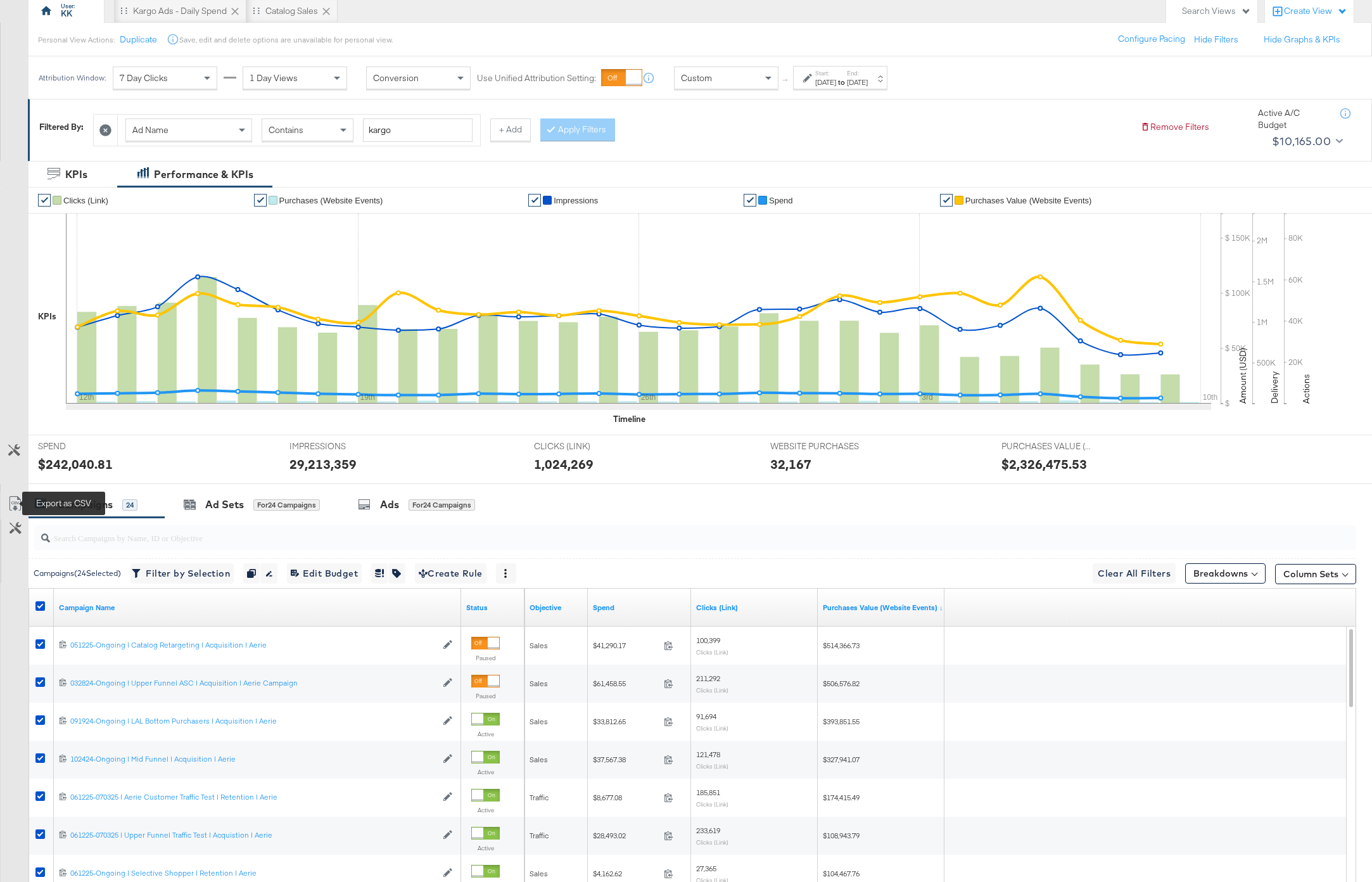
click at [14, 502] on icon at bounding box center [15, 504] width 15 height 15
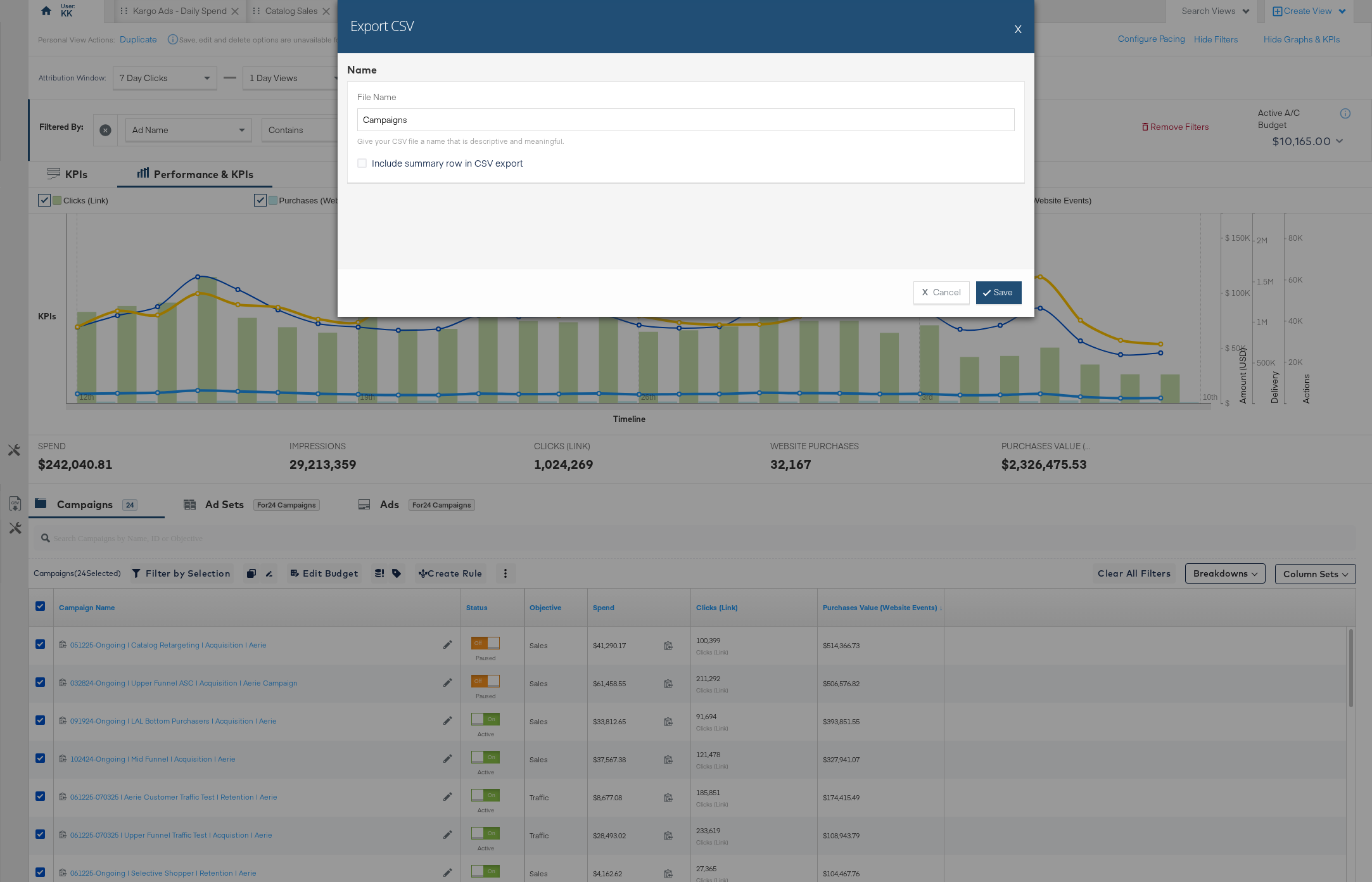
click at [997, 284] on link "Save" at bounding box center [999, 293] width 46 height 23
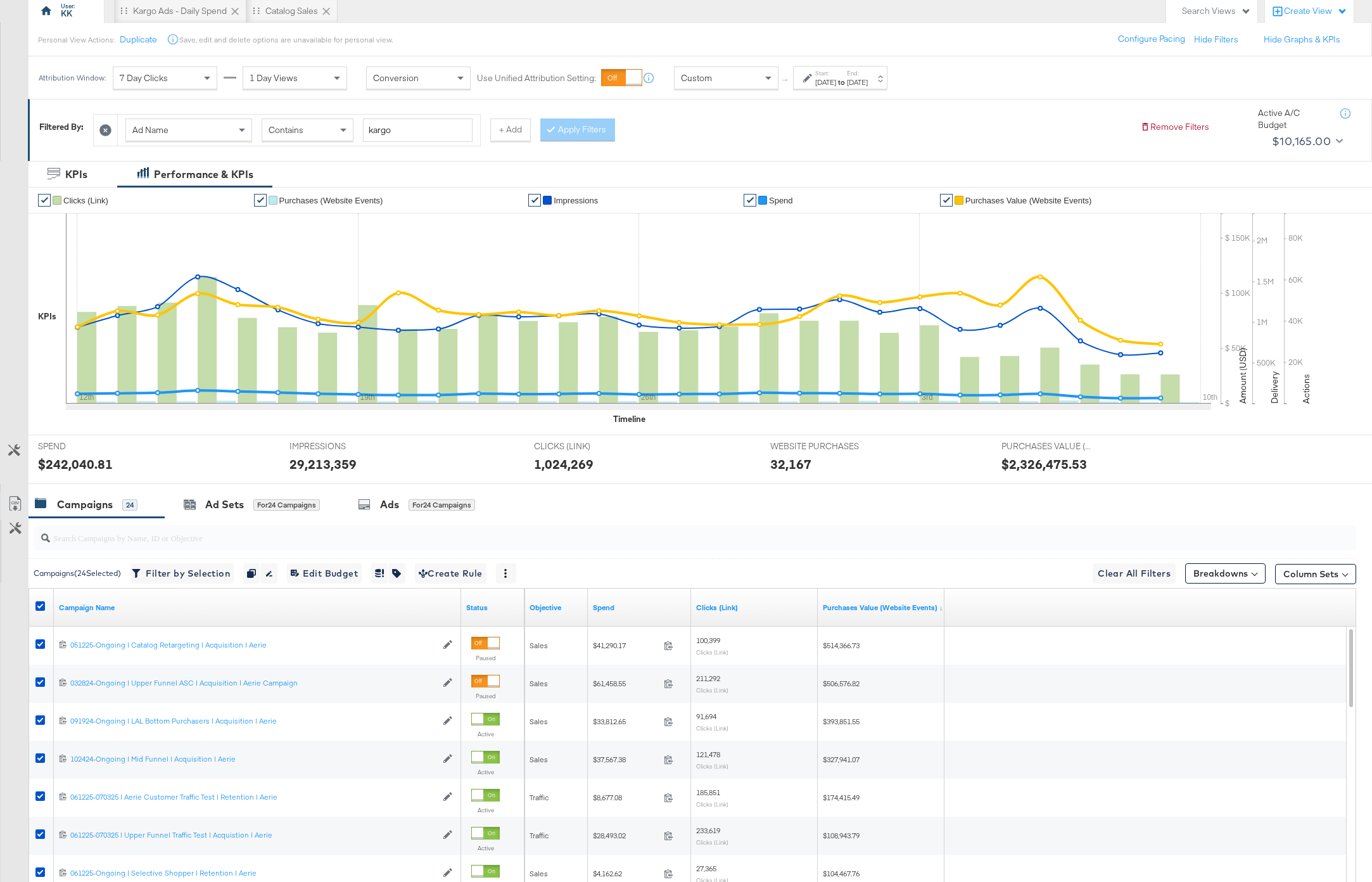
click at [717, 147] on div "Filtered By: Ad Name Contains kargo + Add Apply Filters Remove Filters Active A…" at bounding box center [700, 126] width 1323 height 48
click at [819, 84] on div "Jun 12th 2025" at bounding box center [825, 82] width 21 height 10
click at [705, 180] on input "June 12th 2025" at bounding box center [682, 178] width 137 height 23
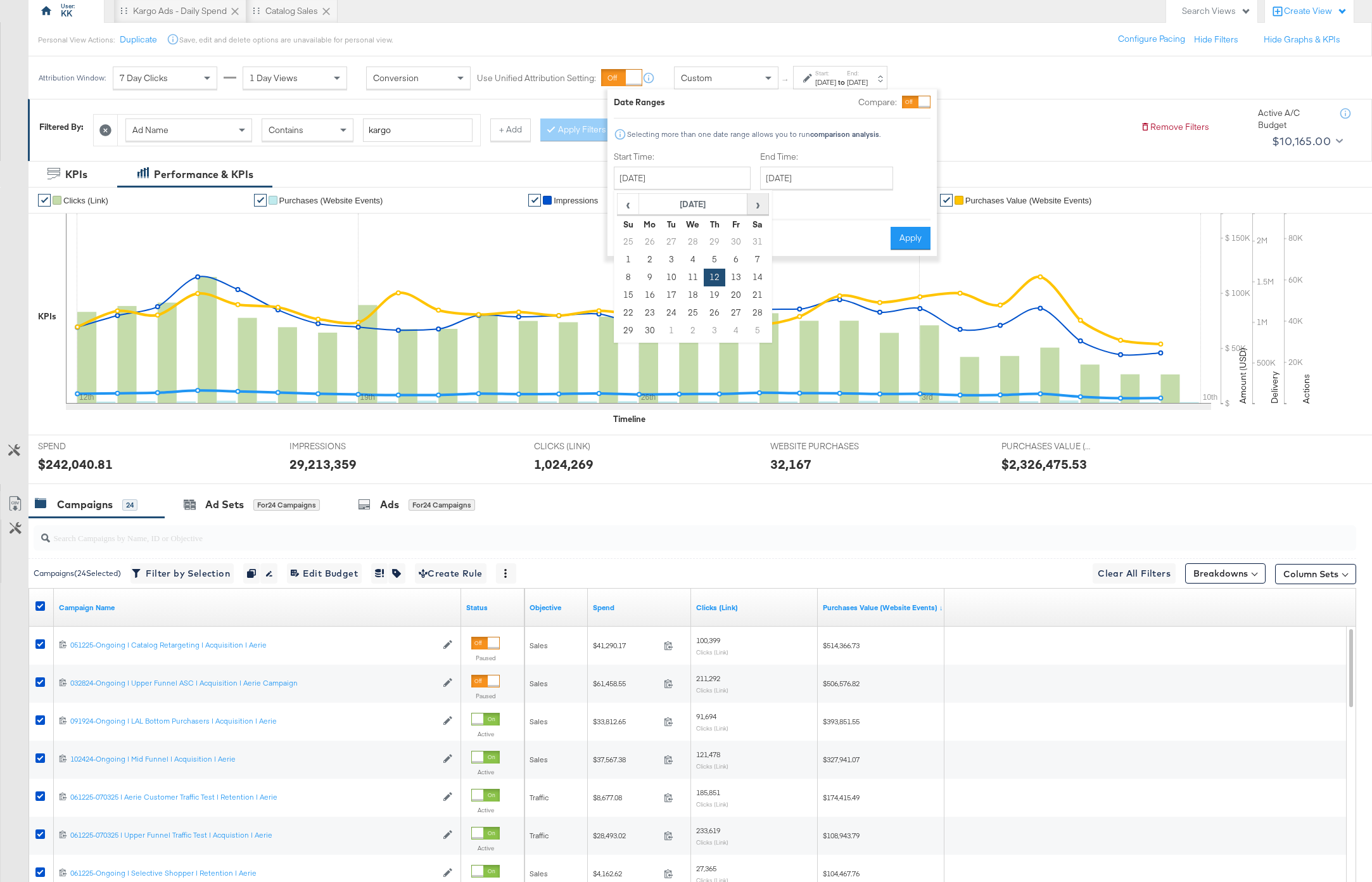
click at [754, 202] on span "›" at bounding box center [758, 204] width 20 height 19
click at [709, 259] on td "10" at bounding box center [714, 259] width 21 height 18
type input "July 10th 2025"
click at [797, 191] on div "End Time: July 10th 2025 ‹ July 2025 › Su Mo Tu We Th Fr Sa 29 30 1 2 3 4 5 6 7…" at bounding box center [831, 180] width 138 height 58
click at [819, 176] on input "July 10th 2025" at bounding box center [829, 178] width 133 height 23
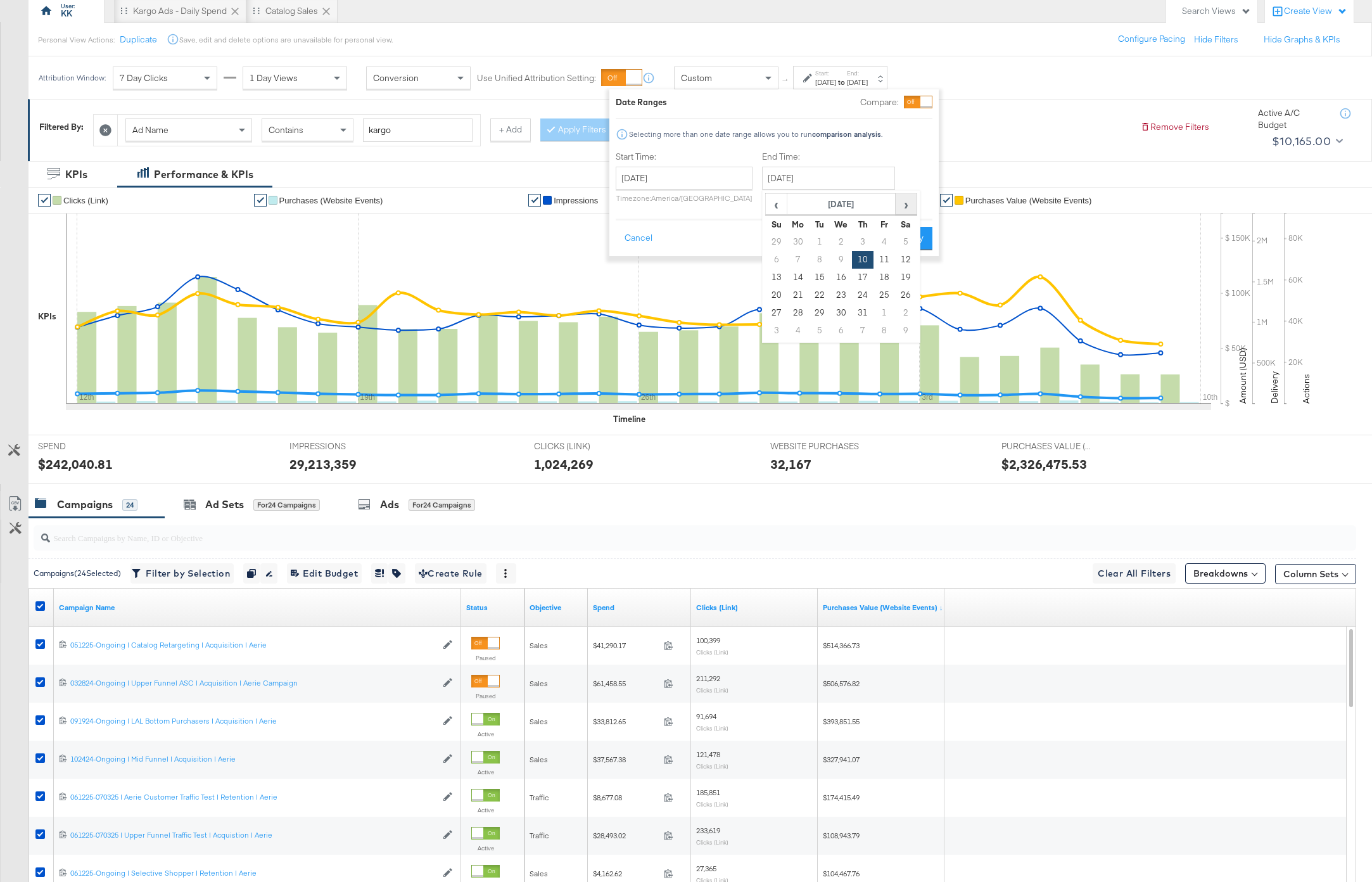
click at [898, 204] on span "›" at bounding box center [906, 204] width 20 height 19
click at [767, 318] on td "24" at bounding box center [777, 313] width 21 height 18
type input "August 24th 2025"
click at [928, 224] on div "Cancel Apply" at bounding box center [777, 234] width 317 height 31
click at [928, 234] on button "Apply" at bounding box center [916, 238] width 40 height 23
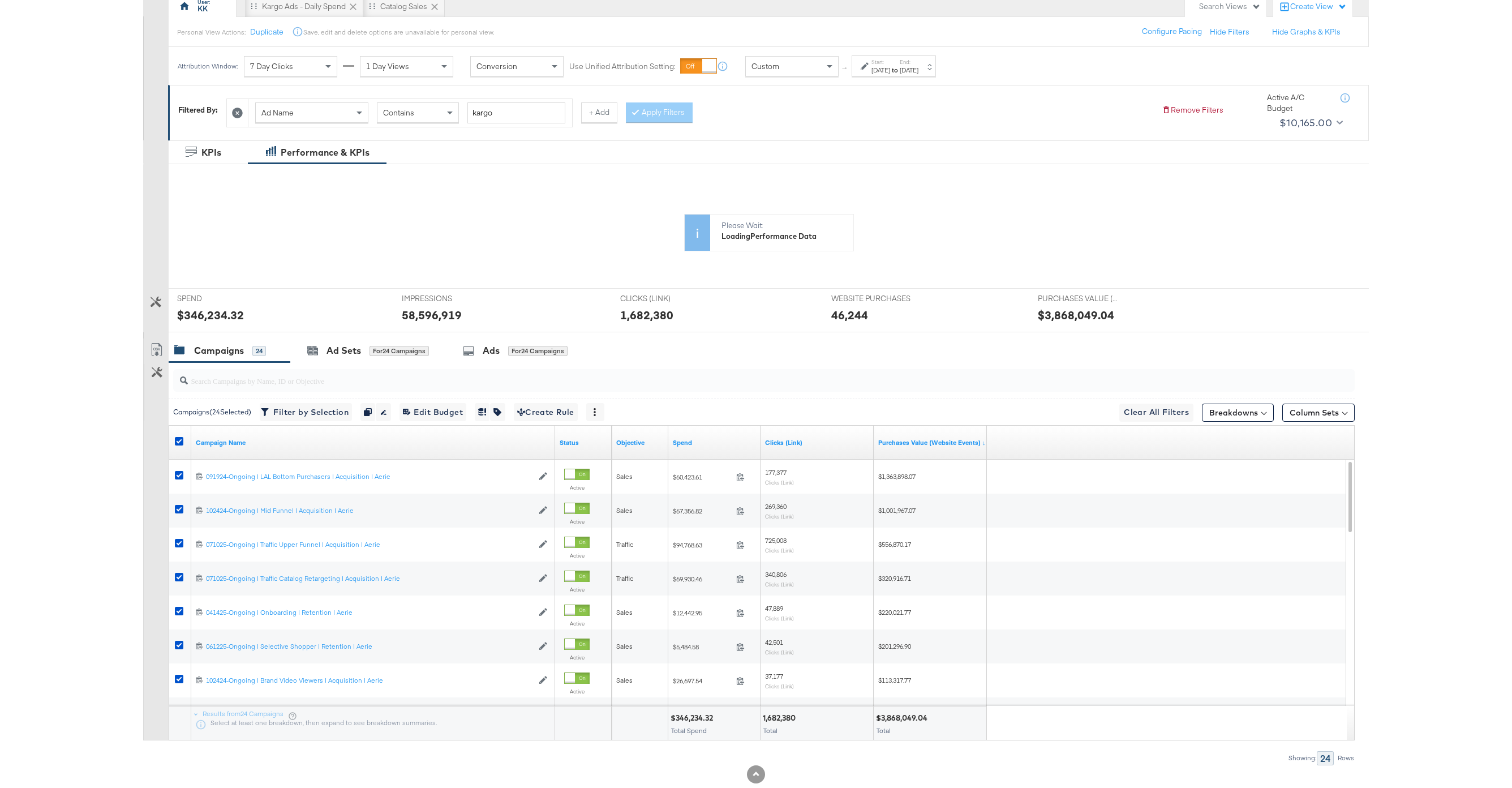
scroll to position [137, 0]
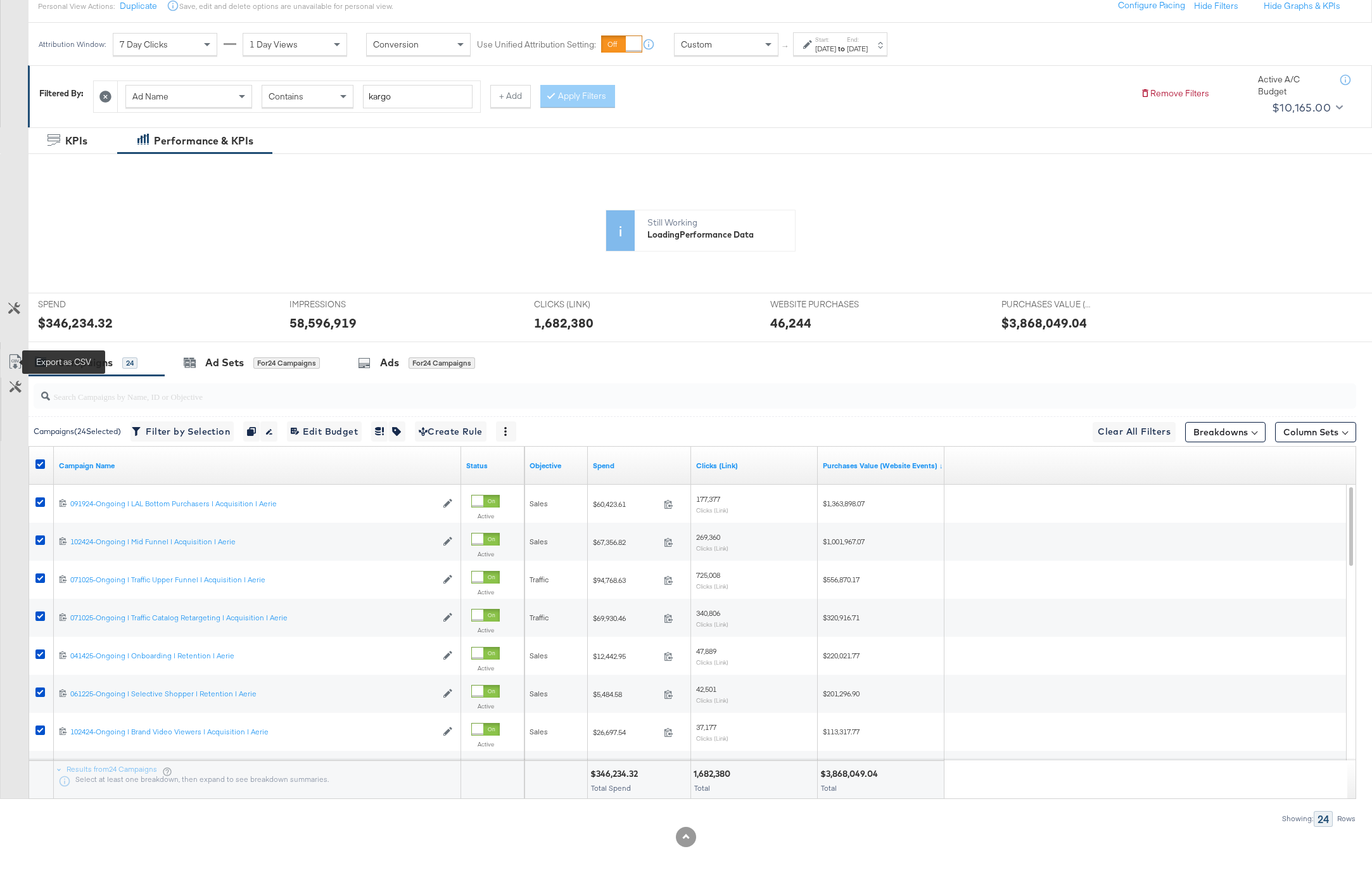
click at [14, 355] on icon at bounding box center [14, 361] width 11 height 15
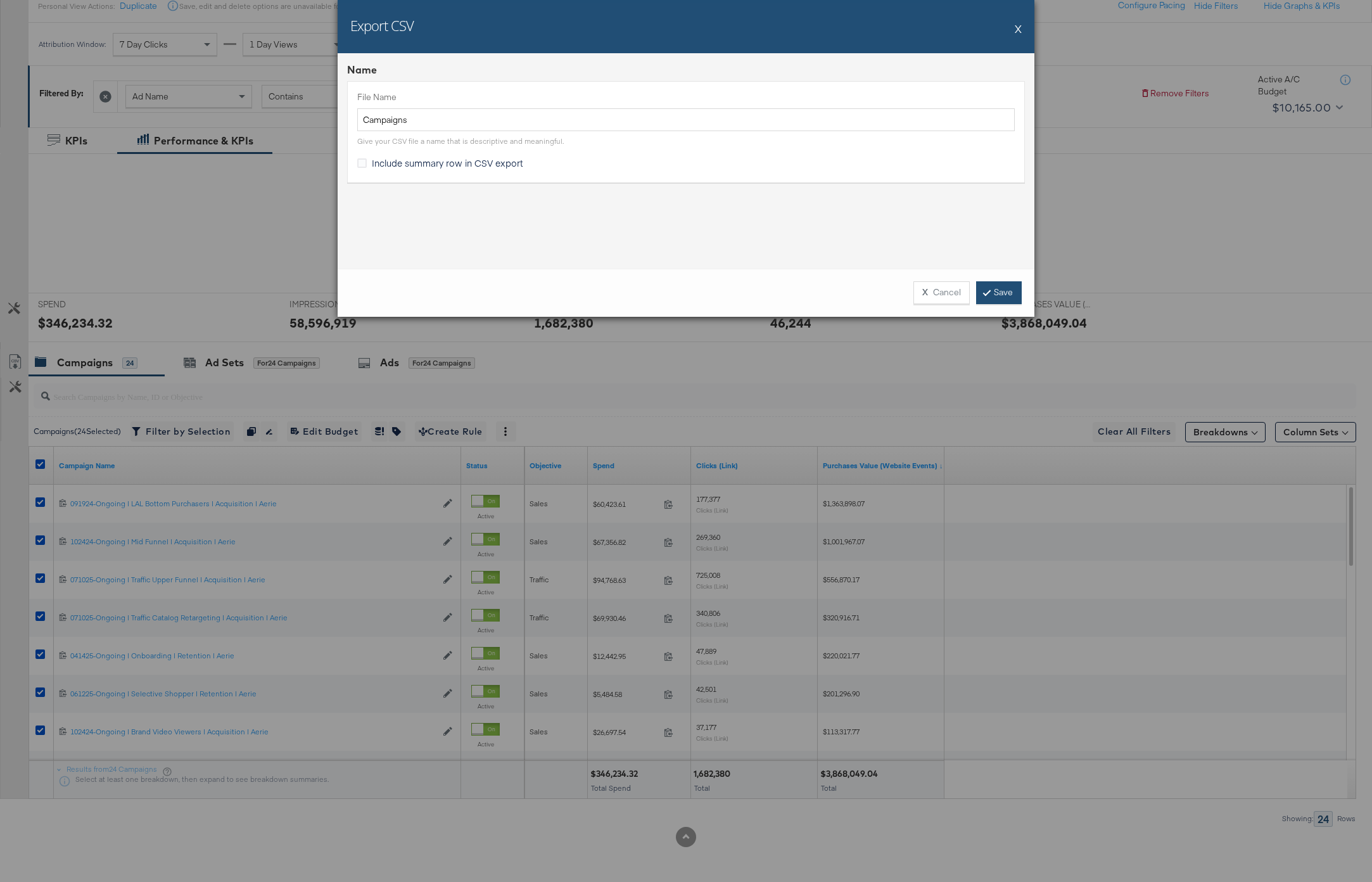
click at [1004, 297] on link "Save" at bounding box center [999, 293] width 46 height 23
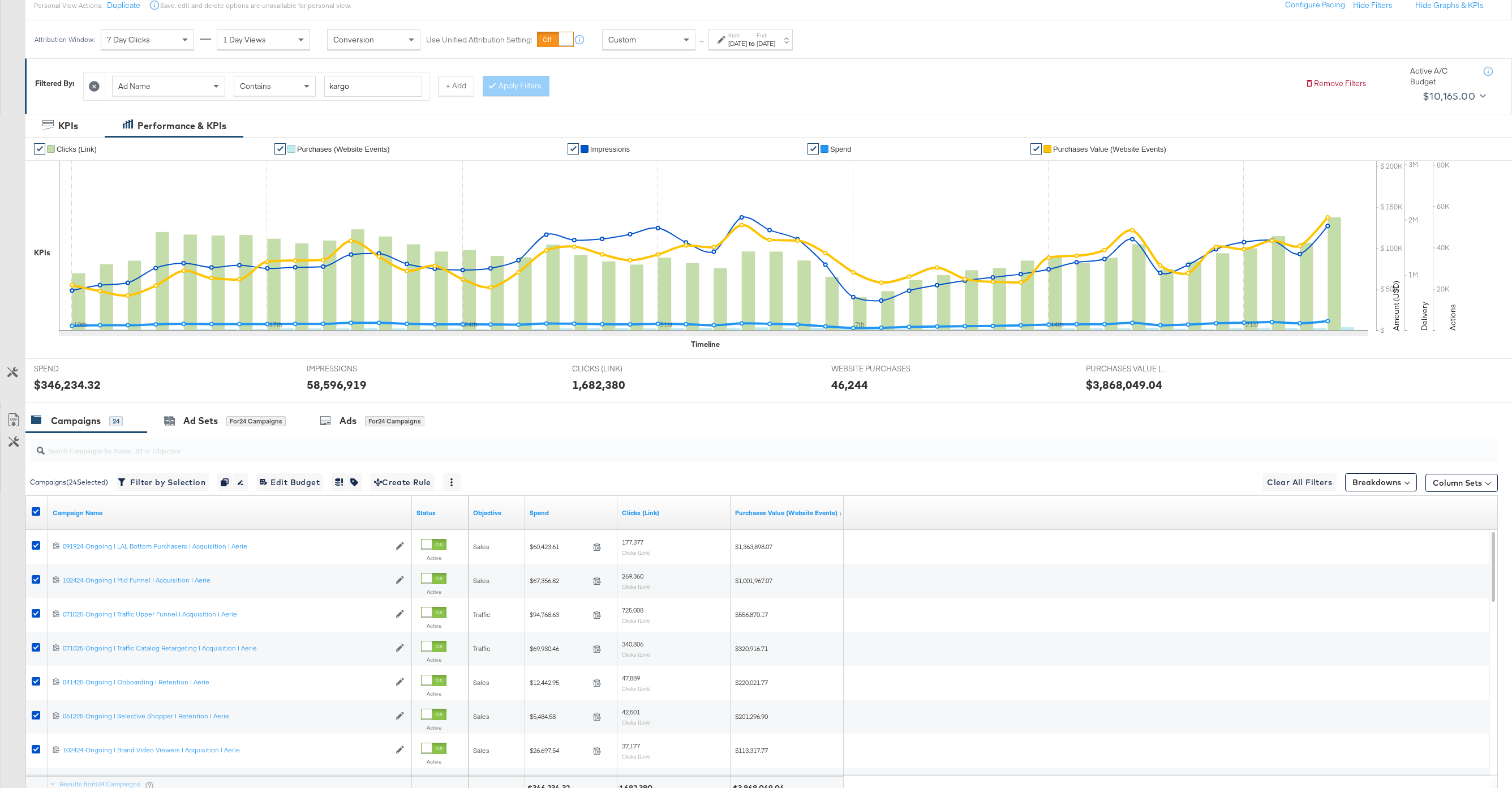
click at [727, 39] on div at bounding box center [723, 39] width 11 height 8
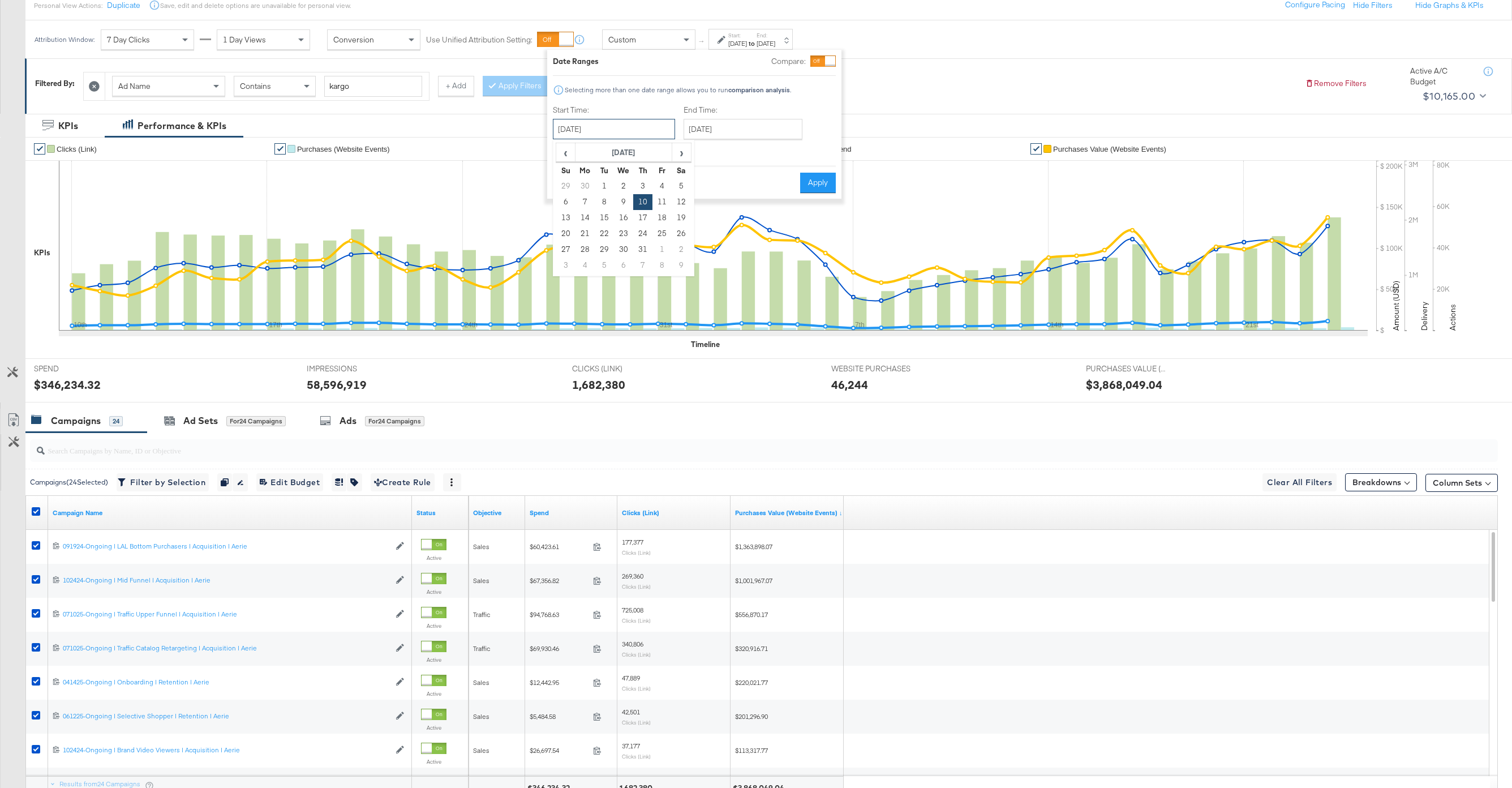
click at [632, 132] on input "July 10th 2025" at bounding box center [614, 129] width 122 height 20
click at [570, 158] on span "‹" at bounding box center [566, 152] width 18 height 17
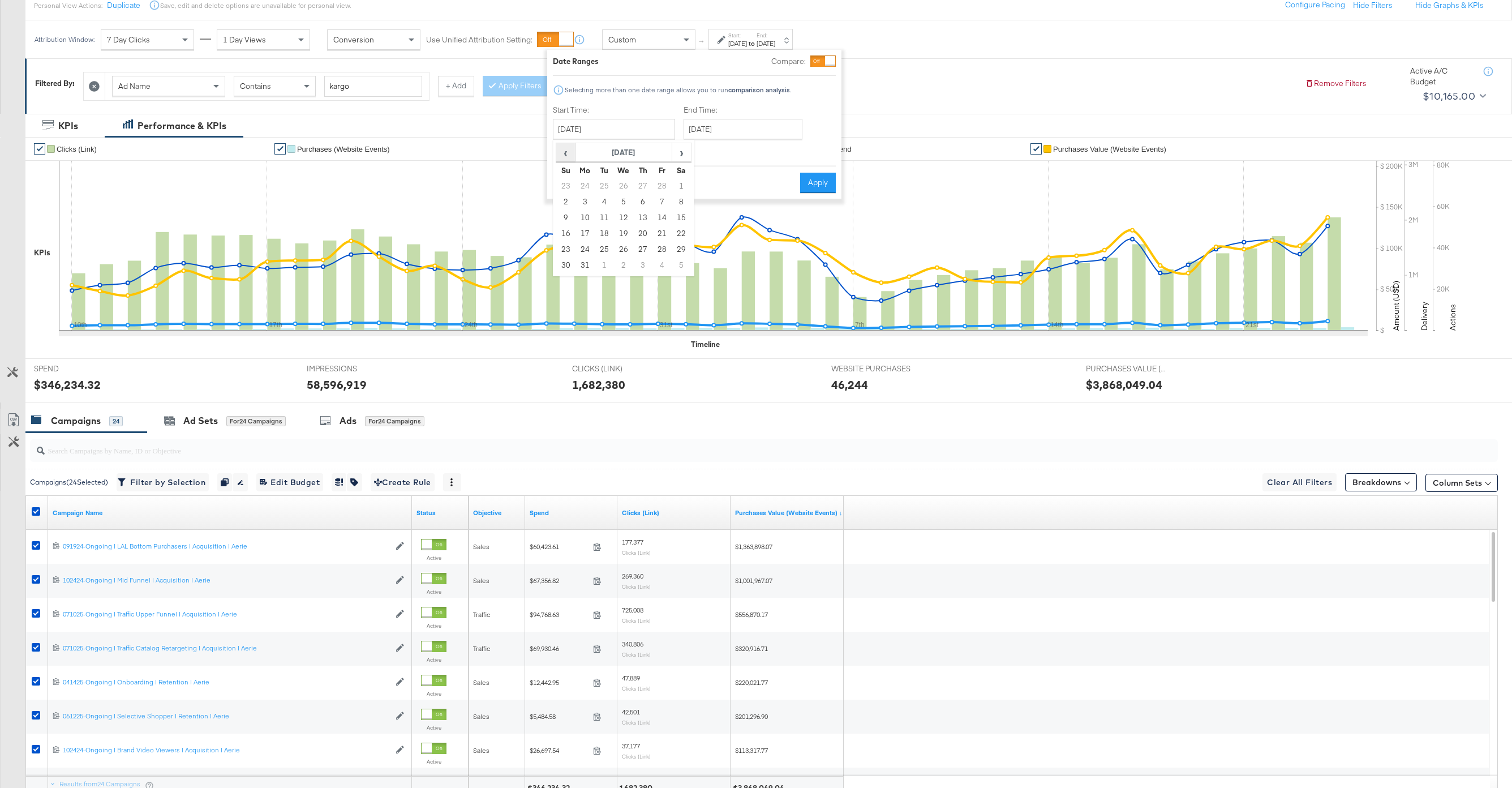
click at [557, 152] on span "‹" at bounding box center [566, 152] width 18 height 17
click at [640, 220] on td "13" at bounding box center [643, 218] width 19 height 16
type input "February 13th 2025"
click at [812, 182] on button "Apply" at bounding box center [820, 183] width 36 height 20
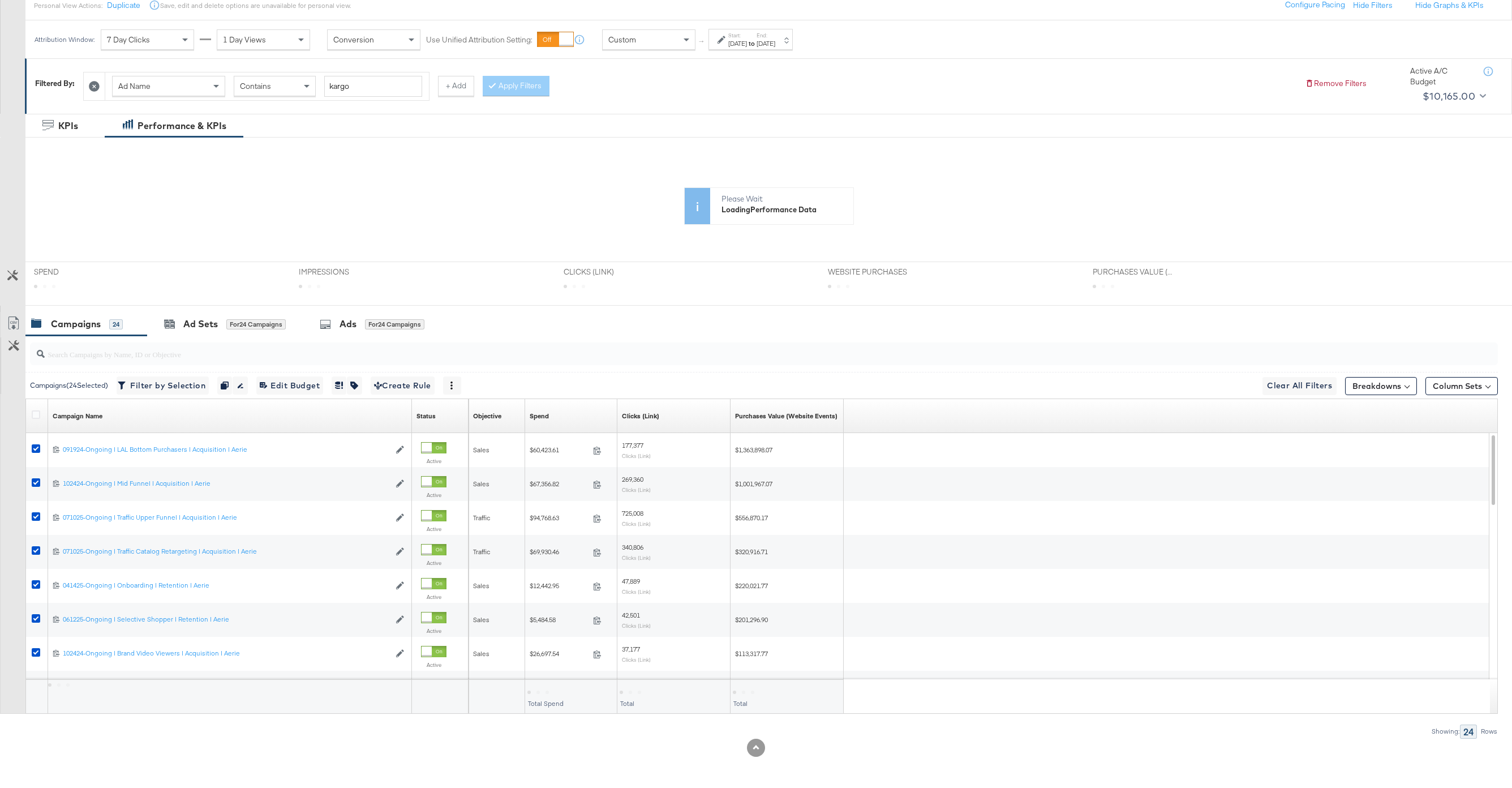
scroll to position [0, 0]
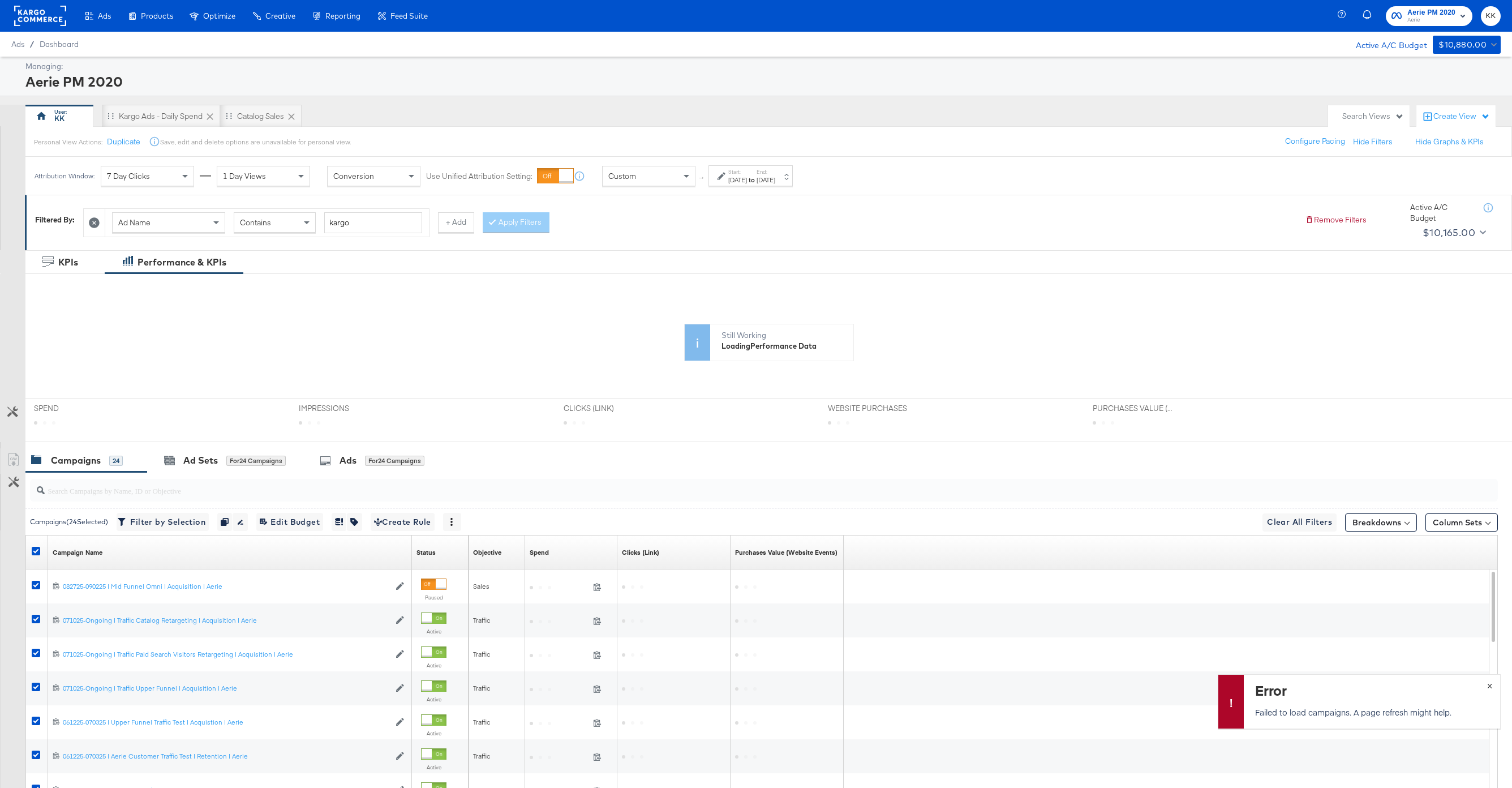
click at [1058, 590] on span "×" at bounding box center [1489, 685] width 5 height 13
